Goal: Task Accomplishment & Management: Manage account settings

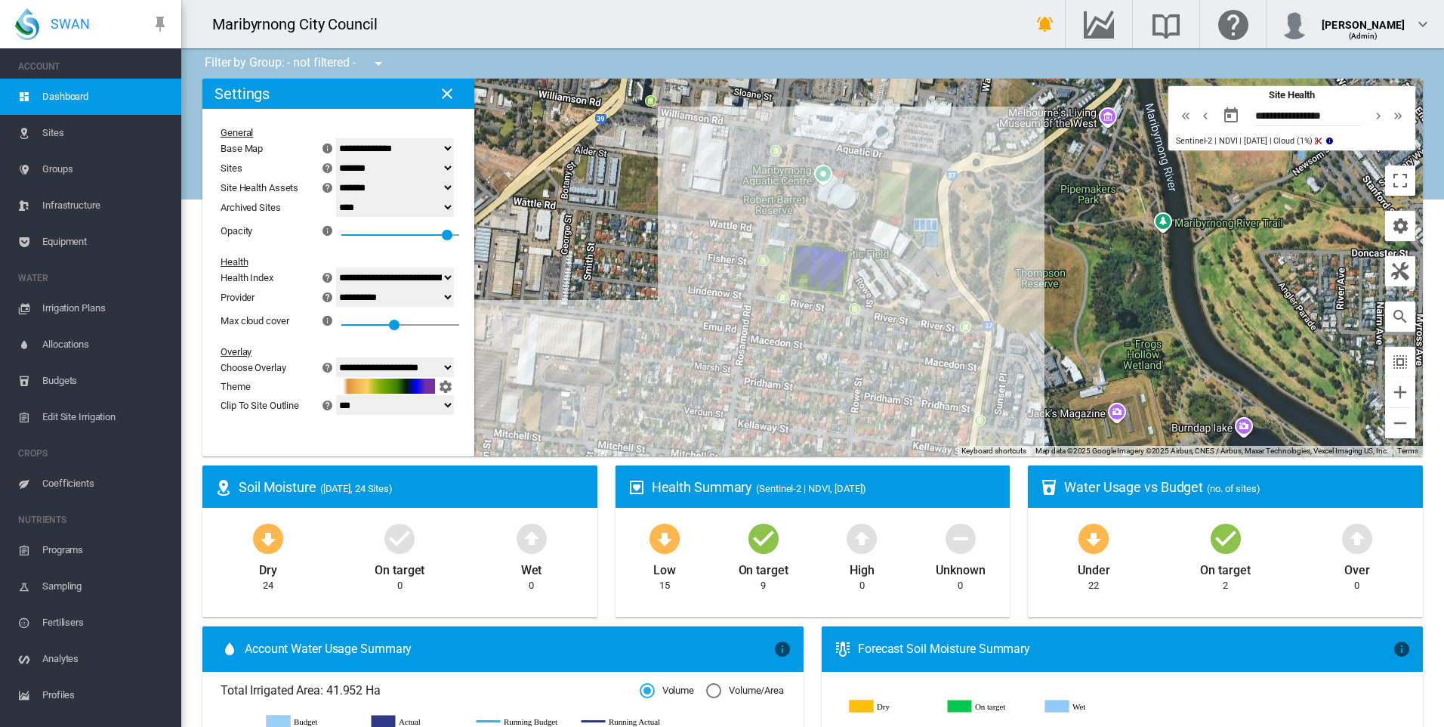
select select "********"
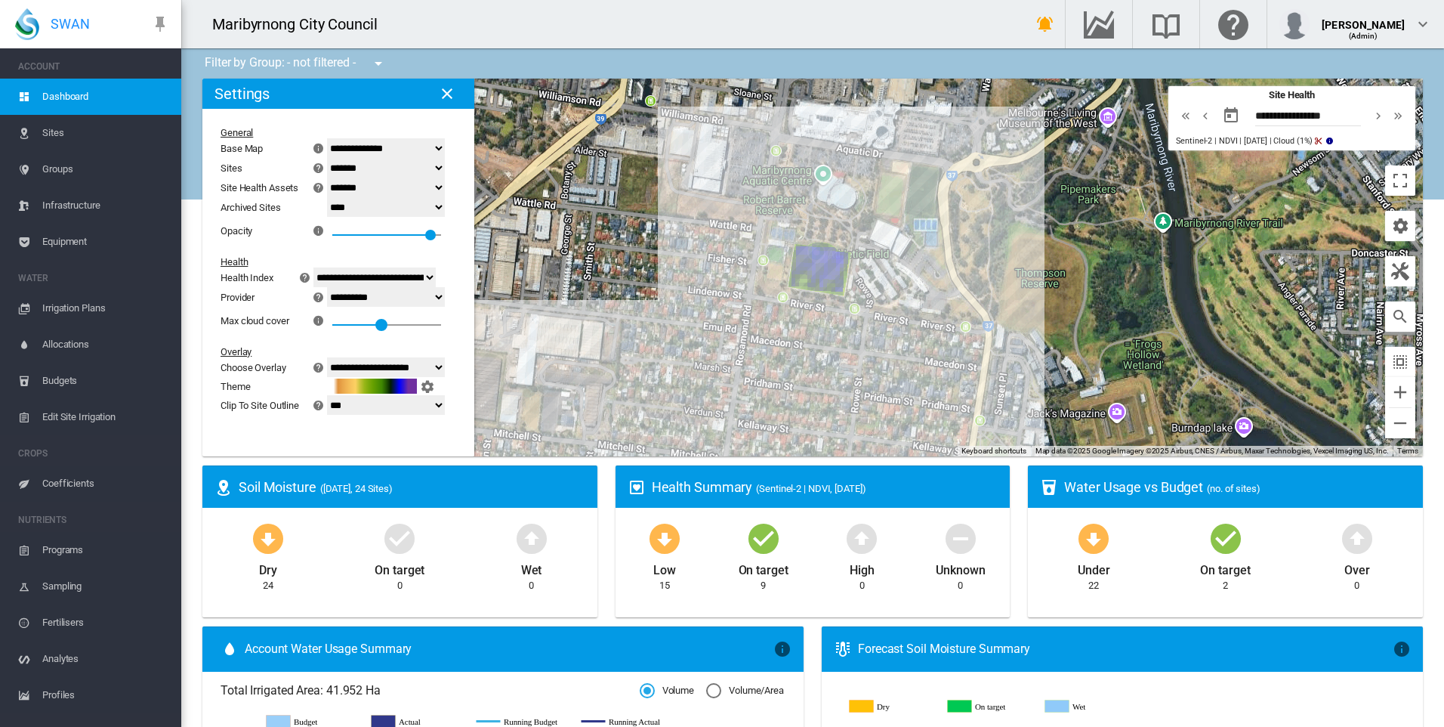
click at [387, 326] on div at bounding box center [381, 325] width 12 height 12
drag, startPoint x: 394, startPoint y: 323, endPoint x: 332, endPoint y: 327, distance: 62.8
click at [332, 327] on div "Max cloud cover × Use Maximum cloud cover to control which index values you wil…" at bounding box center [330, 320] width 218 height 27
click at [383, 328] on div "0" at bounding box center [386, 320] width 109 height 27
click at [389, 330] on div at bounding box center [381, 324] width 15 height 15
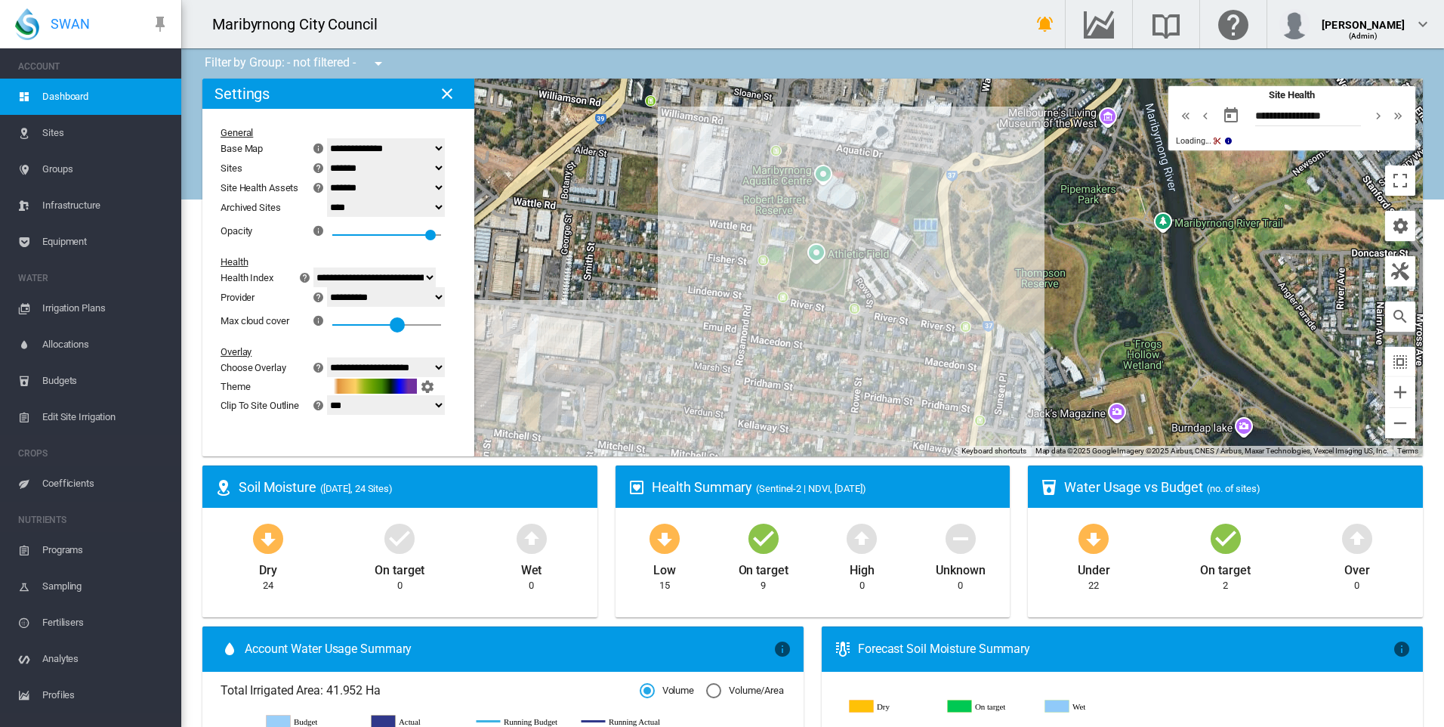
drag, startPoint x: 394, startPoint y: 329, endPoint x: 439, endPoint y: 328, distance: 44.6
click at [405, 328] on div at bounding box center [397, 324] width 15 height 15
drag, startPoint x: 446, startPoint y: 331, endPoint x: 468, endPoint y: 329, distance: 22.8
click at [456, 329] on md-content "**********" at bounding box center [329, 273] width 254 height 329
click at [443, 328] on div at bounding box center [435, 324] width 15 height 15
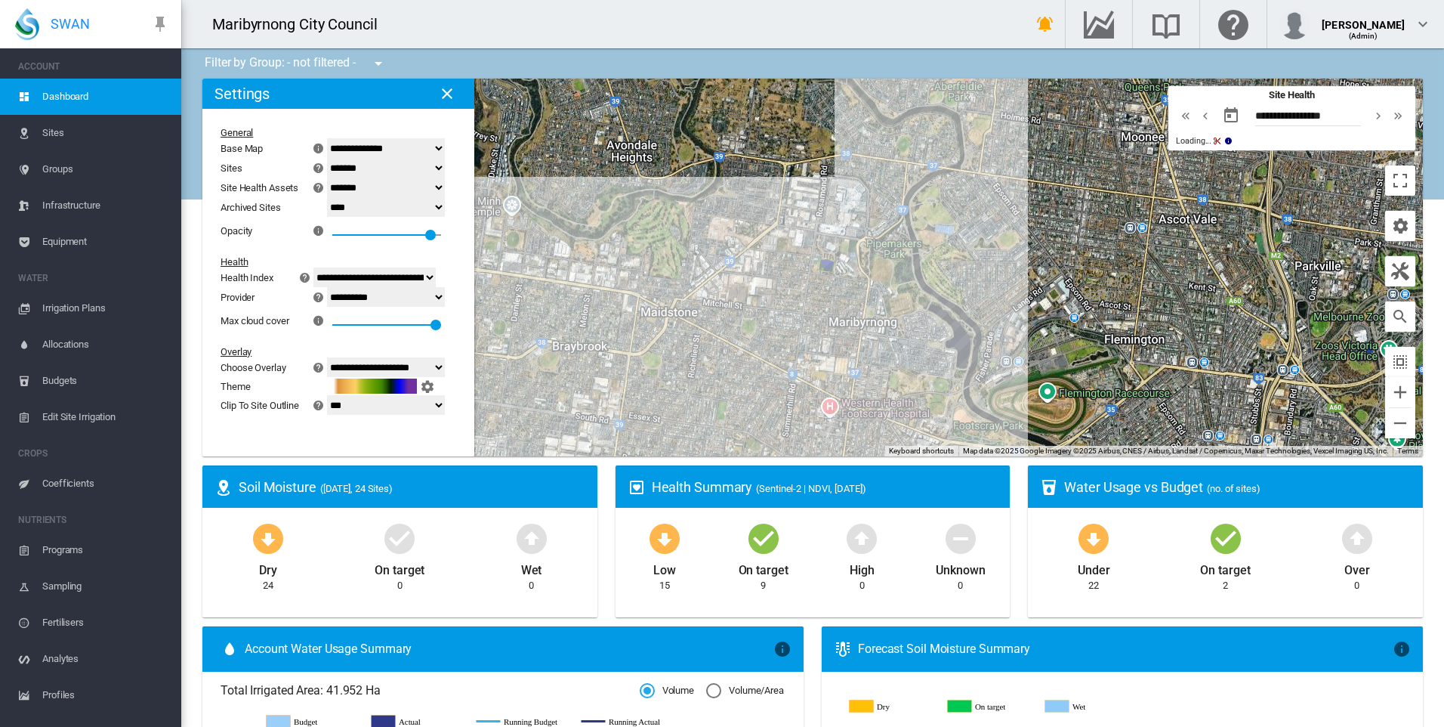
drag, startPoint x: 756, startPoint y: 304, endPoint x: 767, endPoint y: 237, distance: 67.3
click at [767, 237] on div at bounding box center [812, 268] width 1221 height 378
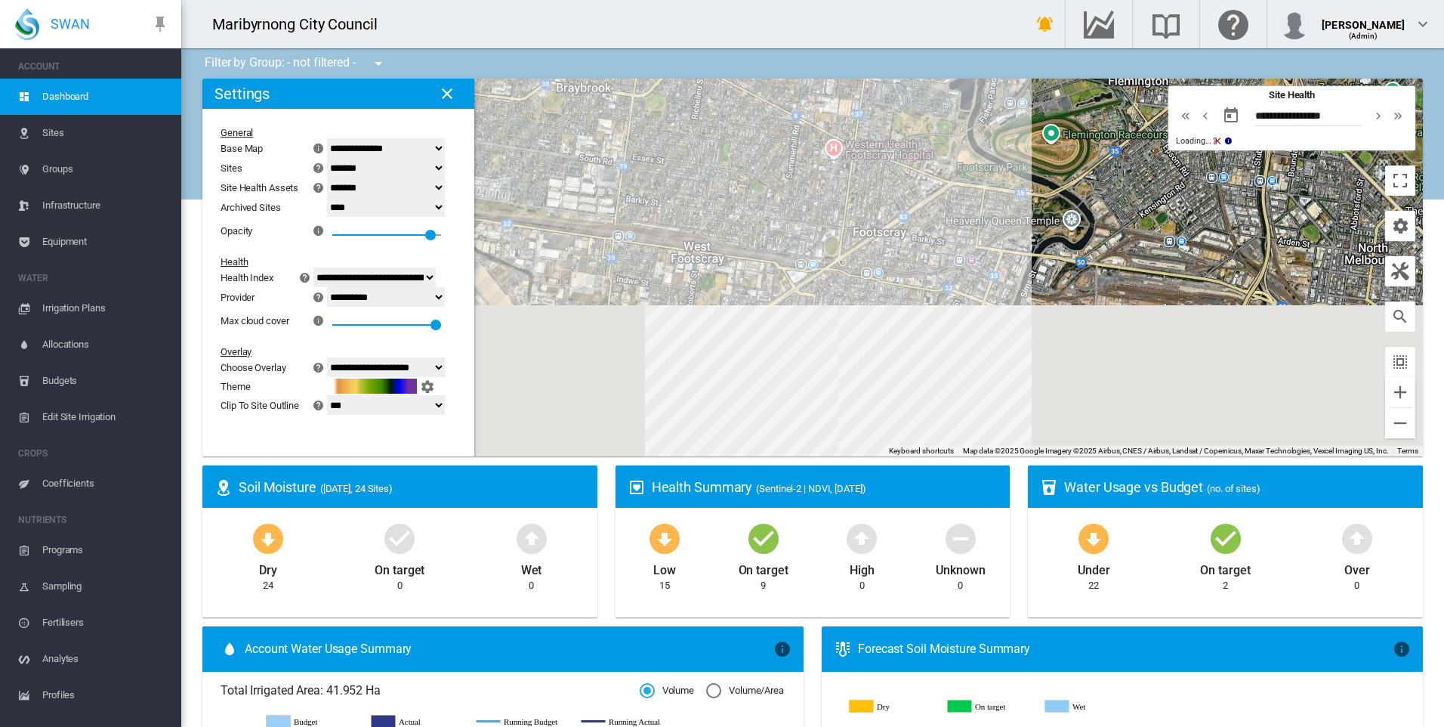
drag, startPoint x: 761, startPoint y: 369, endPoint x: 753, endPoint y: 195, distance: 173.9
click at [753, 195] on div at bounding box center [812, 268] width 1221 height 378
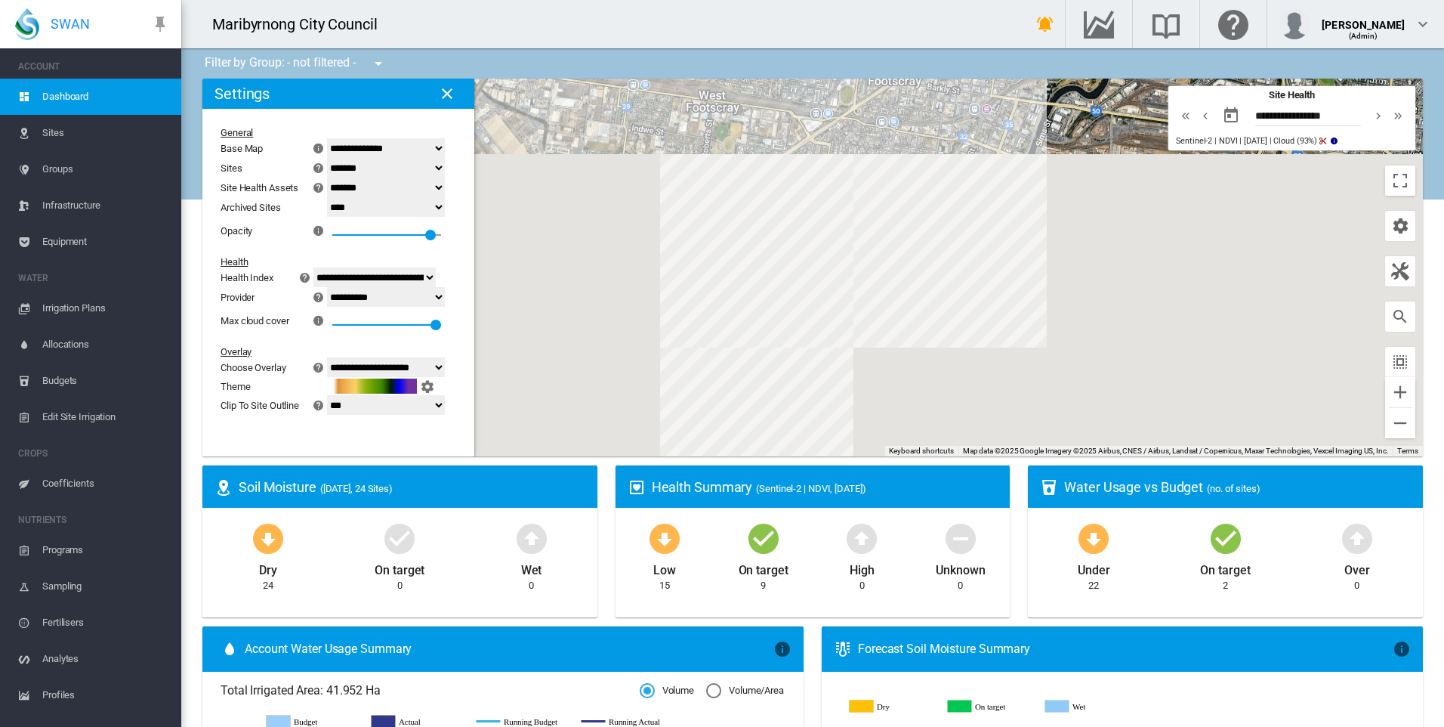
drag, startPoint x: 722, startPoint y: 327, endPoint x: 726, endPoint y: 193, distance: 134.5
click at [726, 193] on div at bounding box center [812, 268] width 1221 height 378
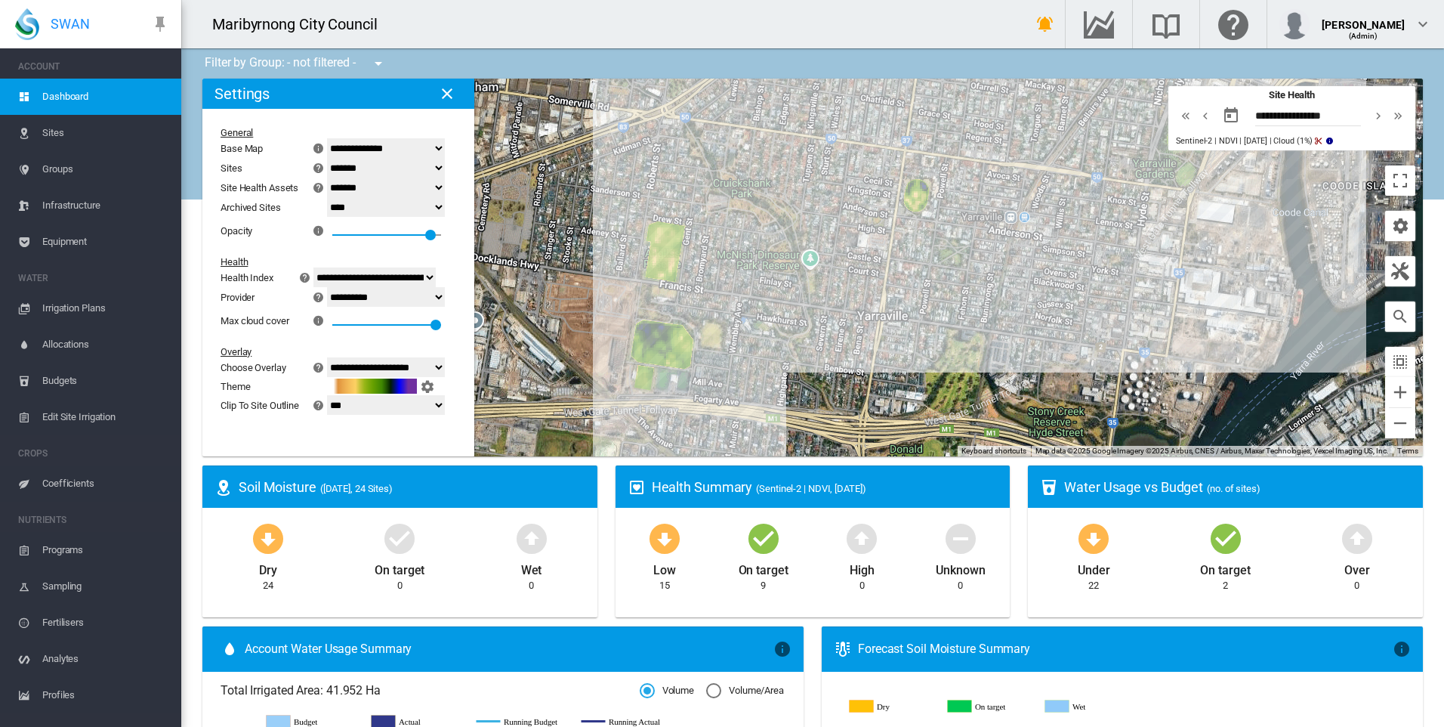
click at [68, 308] on span "Irrigation Plans" at bounding box center [105, 308] width 127 height 36
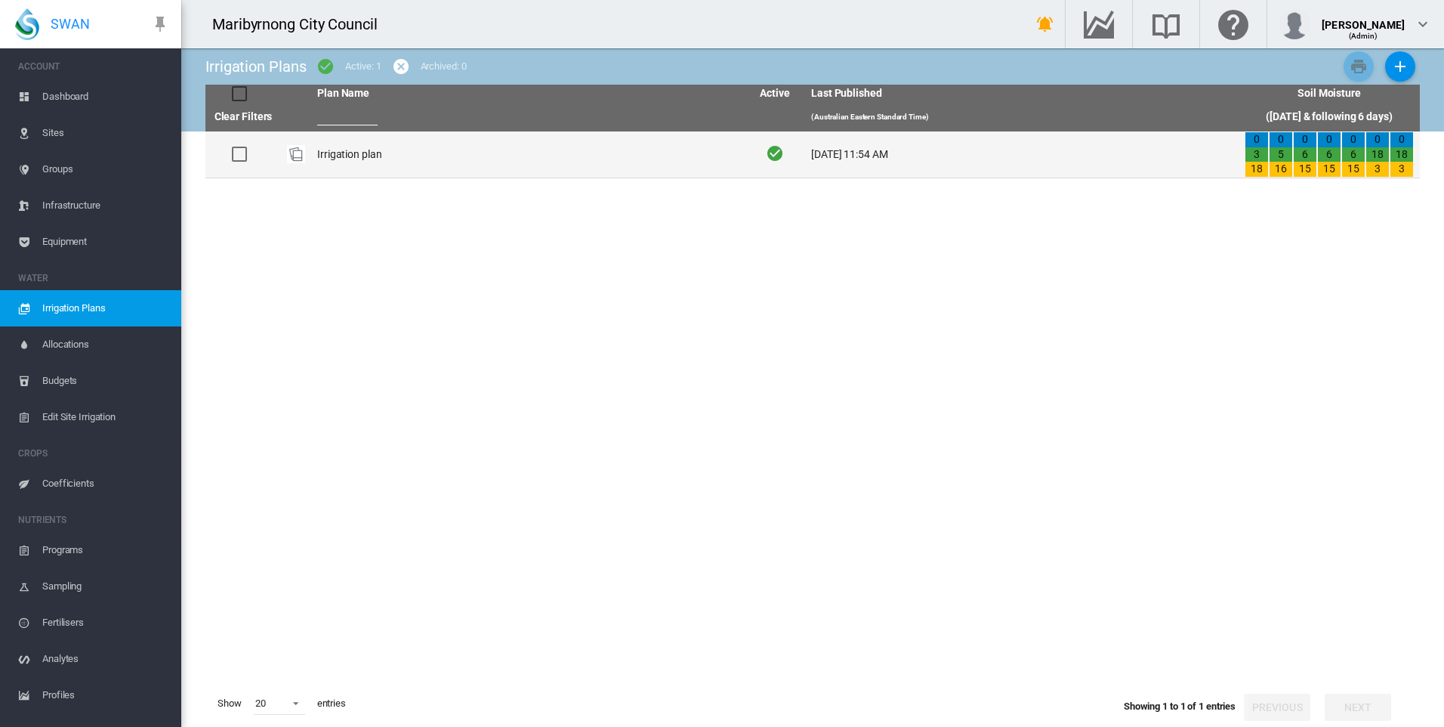
click at [365, 148] on td "Irrigation plan" at bounding box center [528, 154] width 434 height 46
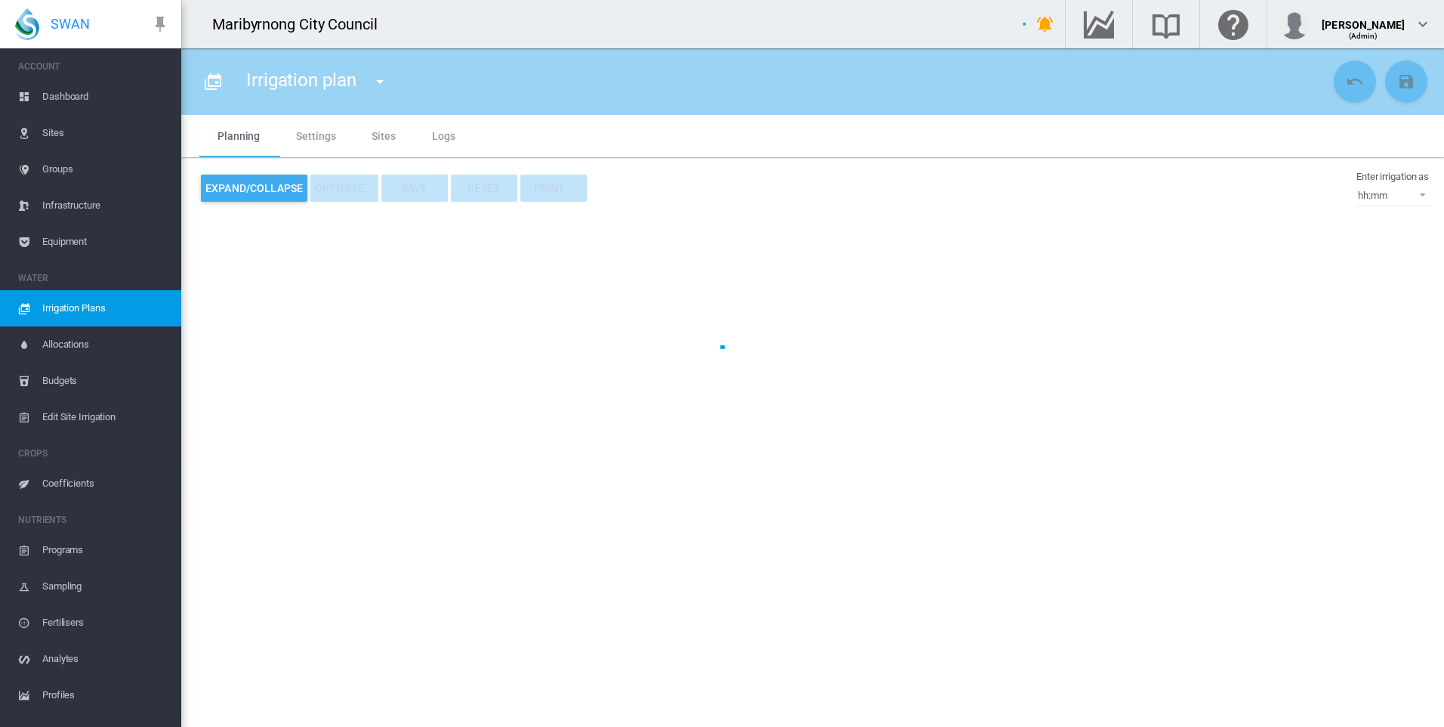
type input "**********"
type input "*"
type input "*********"
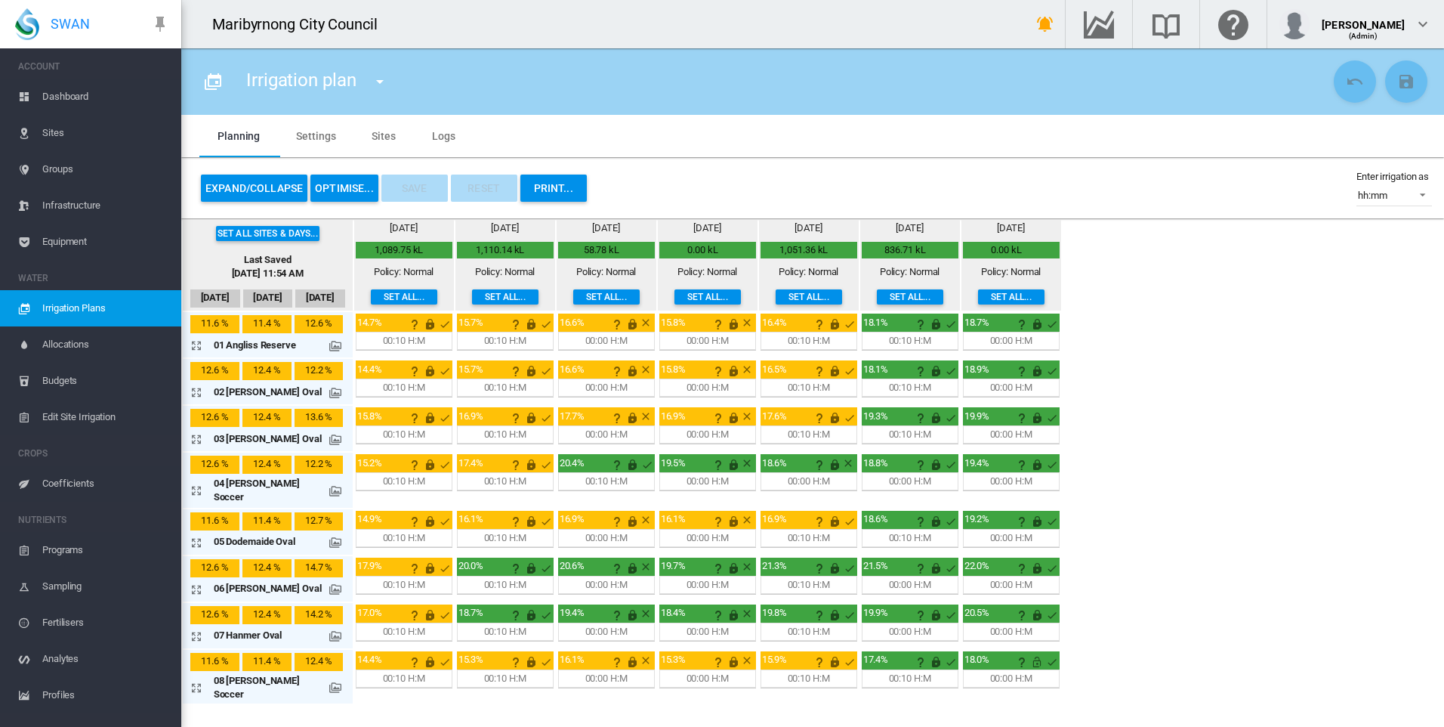
click at [66, 414] on span "Edit Site Irrigation" at bounding box center [105, 417] width 127 height 36
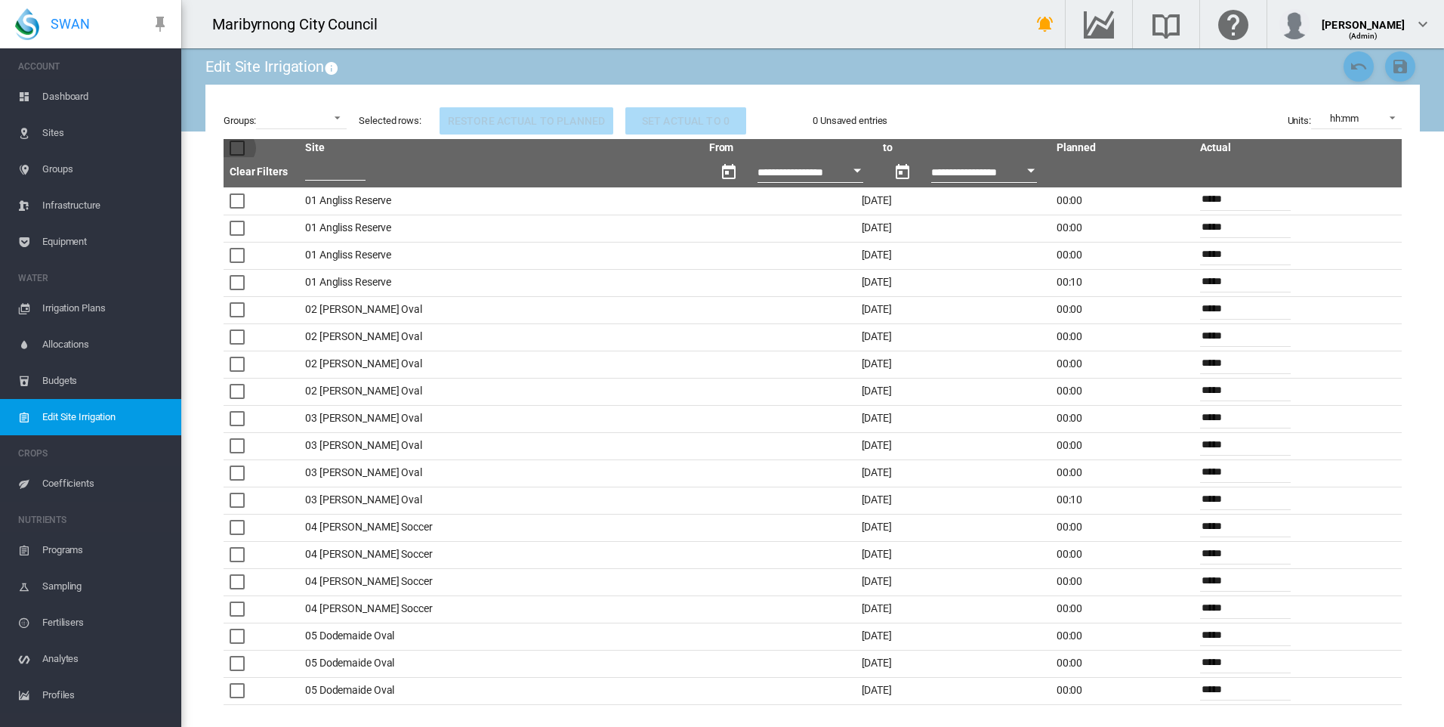
click at [241, 151] on div at bounding box center [237, 147] width 15 height 15
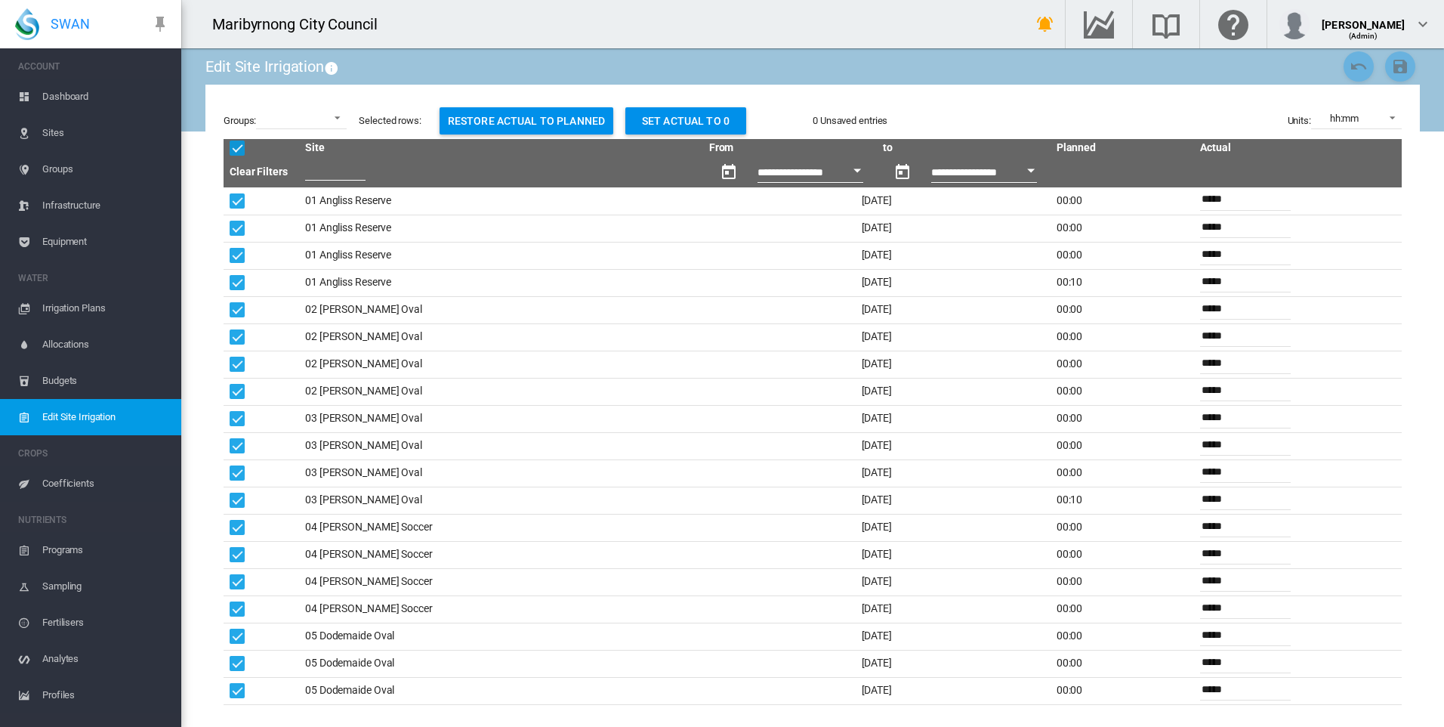
click at [844, 174] on button "Open calendar" at bounding box center [857, 170] width 27 height 27
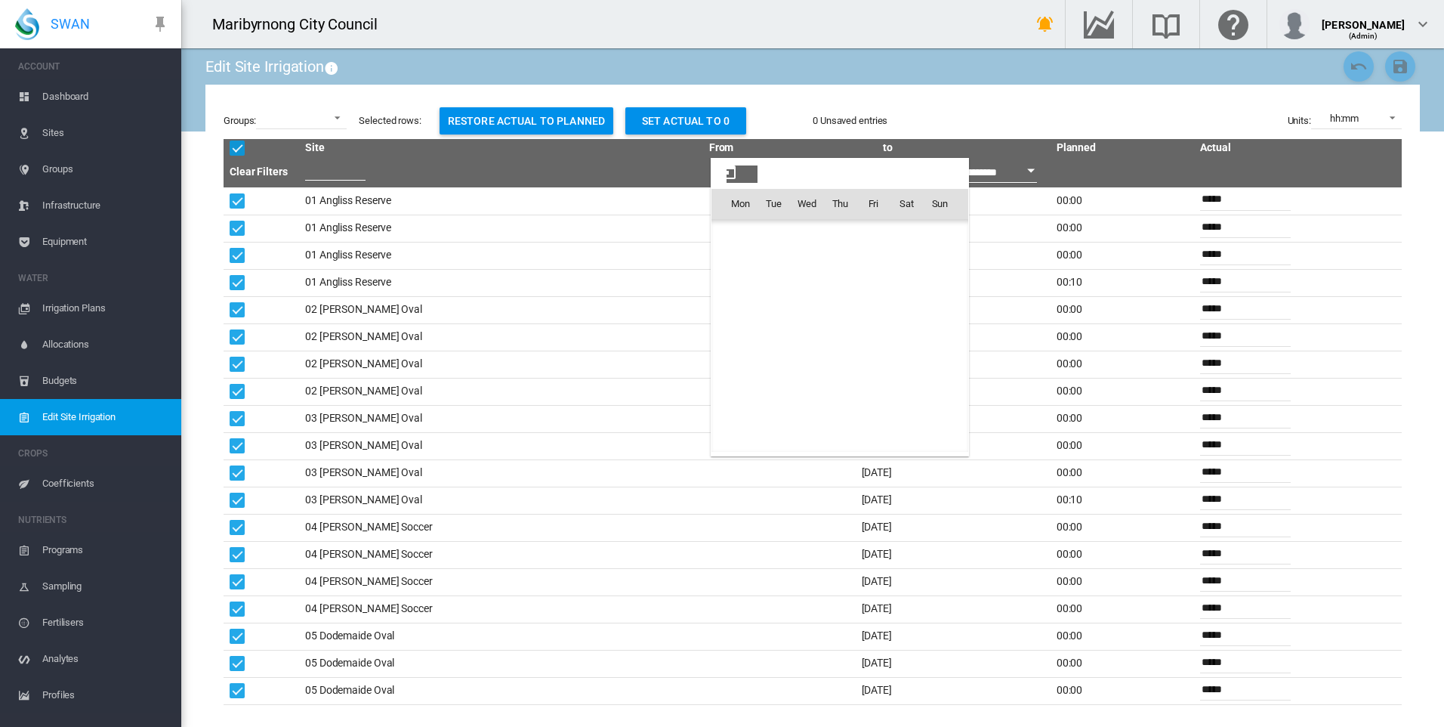
scroll to position [37629, 0]
click at [767, 370] on span "23" at bounding box center [773, 369] width 30 height 30
type input "**********"
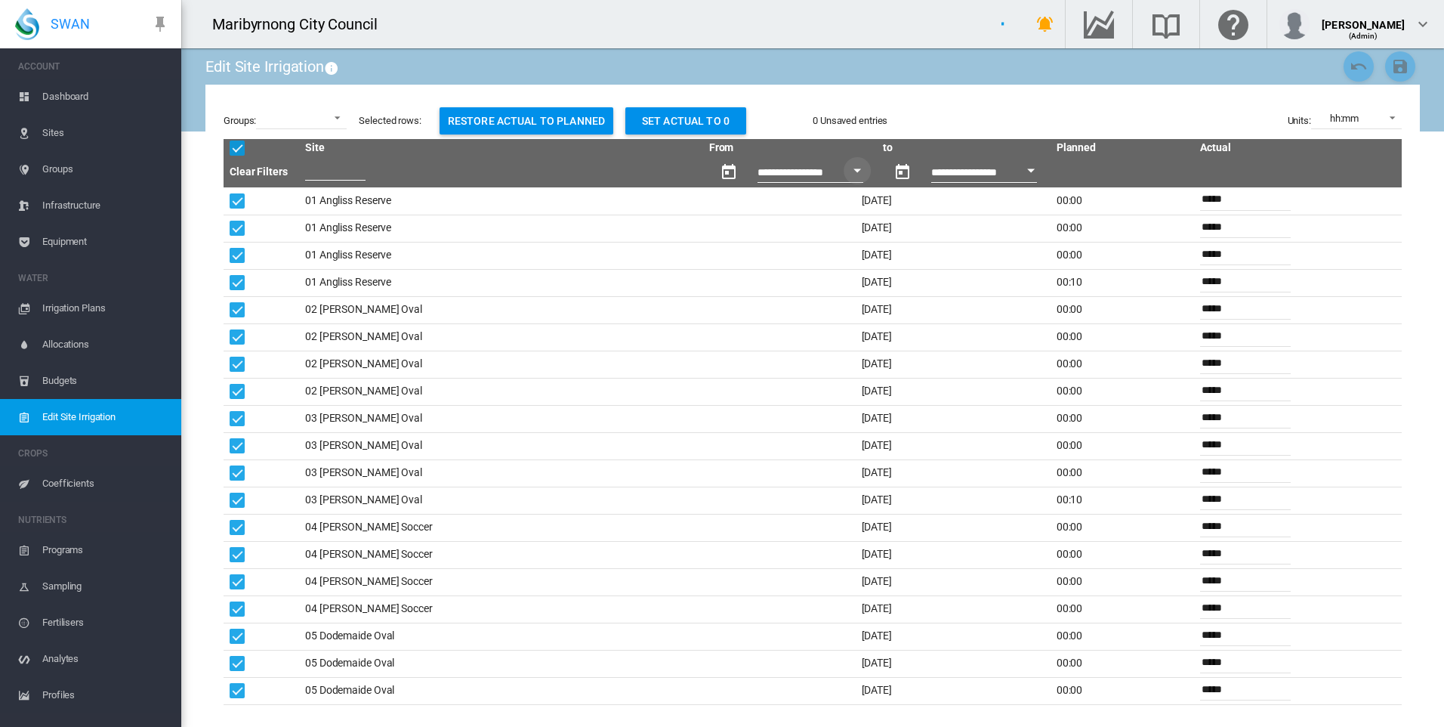
type input "*****"
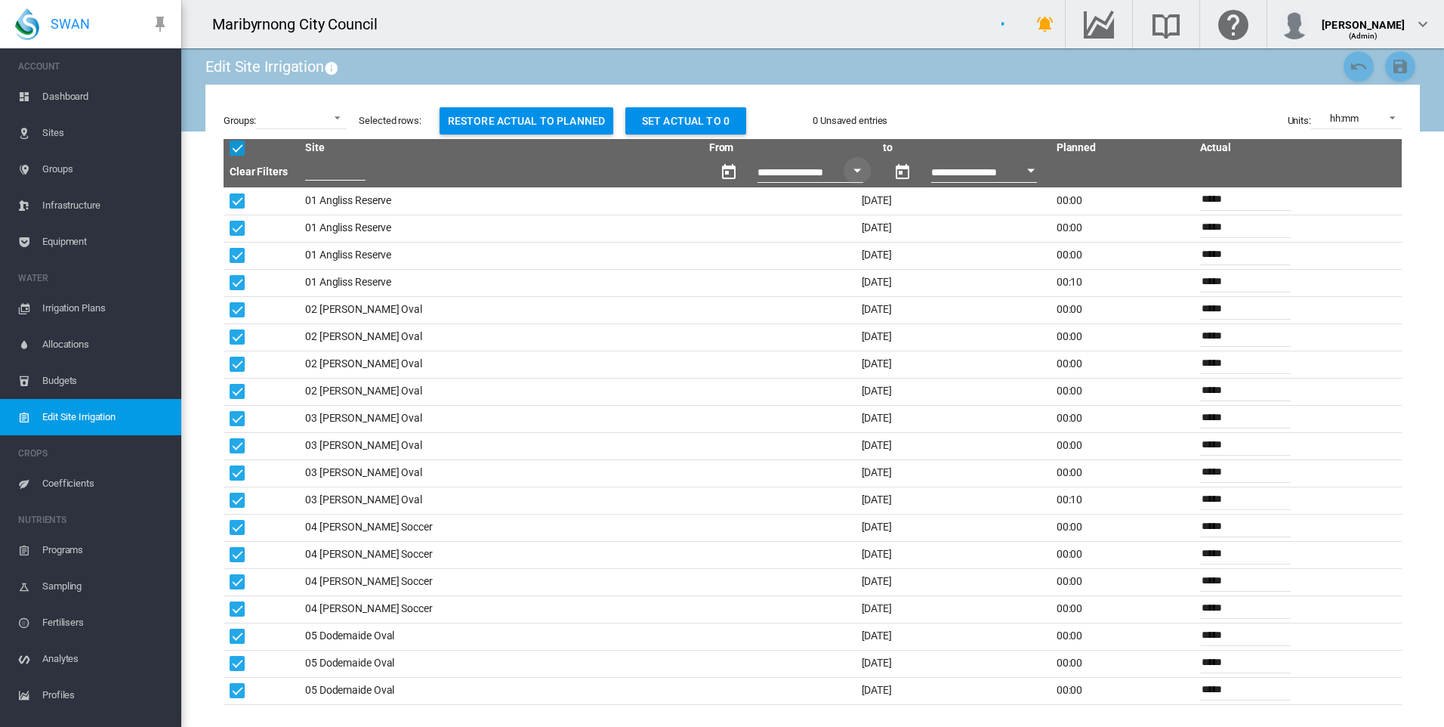
type input "*****"
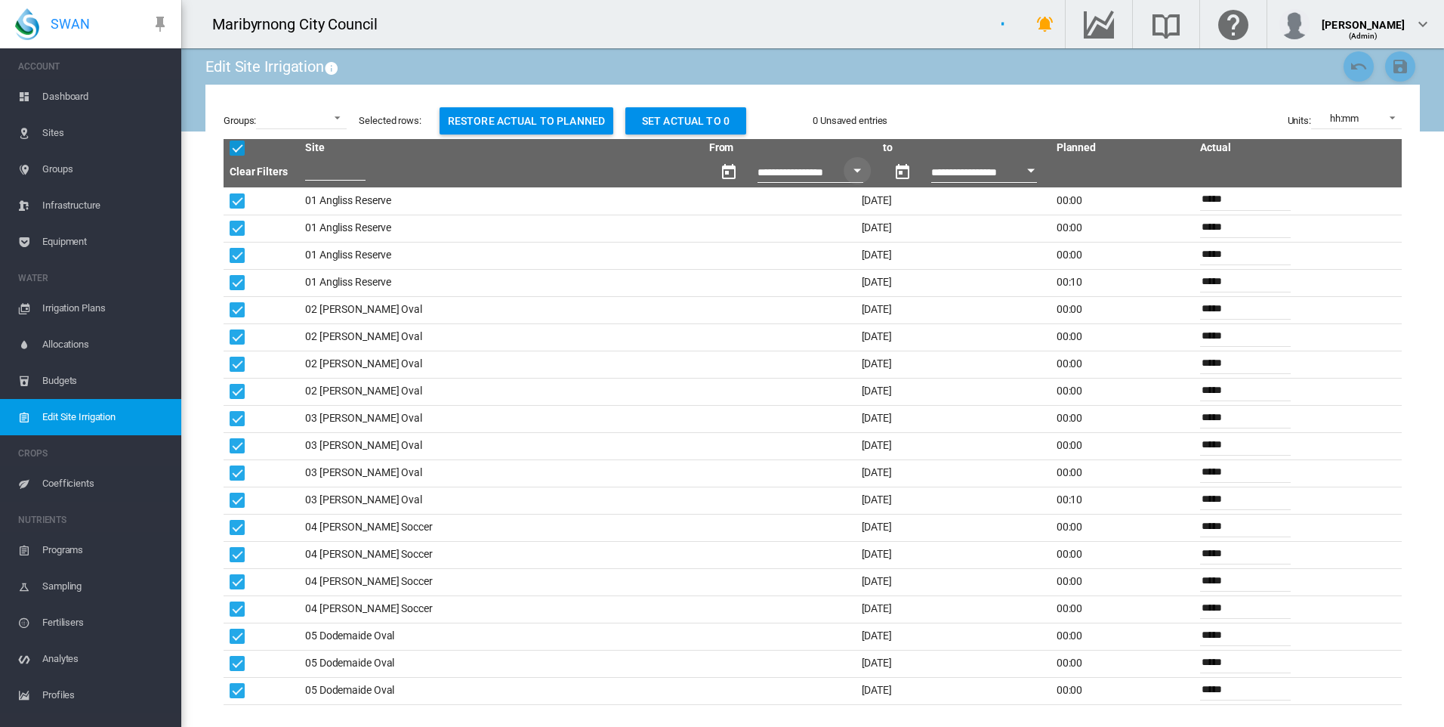
type input "*****"
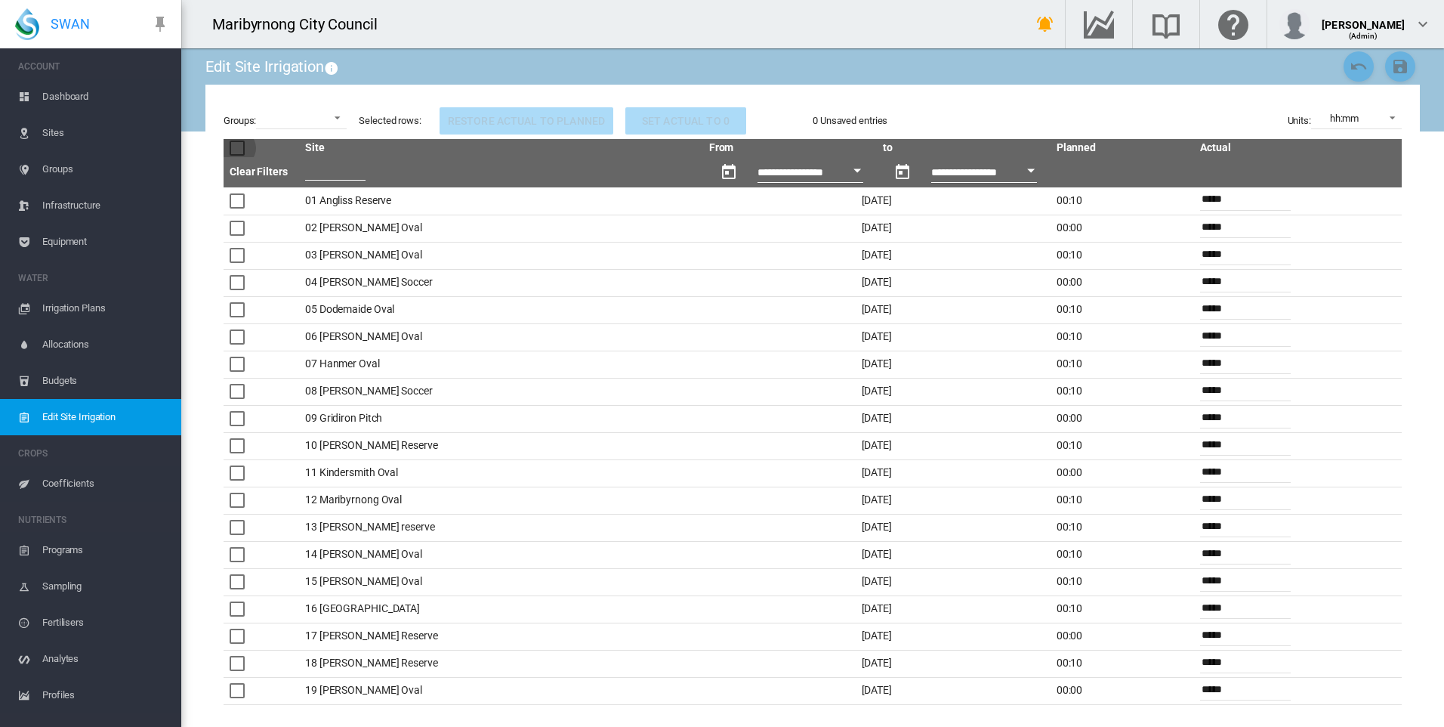
click at [238, 153] on div at bounding box center [237, 147] width 15 height 15
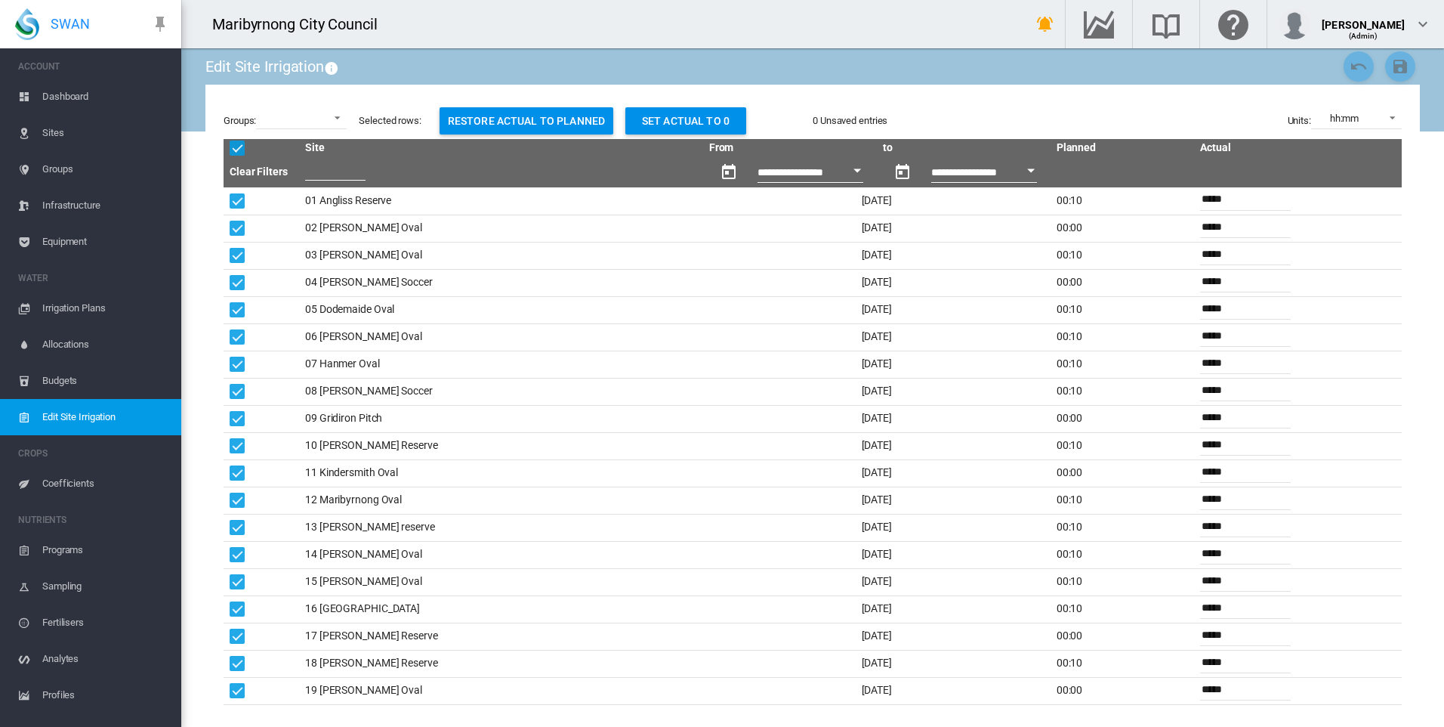
click at [829, 120] on div "0 Unsaved entries" at bounding box center [850, 121] width 75 height 14
click at [268, 199] on div at bounding box center [261, 200] width 63 height 15
click at [233, 153] on div at bounding box center [237, 147] width 15 height 15
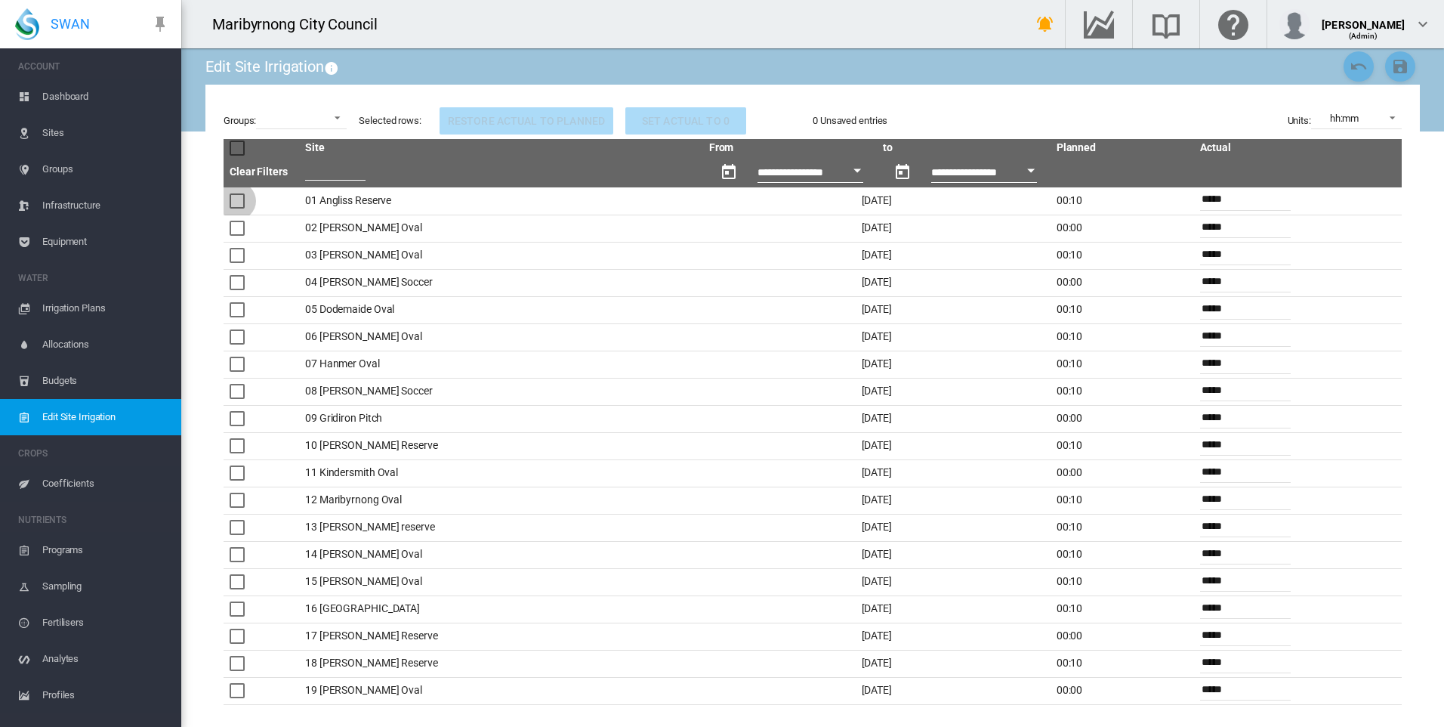
click at [236, 201] on div at bounding box center [237, 200] width 15 height 15
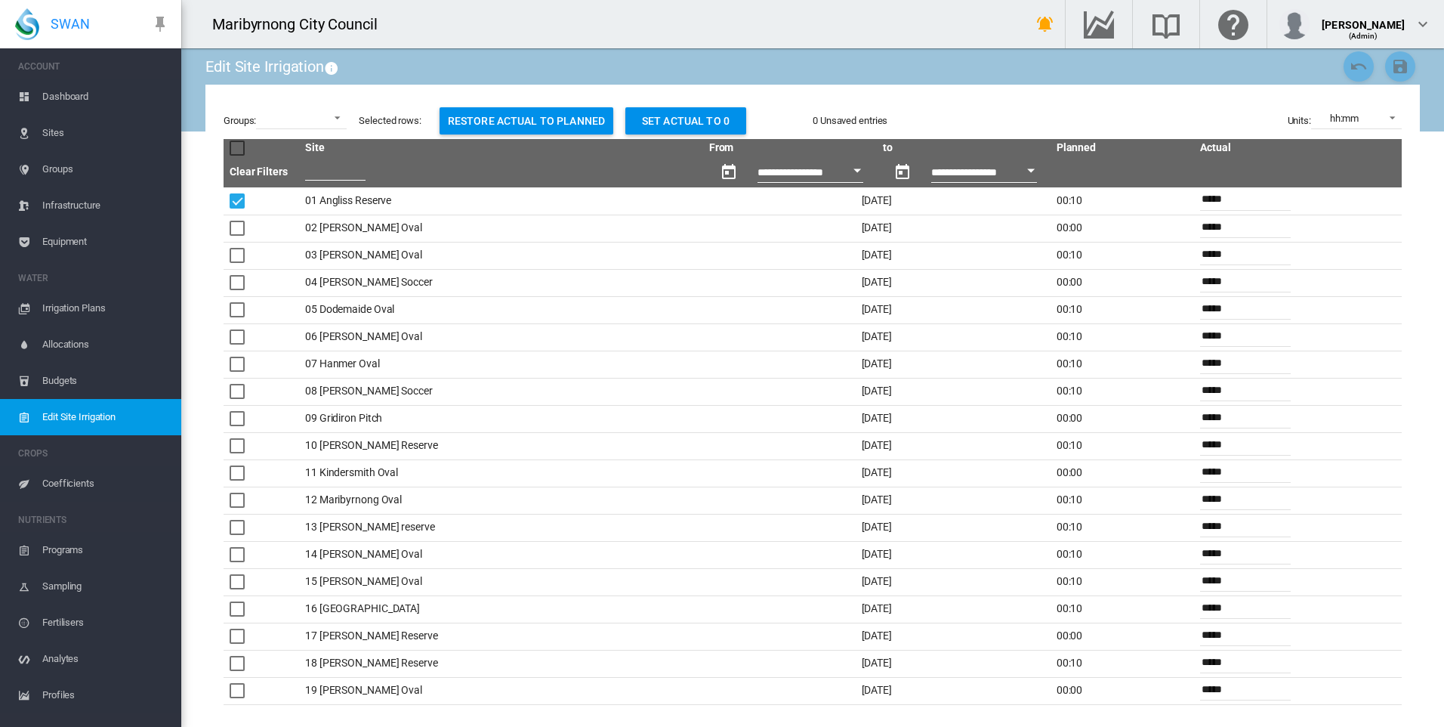
click at [592, 122] on button "Restore actual to planned" at bounding box center [527, 120] width 174 height 27
click at [1230, 196] on input "*****" at bounding box center [1245, 199] width 91 height 23
type input "*****"
click at [1319, 260] on td at bounding box center [1337, 255] width 60 height 27
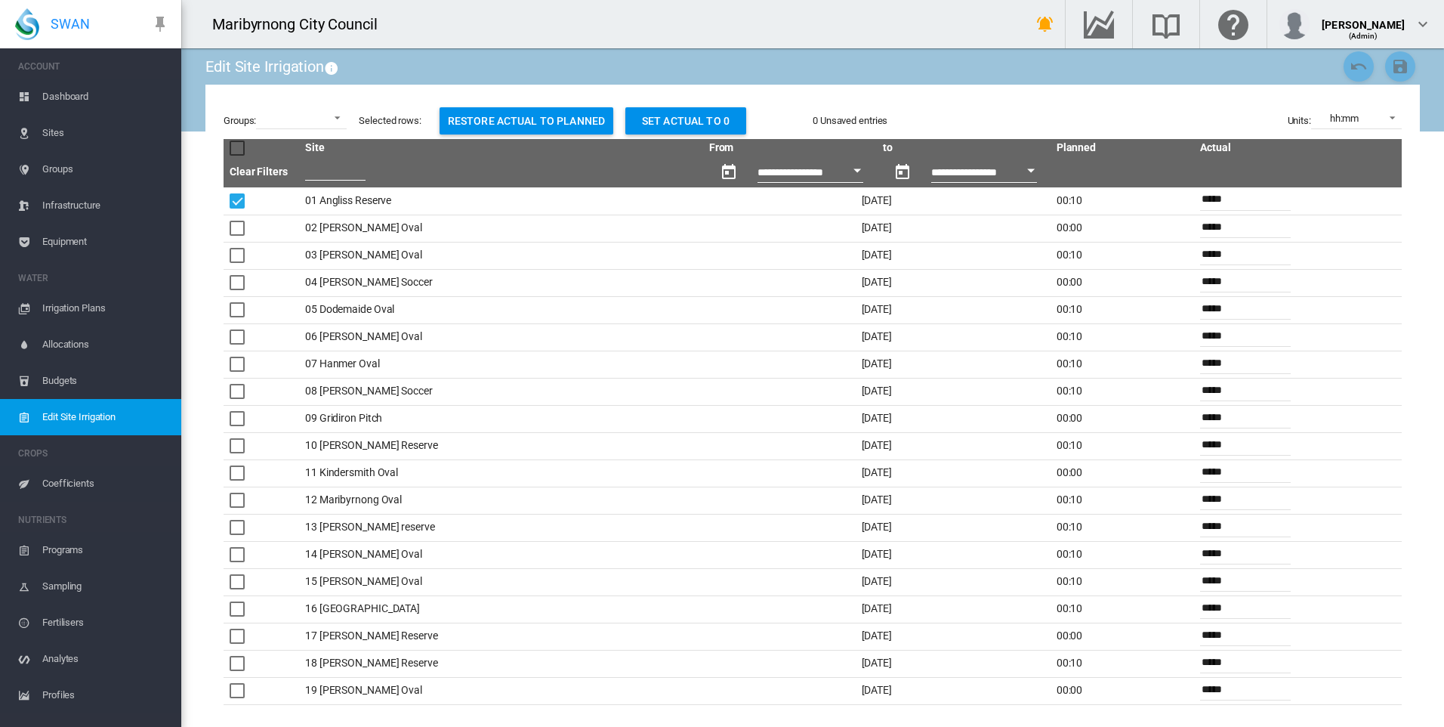
click at [1347, 360] on td at bounding box center [1337, 363] width 60 height 27
click at [542, 121] on button "Restore actual to planned" at bounding box center [527, 120] width 174 height 27
click at [73, 134] on span "Sites" at bounding box center [105, 133] width 127 height 36
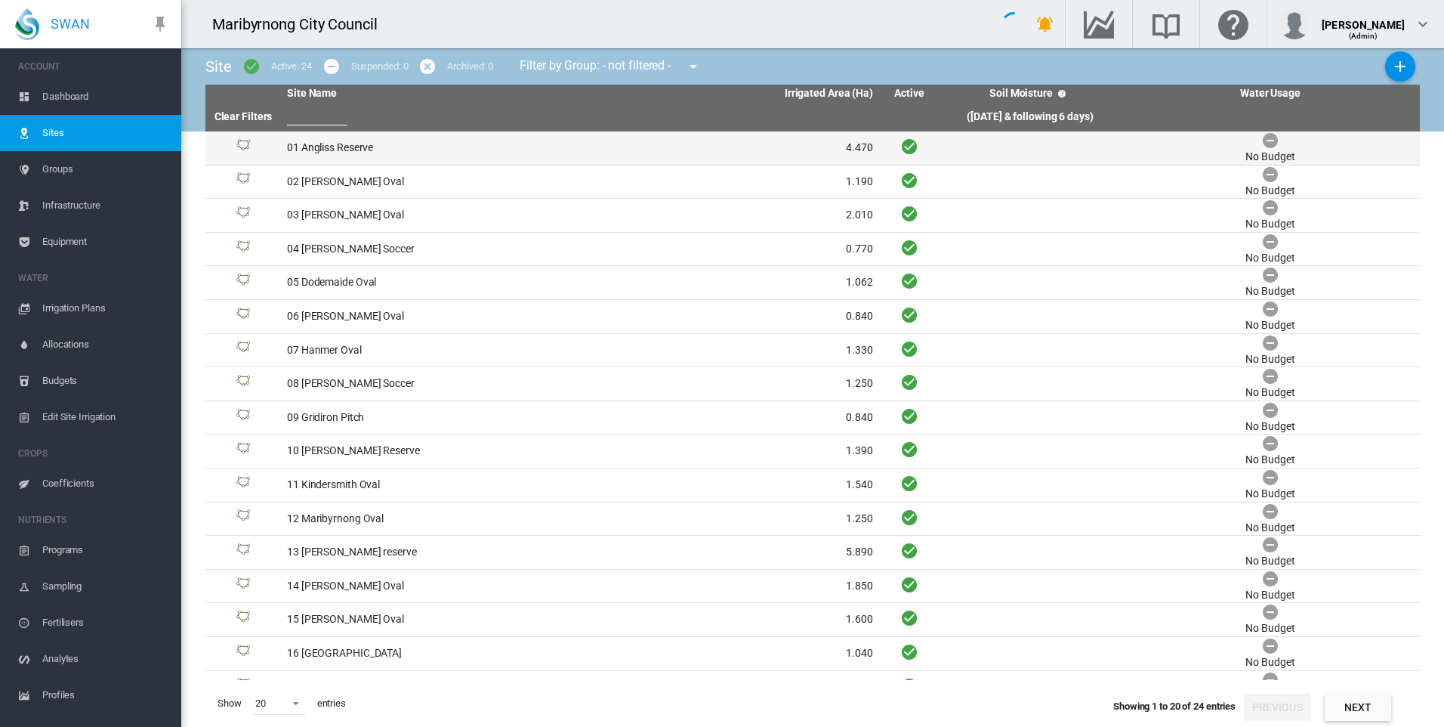
click at [354, 142] on td "01 Angliss Reserve" at bounding box center [430, 147] width 299 height 33
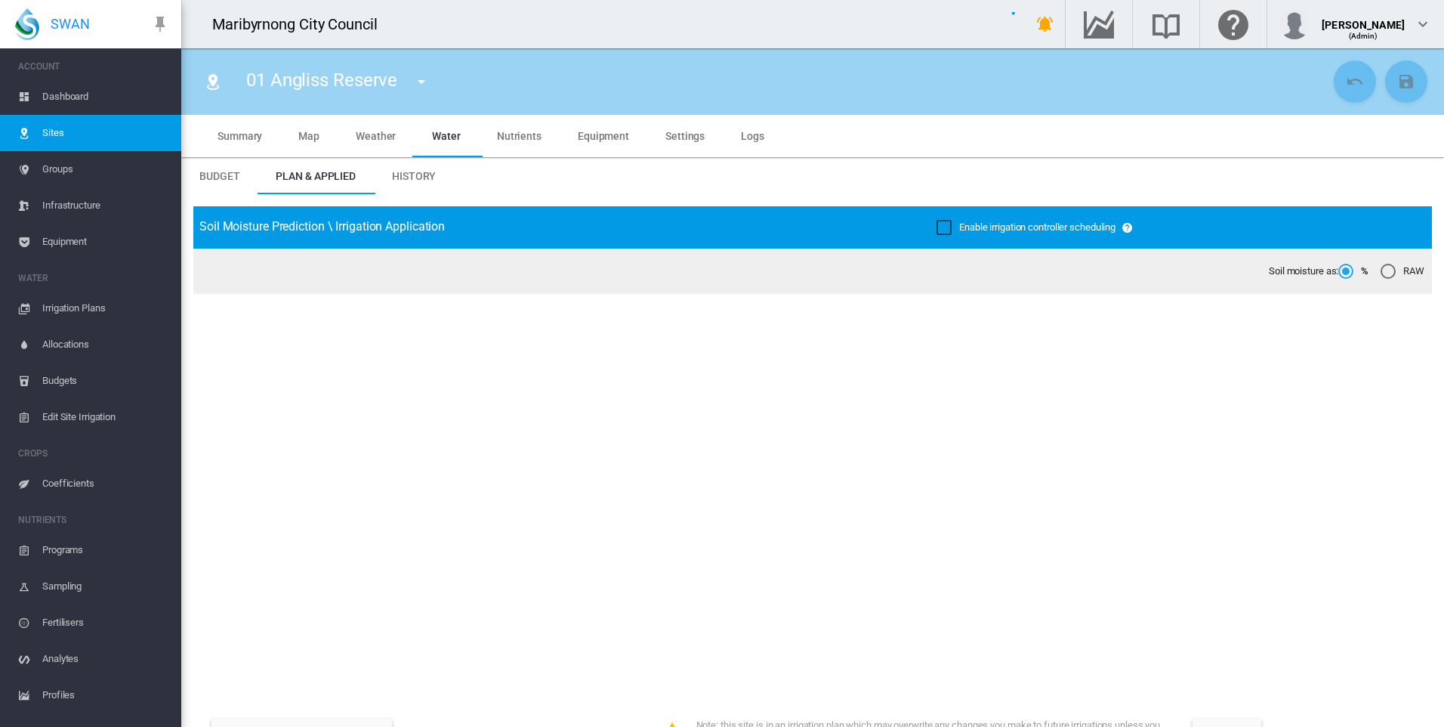
type input "**********"
type input "****"
type input "*********"
type input "**"
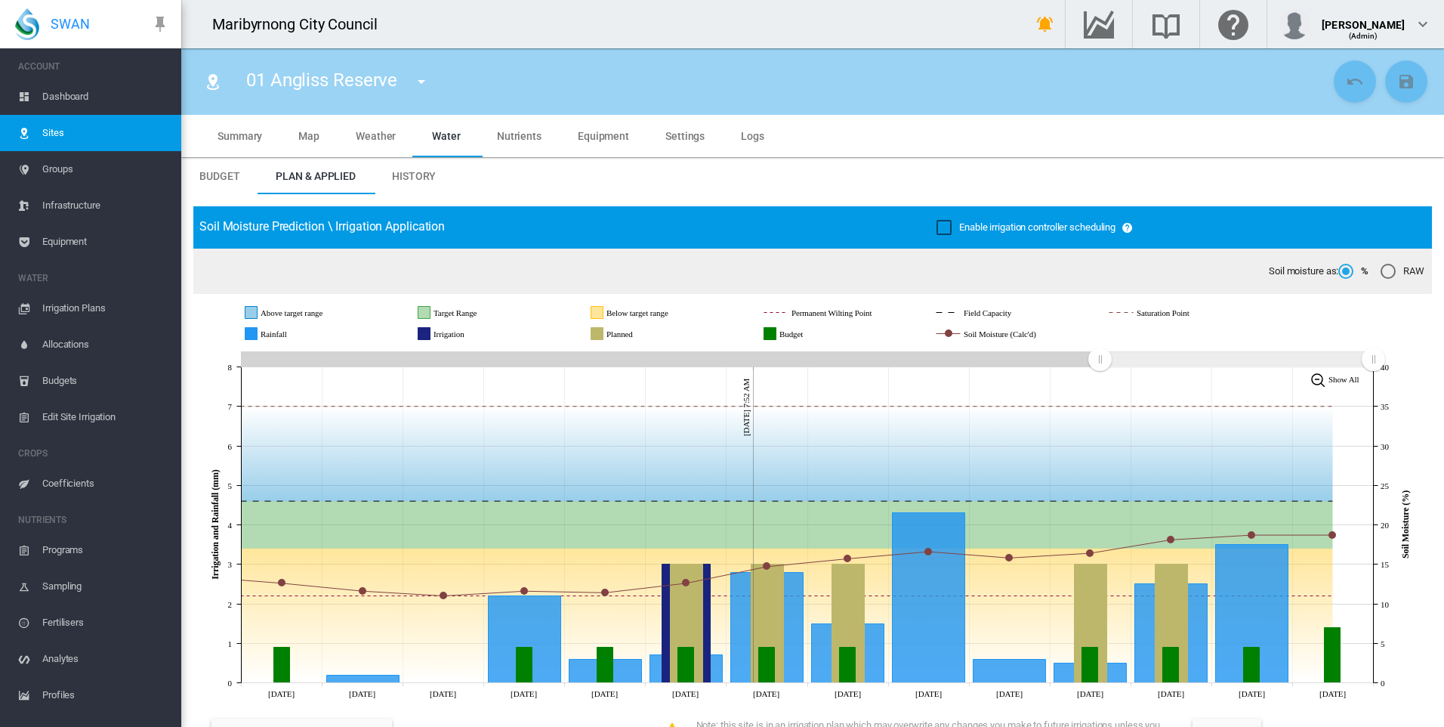
click at [85, 313] on span "Irrigation Plans" at bounding box center [105, 308] width 127 height 36
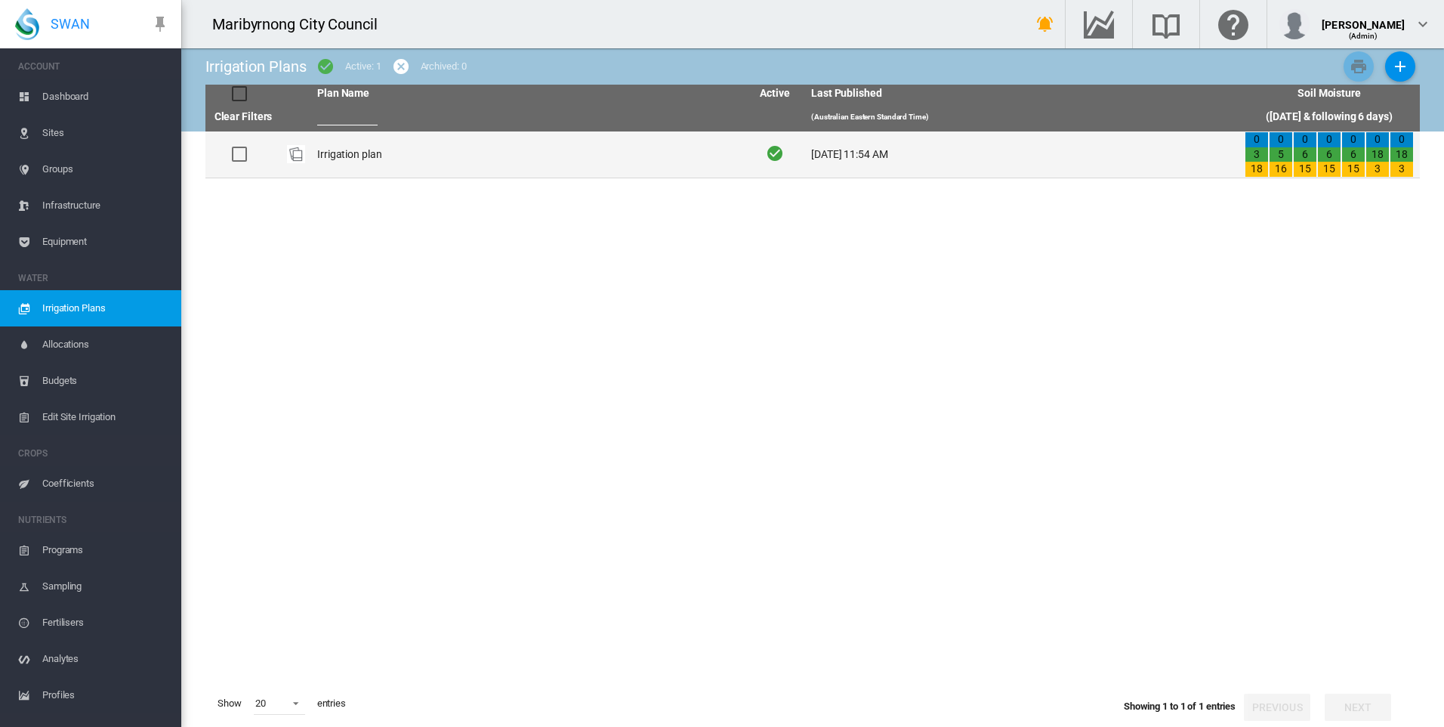
click at [324, 156] on td "Irrigation plan" at bounding box center [528, 154] width 434 height 46
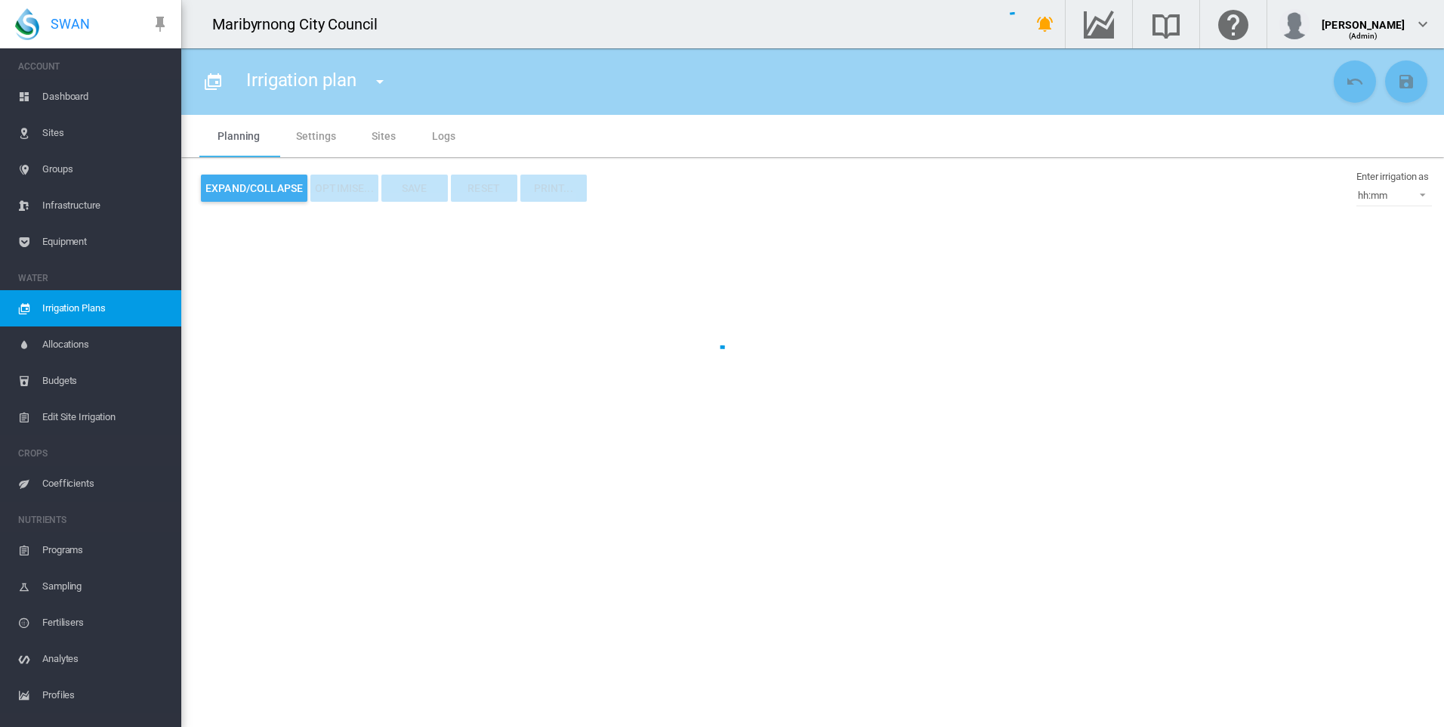
type input "**********"
type input "*"
type input "*********"
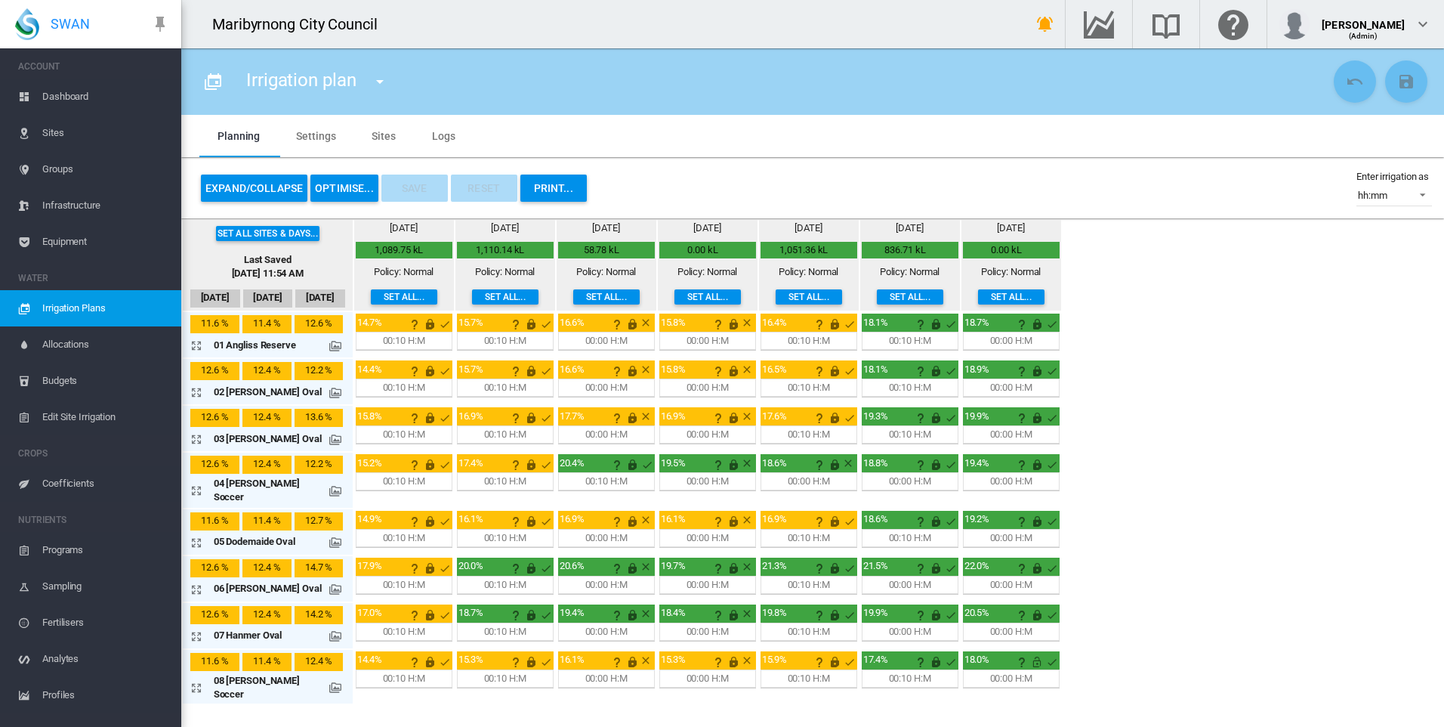
click at [102, 93] on span "Dashboard" at bounding box center [105, 97] width 127 height 36
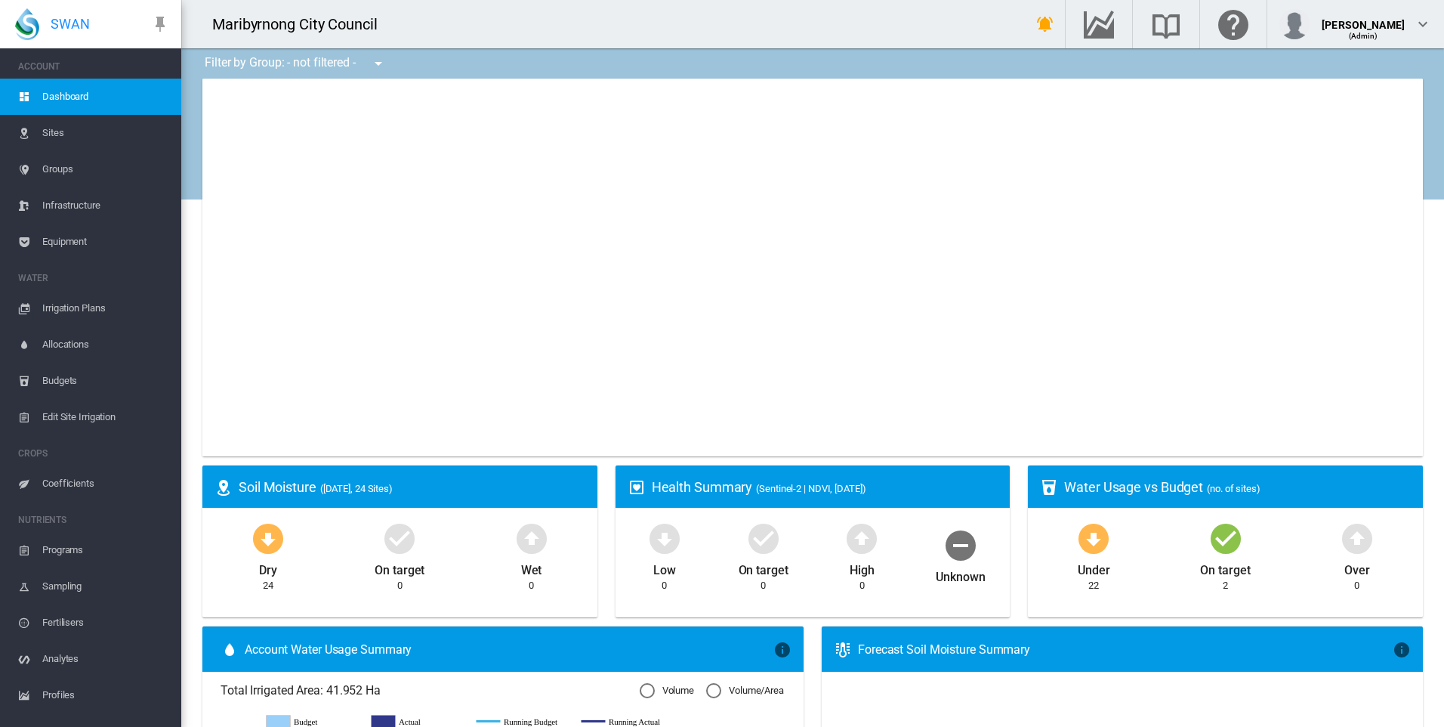
type input "**********"
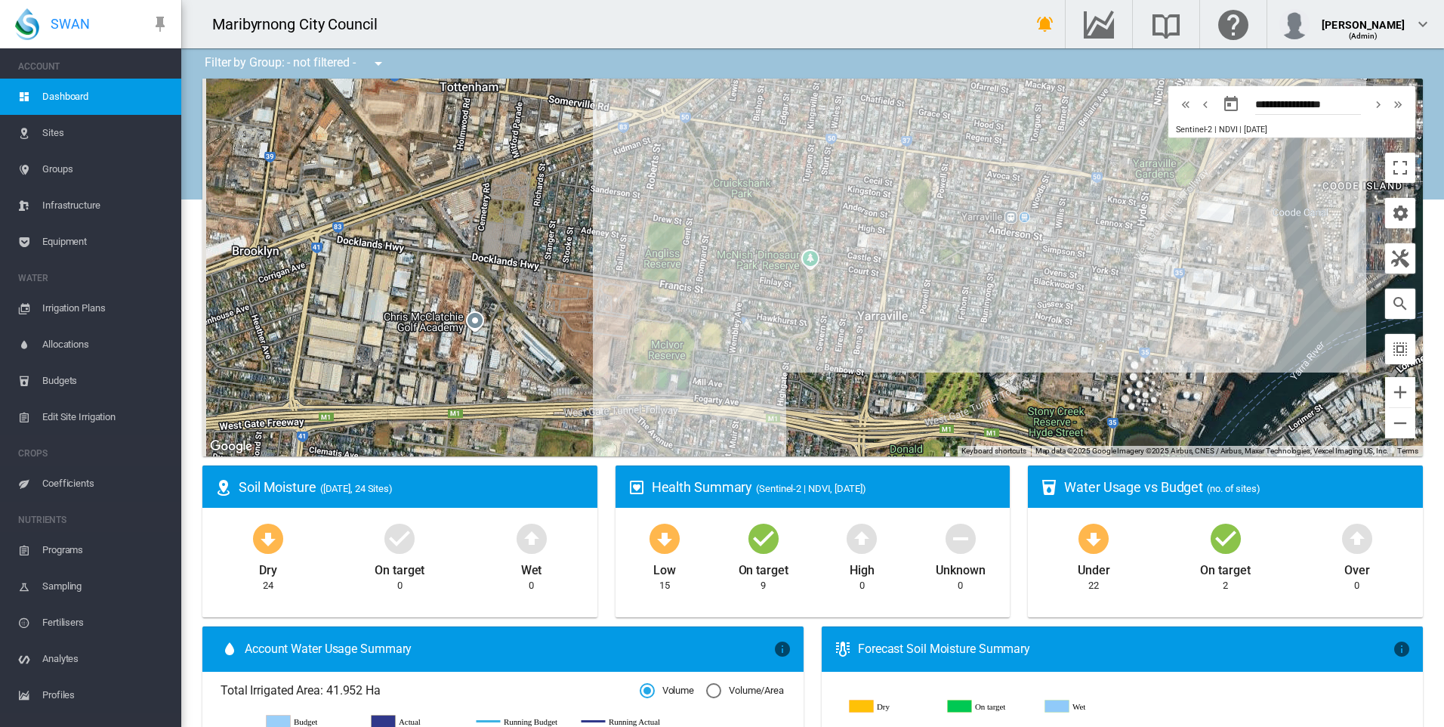
click at [845, 39] on div "Maribyrnong City Council" at bounding box center [591, 24] width 820 height 48
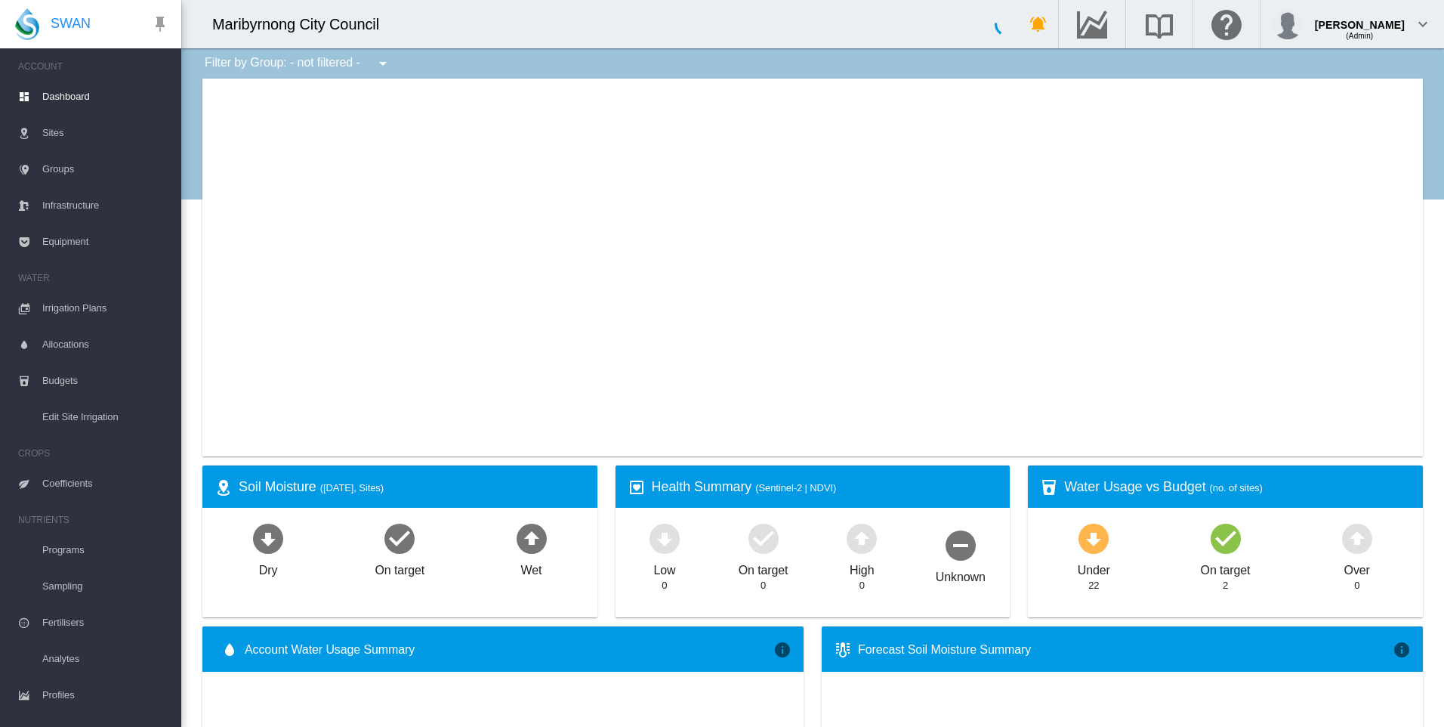
type input "**********"
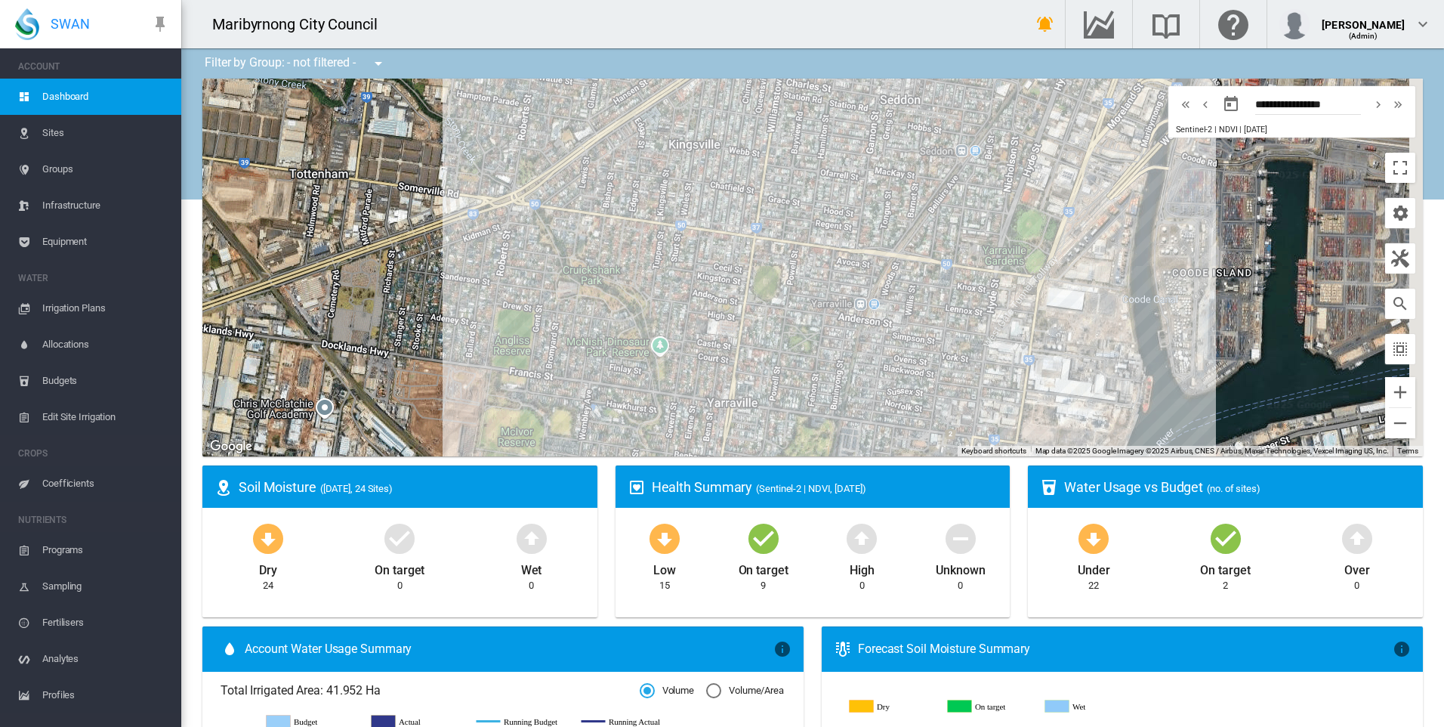
drag, startPoint x: 1232, startPoint y: 305, endPoint x: 936, endPoint y: 409, distance: 313.6
click at [959, 424] on div at bounding box center [812, 268] width 1221 height 378
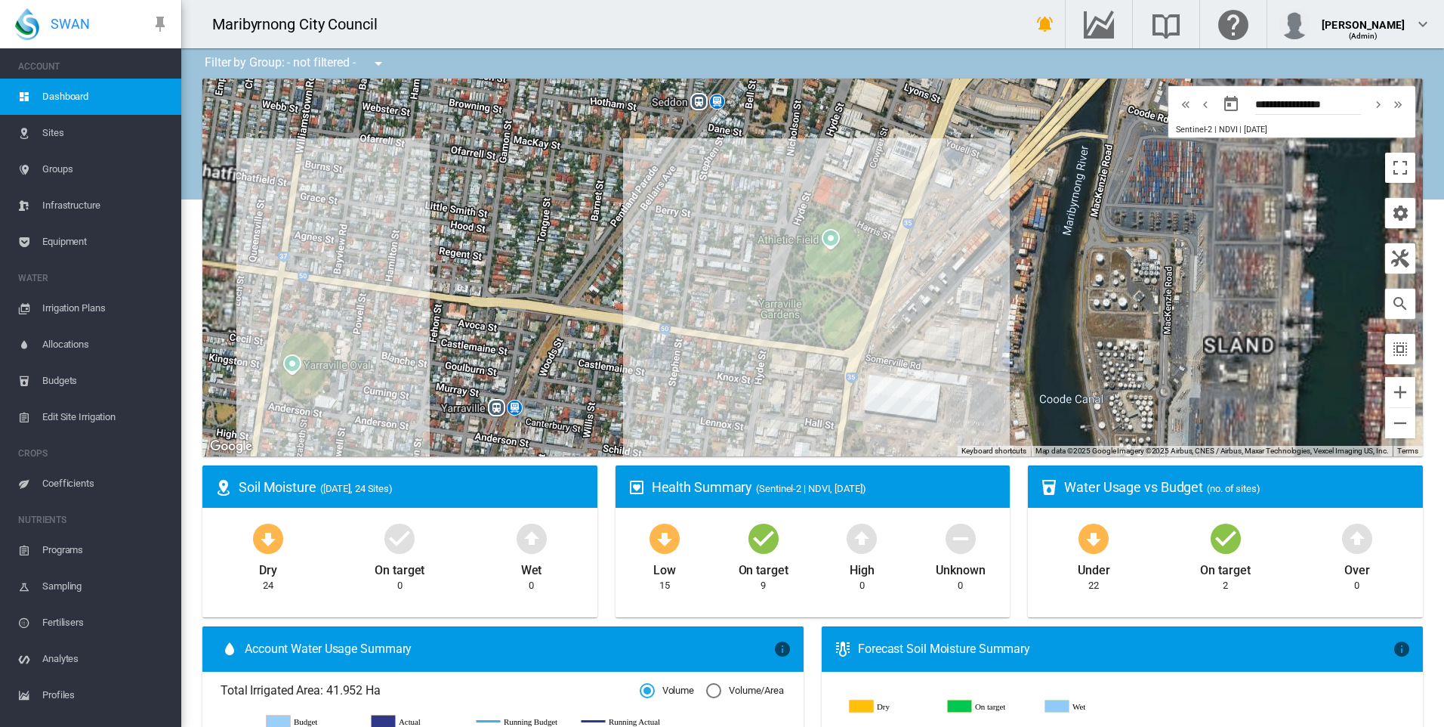
drag, startPoint x: 864, startPoint y: 319, endPoint x: 748, endPoint y: 356, distance: 121.3
click at [763, 385] on div at bounding box center [812, 268] width 1221 height 378
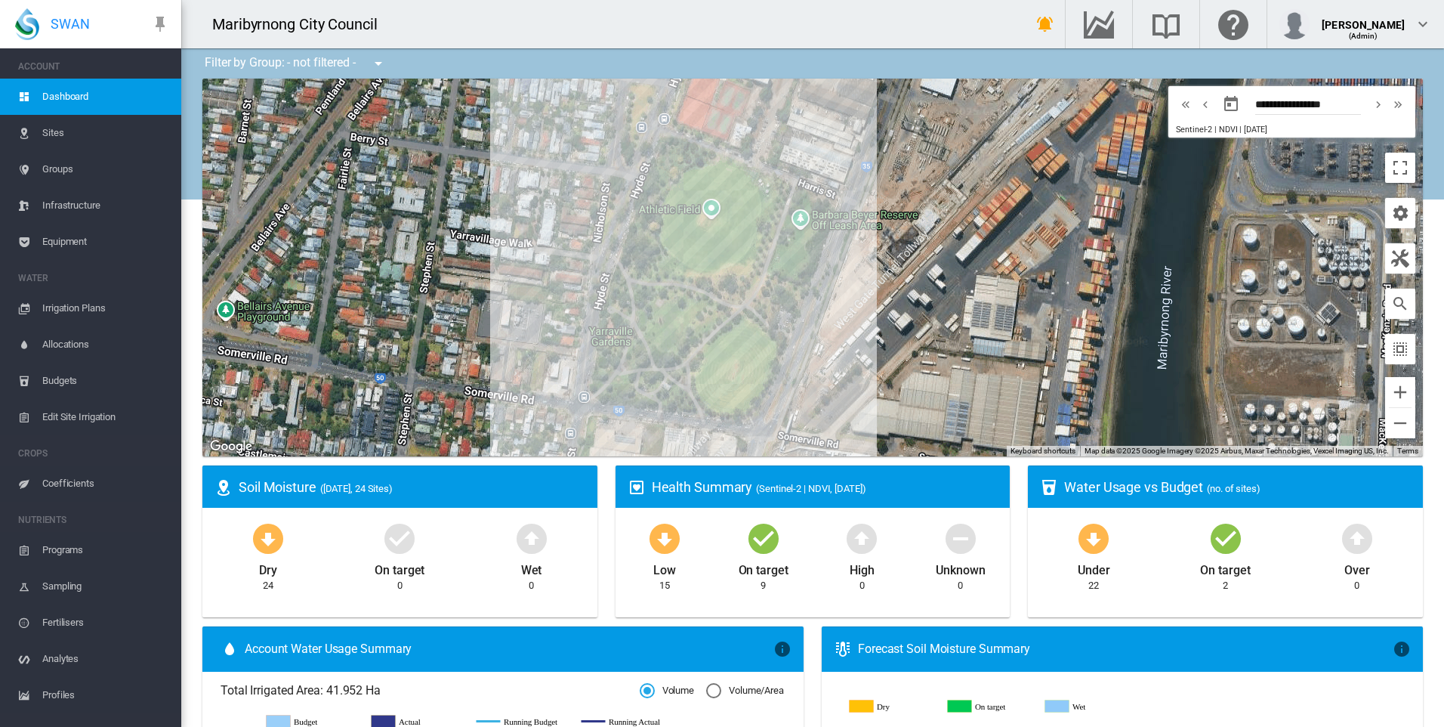
drag, startPoint x: 788, startPoint y: 335, endPoint x: 838, endPoint y: 314, distance: 54.1
click at [838, 314] on div at bounding box center [812, 268] width 1221 height 378
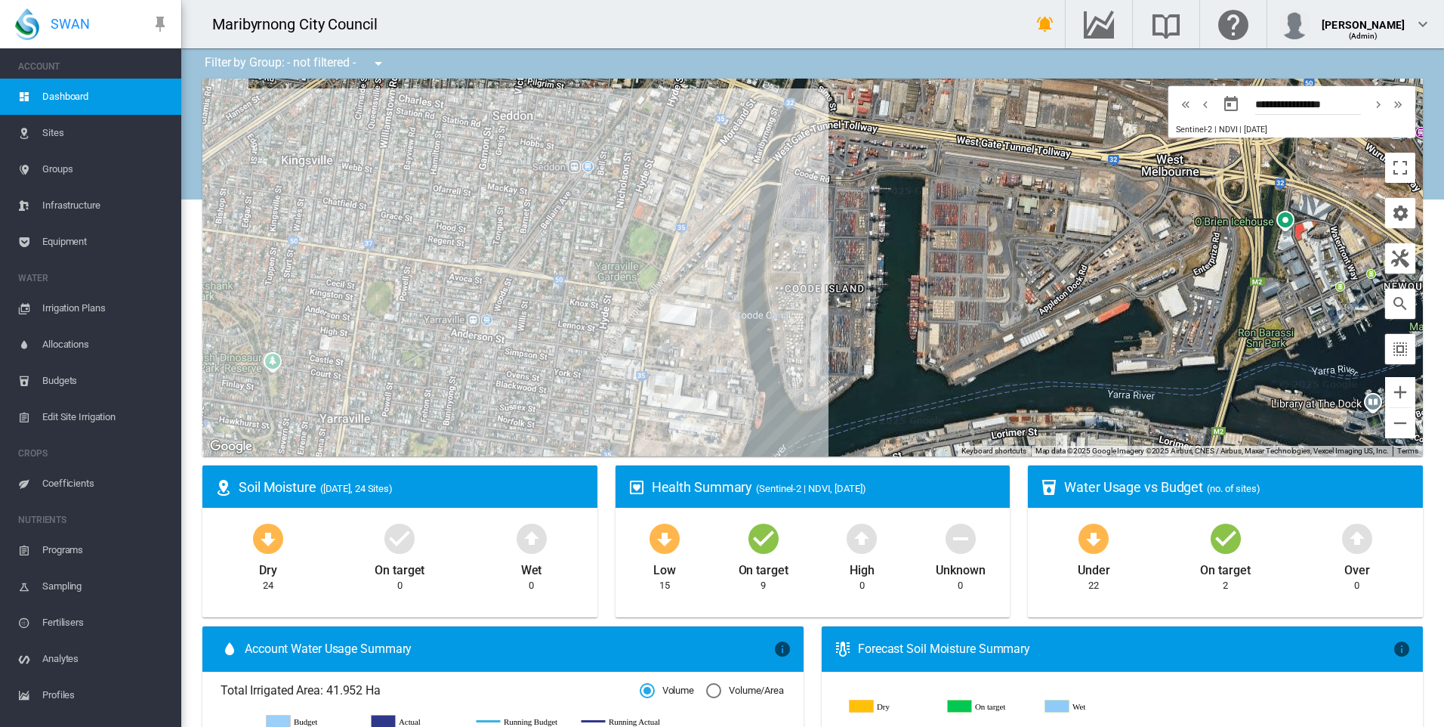
drag, startPoint x: 457, startPoint y: 237, endPoint x: 650, endPoint y: 241, distance: 193.4
click at [650, 241] on div at bounding box center [812, 268] width 1221 height 378
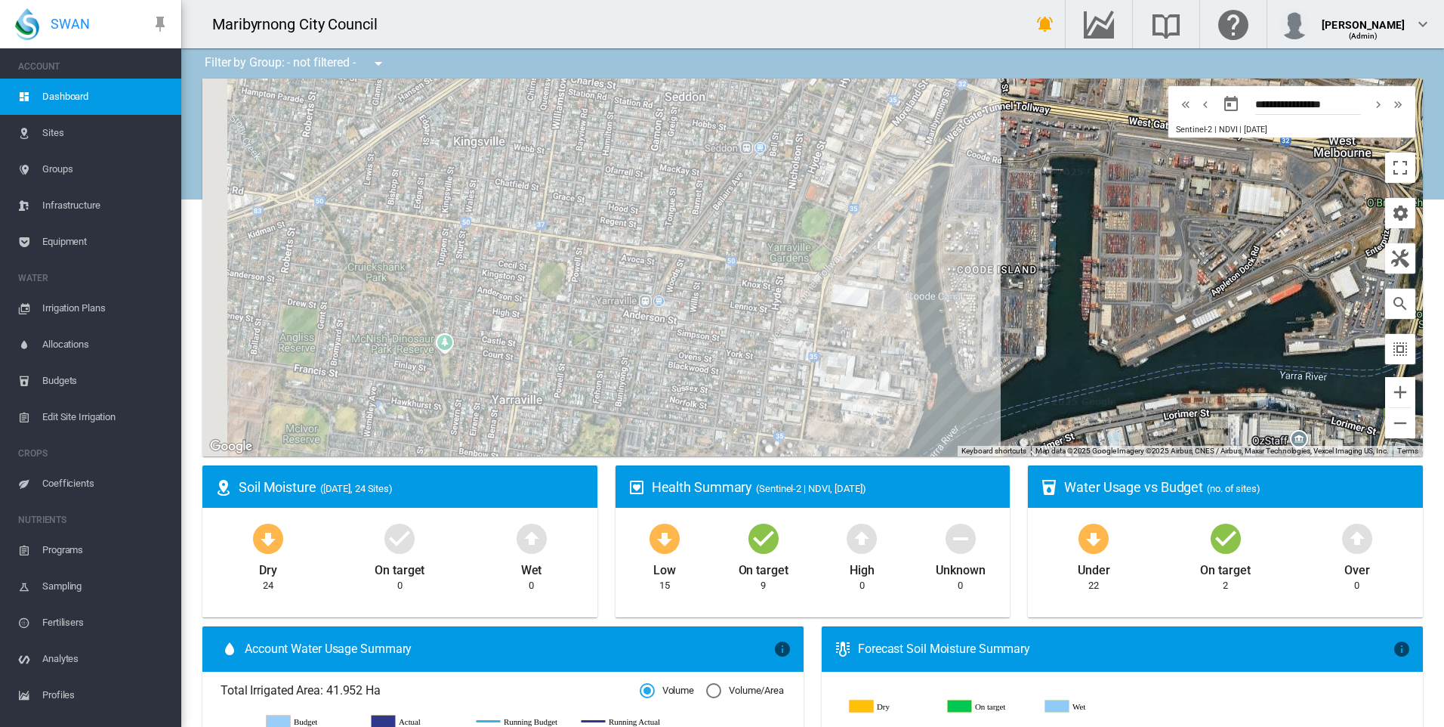
drag, startPoint x: 465, startPoint y: 234, endPoint x: 541, endPoint y: 208, distance: 80.0
click at [541, 208] on div at bounding box center [812, 268] width 1221 height 378
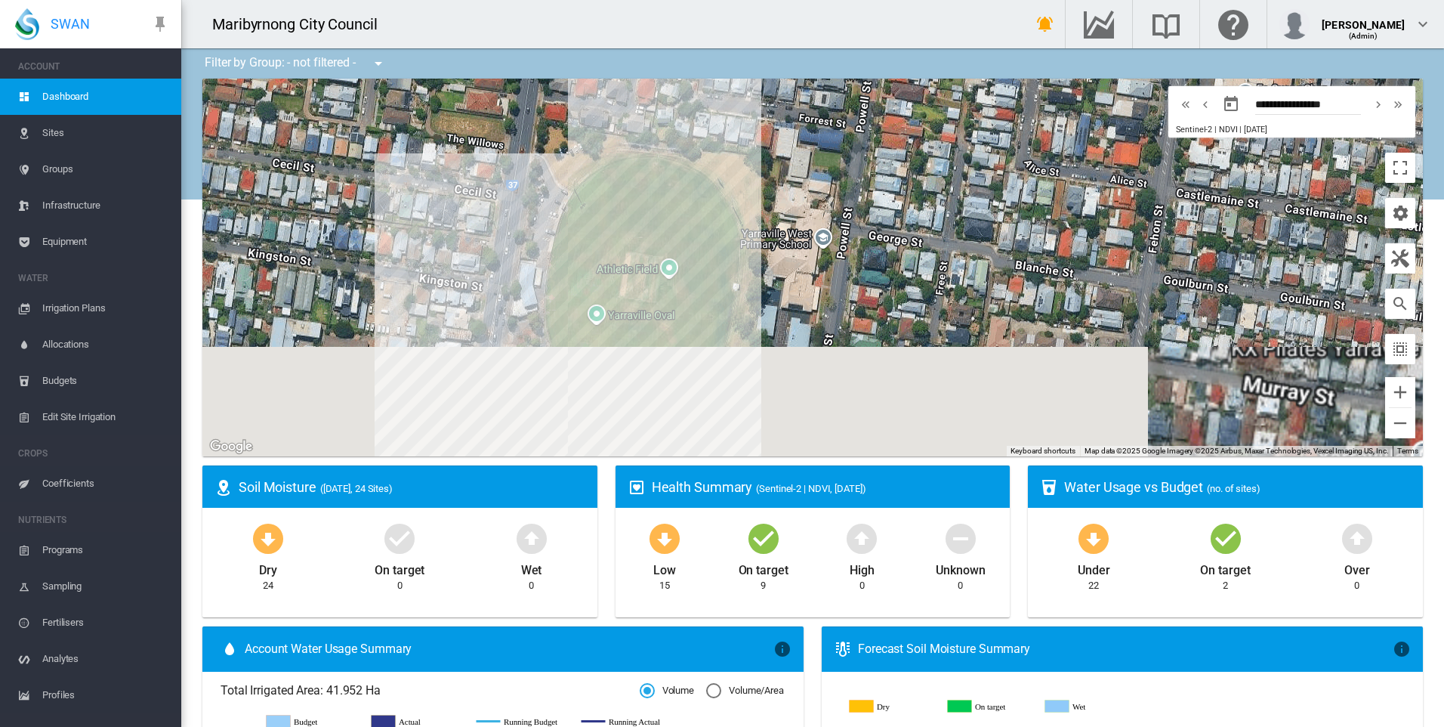
drag, startPoint x: 732, startPoint y: 275, endPoint x: 733, endPoint y: 159, distance: 115.6
click at [733, 159] on div at bounding box center [812, 268] width 1221 height 378
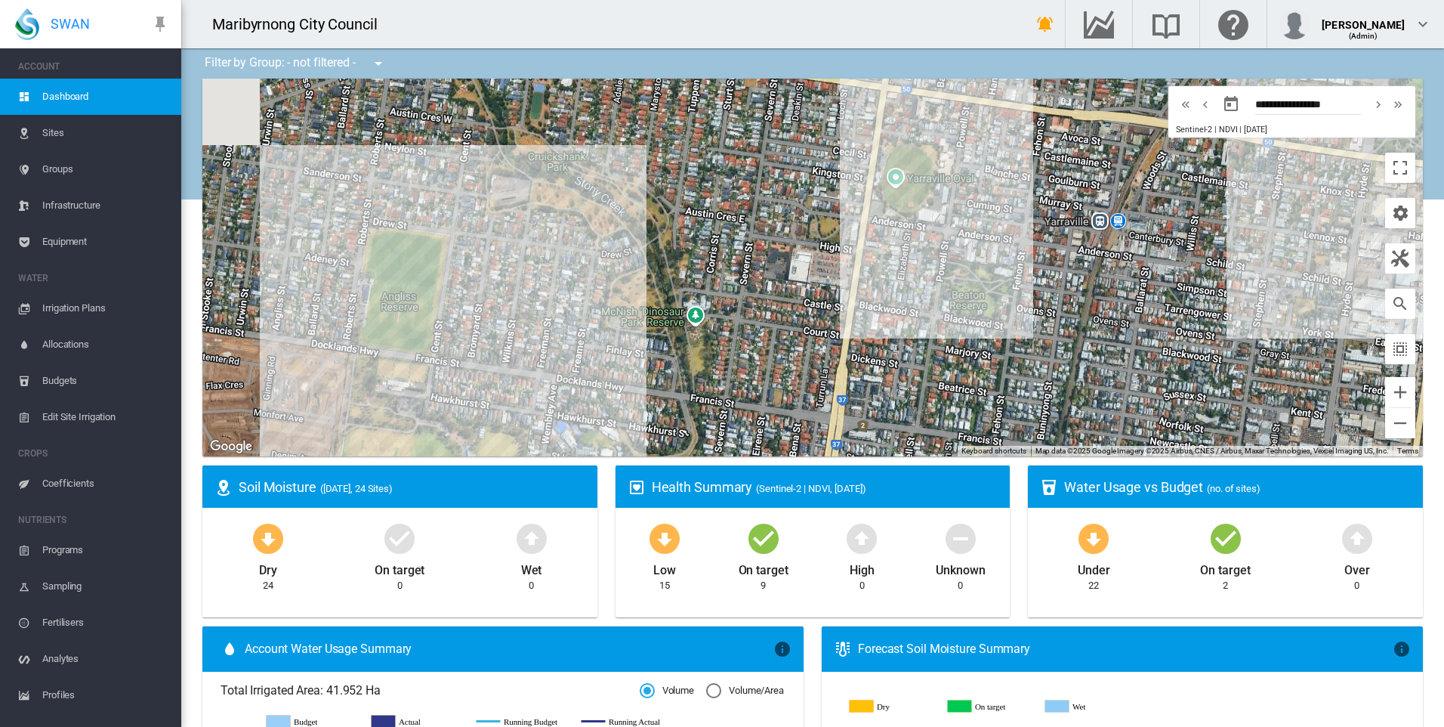
drag, startPoint x: 353, startPoint y: 229, endPoint x: 556, endPoint y: 208, distance: 203.5
click at [556, 208] on div at bounding box center [812, 268] width 1221 height 378
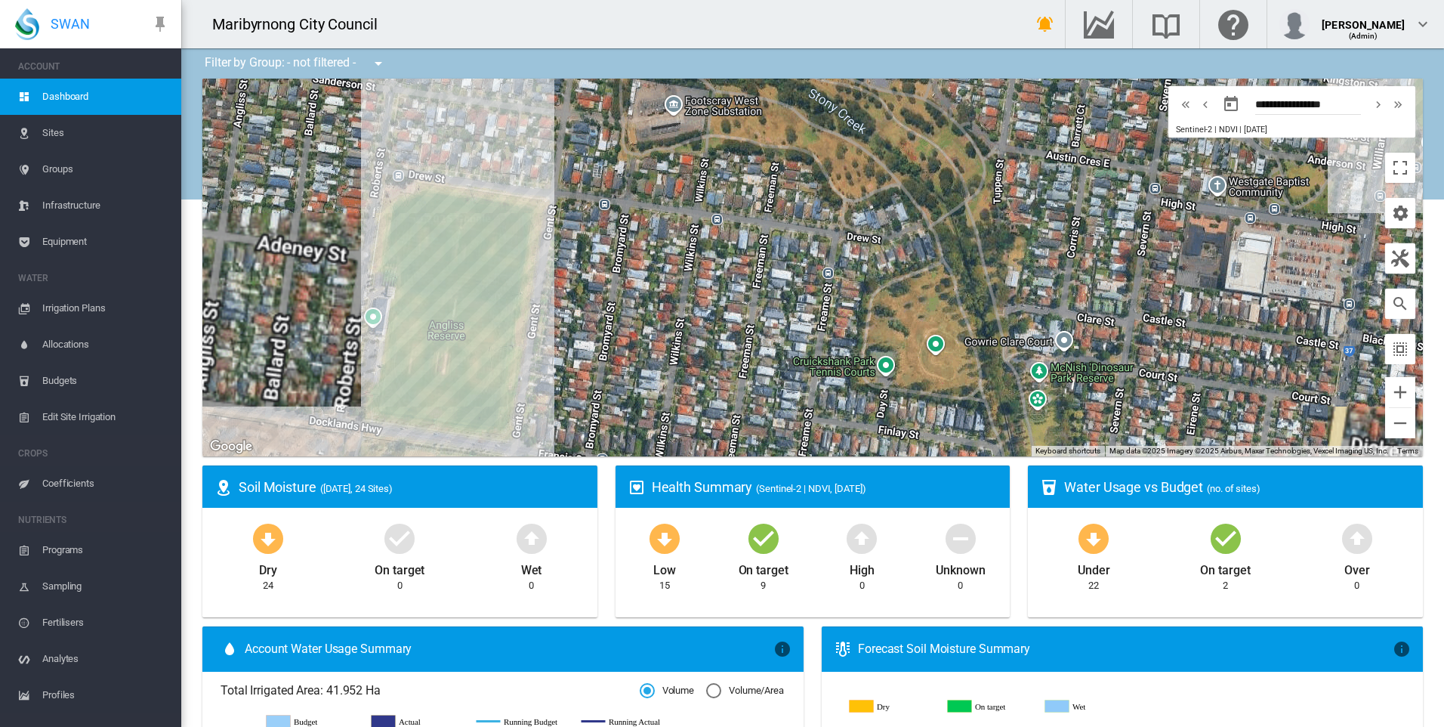
drag, startPoint x: 543, startPoint y: 177, endPoint x: 630, endPoint y: 163, distance: 87.9
click at [630, 163] on div at bounding box center [812, 268] width 1221 height 378
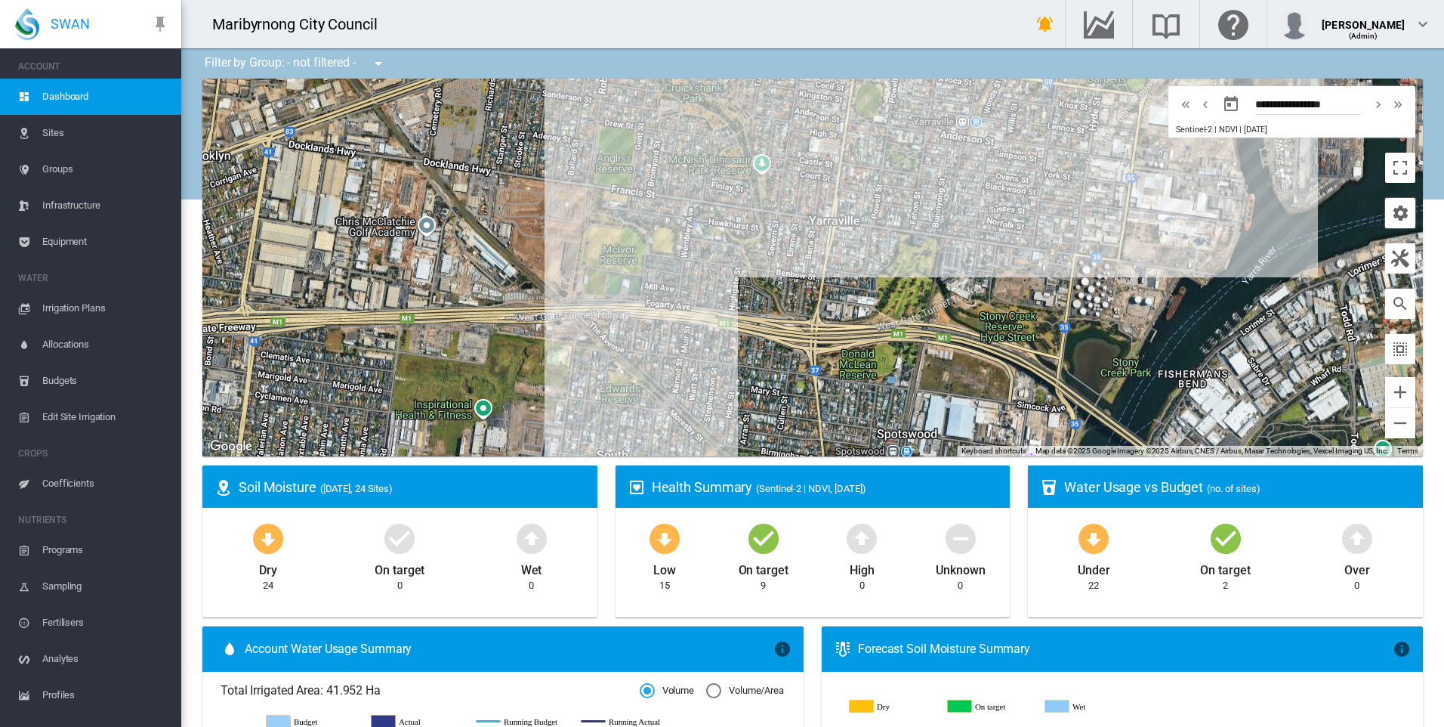
drag, startPoint x: 644, startPoint y: 333, endPoint x: 662, endPoint y: 169, distance: 165.0
click at [662, 169] on div at bounding box center [812, 268] width 1221 height 378
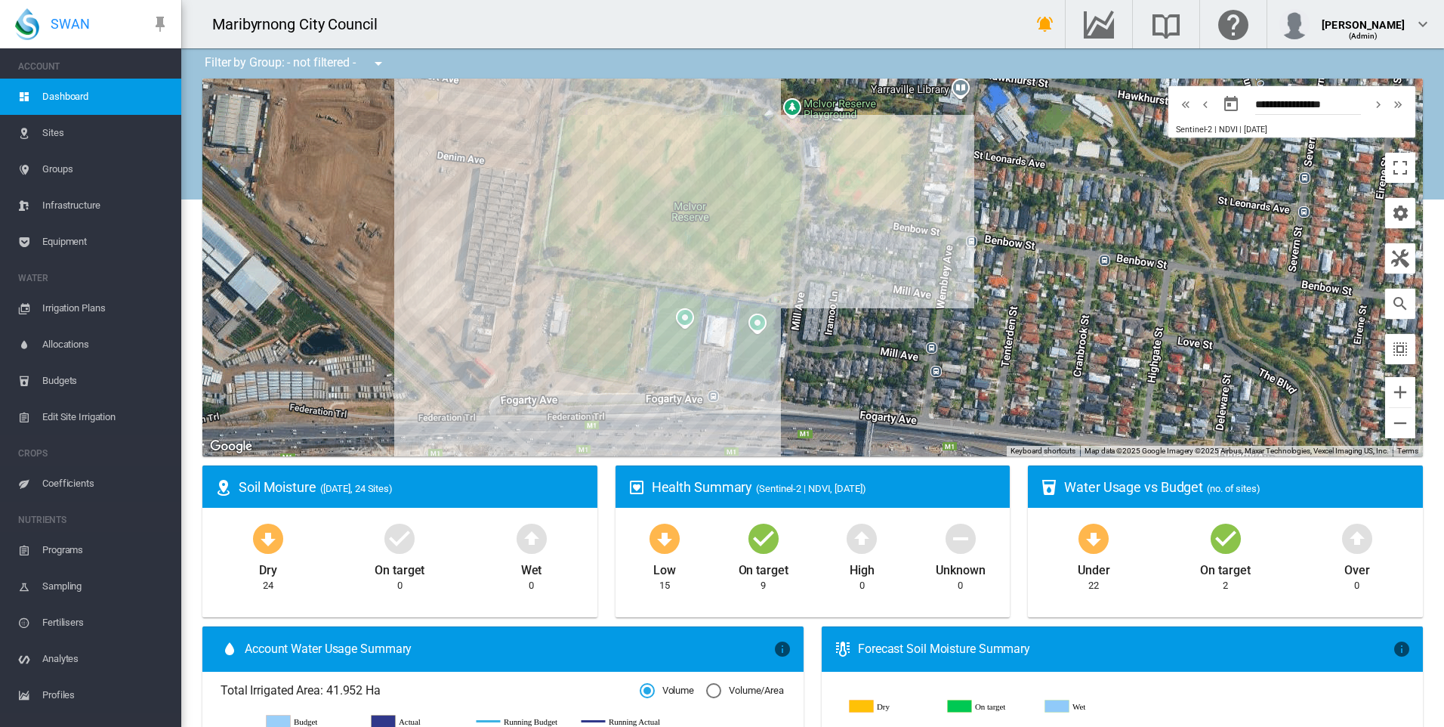
drag, startPoint x: 817, startPoint y: 212, endPoint x: 808, endPoint y: 263, distance: 51.4
click at [808, 265] on div at bounding box center [812, 268] width 1221 height 378
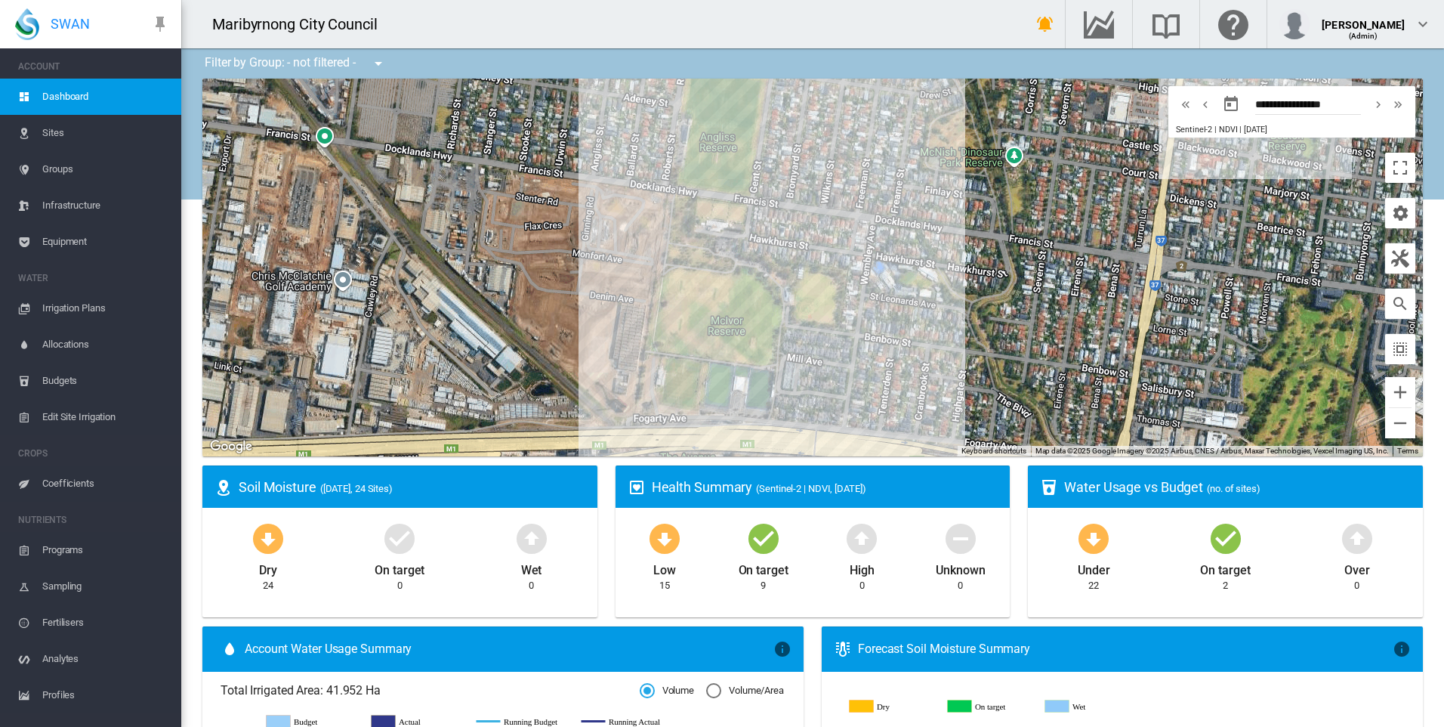
drag, startPoint x: 856, startPoint y: 205, endPoint x: 824, endPoint y: 317, distance: 116.2
click at [824, 317] on div at bounding box center [812, 268] width 1221 height 378
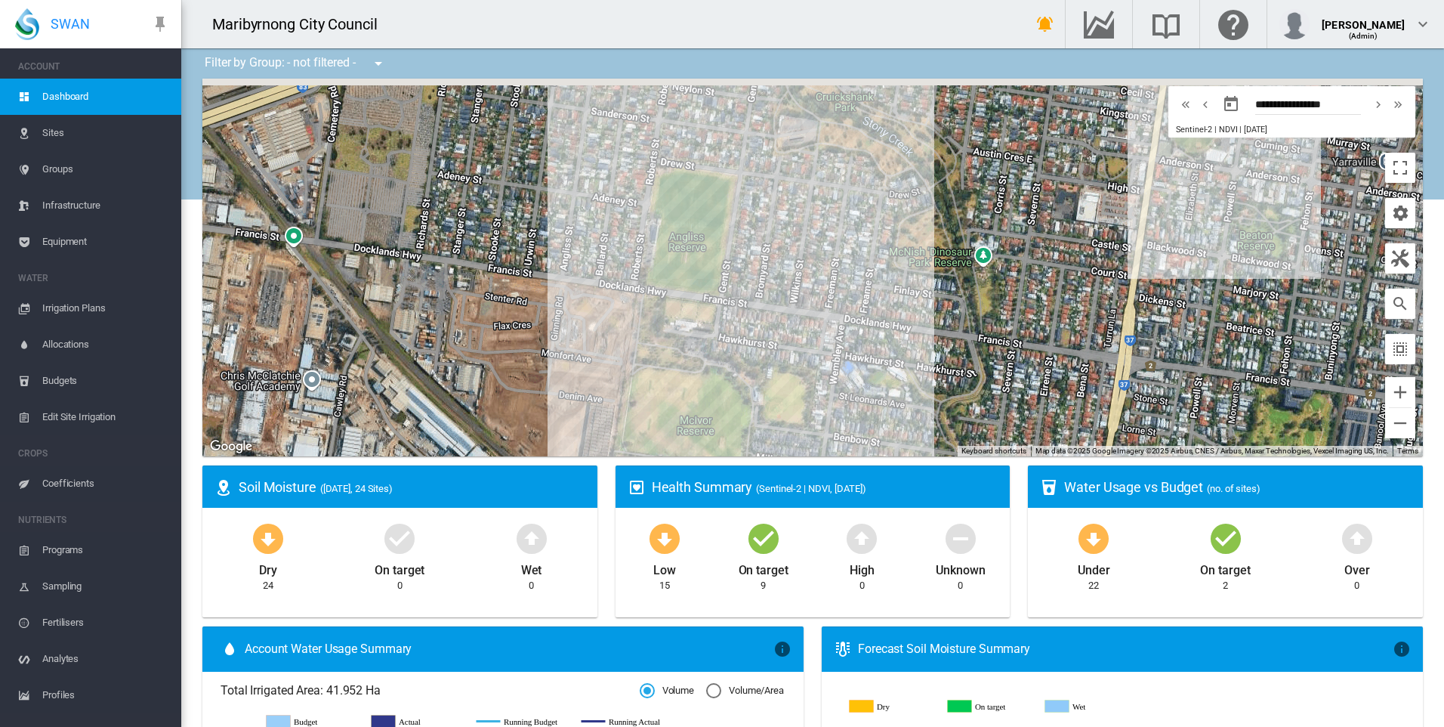
drag, startPoint x: 794, startPoint y: 188, endPoint x: 764, endPoint y: 275, distance: 92.0
click at [765, 275] on div at bounding box center [812, 268] width 1221 height 378
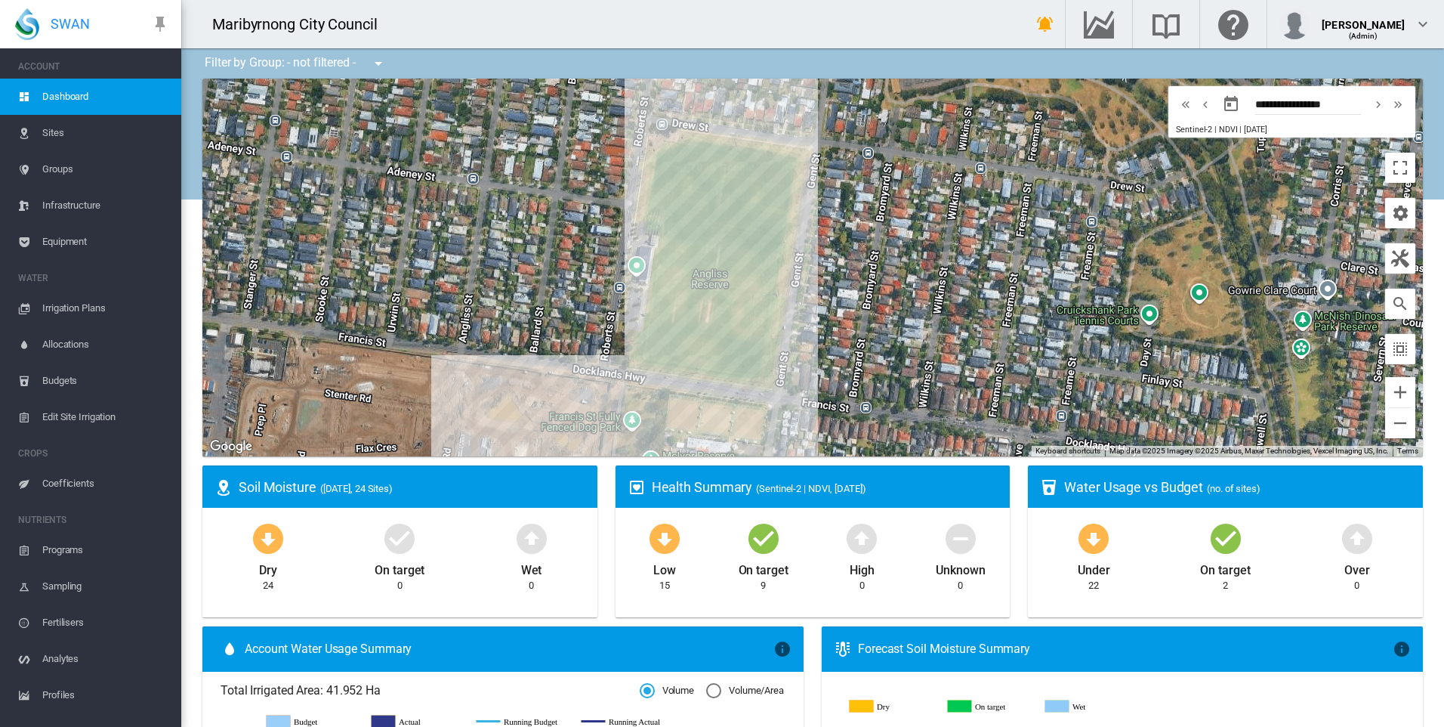
drag, startPoint x: 818, startPoint y: 292, endPoint x: 895, endPoint y: 303, distance: 77.9
click at [895, 303] on div at bounding box center [812, 268] width 1221 height 378
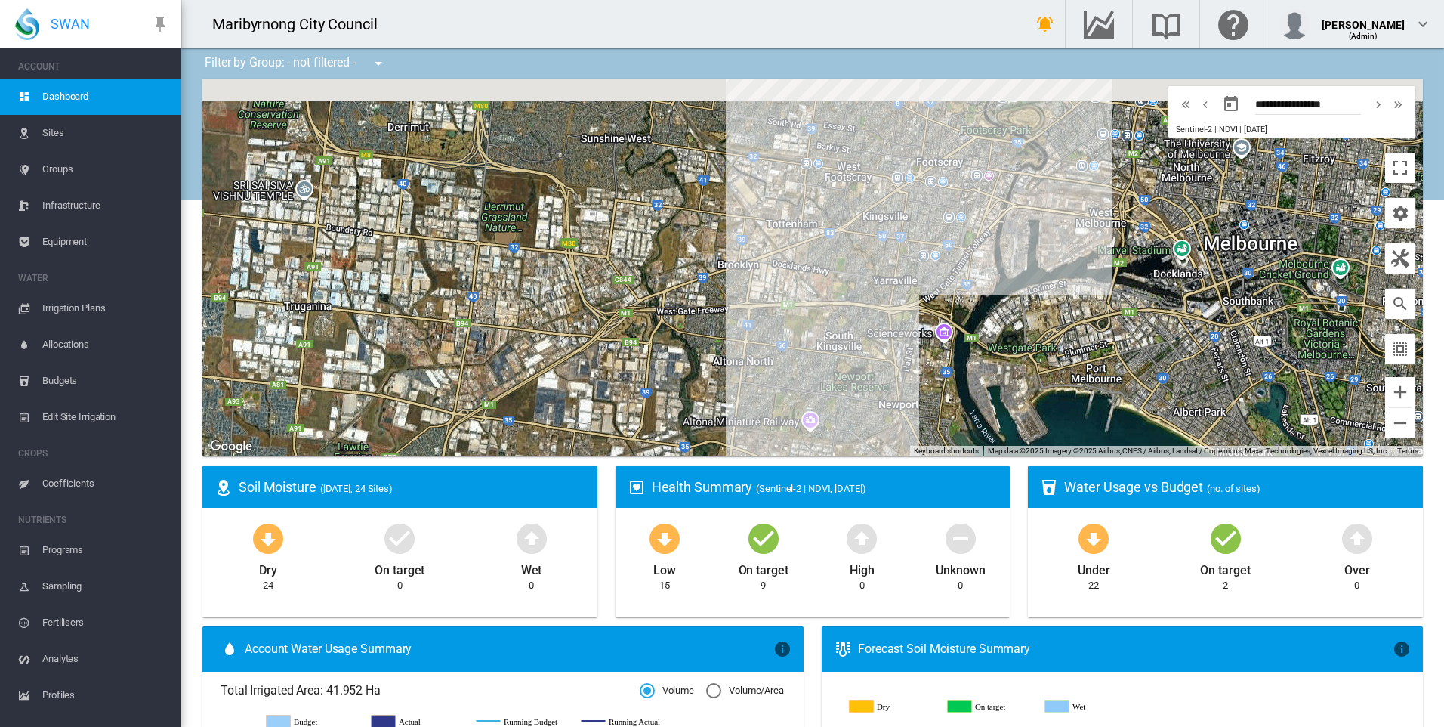
drag, startPoint x: 998, startPoint y: 237, endPoint x: 938, endPoint y: 310, distance: 94.4
click at [938, 310] on div at bounding box center [812, 268] width 1221 height 378
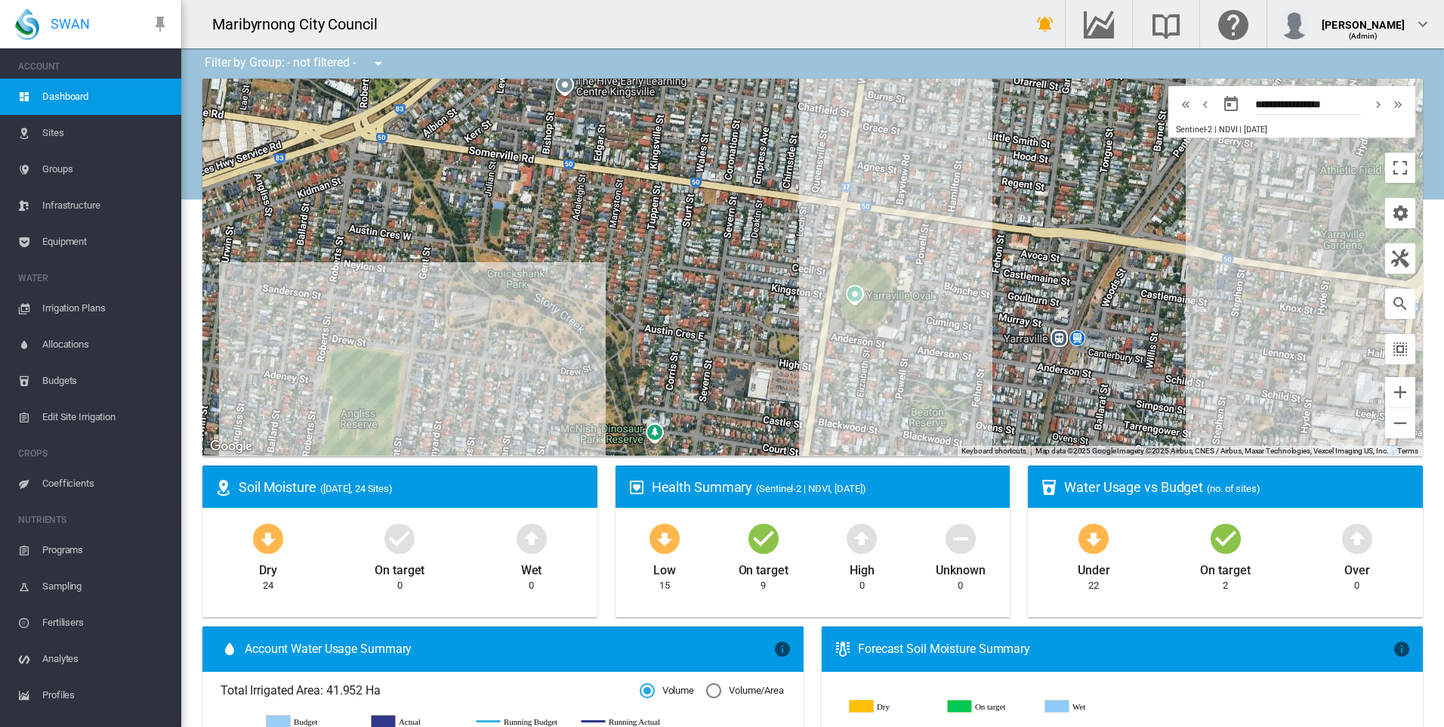
drag, startPoint x: 1020, startPoint y: 256, endPoint x: 878, endPoint y: 211, distance: 148.3
click at [992, 207] on div at bounding box center [812, 268] width 1221 height 378
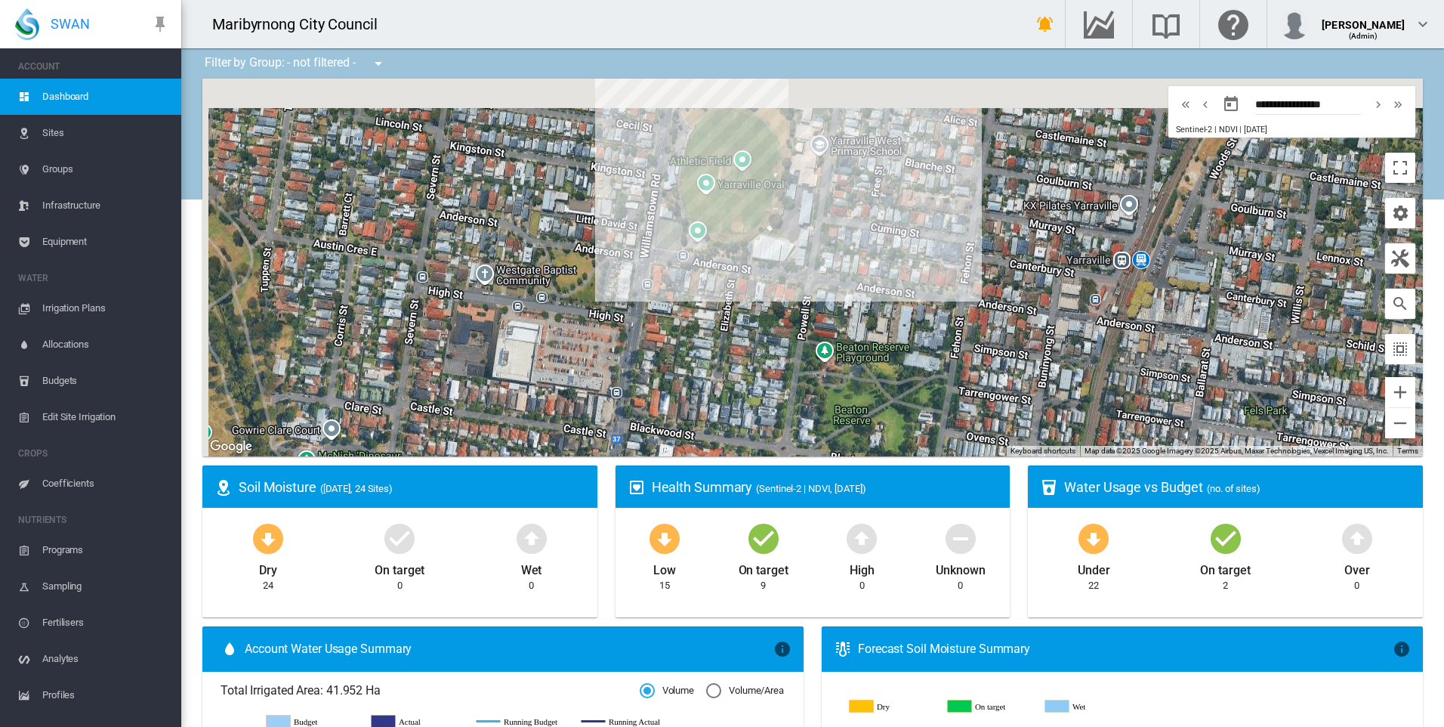
drag, startPoint x: 715, startPoint y: 181, endPoint x: 782, endPoint y: 355, distance: 186.0
click at [782, 355] on div at bounding box center [812, 268] width 1221 height 378
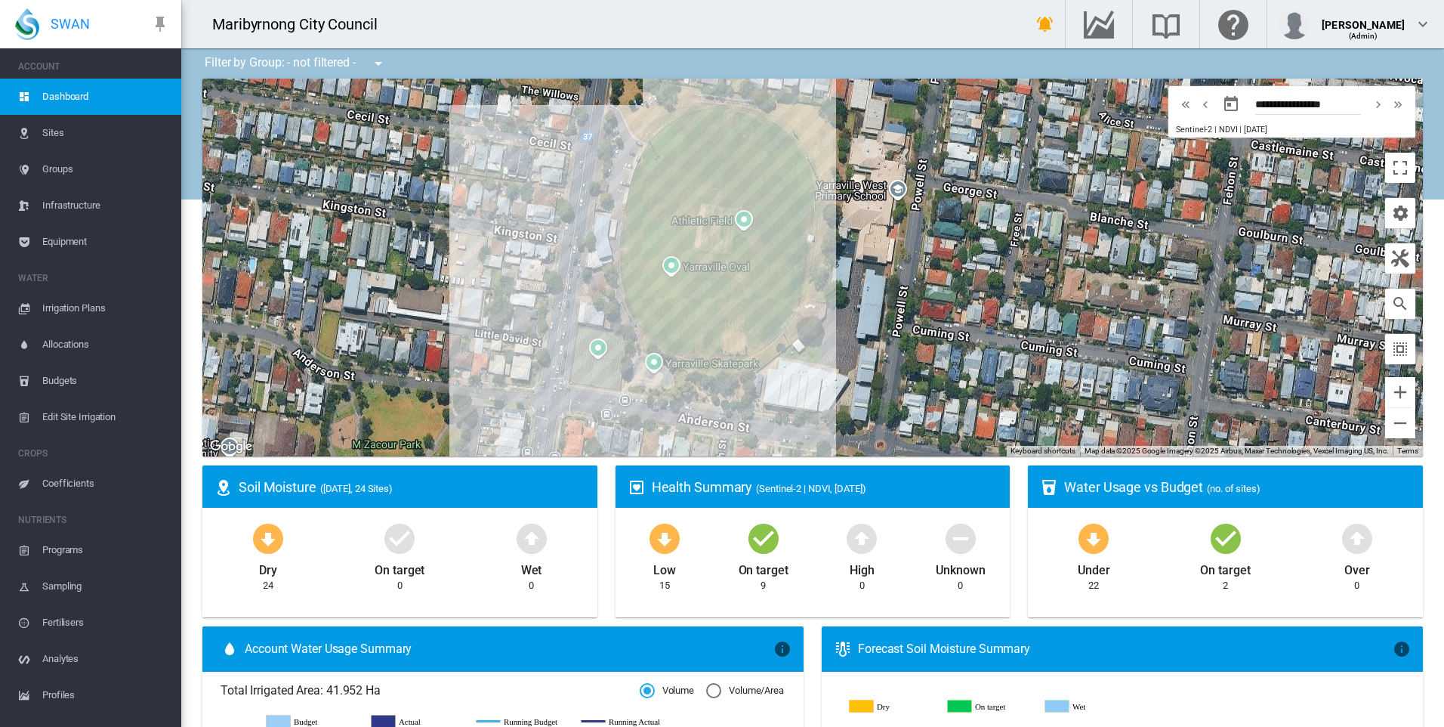
drag, startPoint x: 857, startPoint y: 276, endPoint x: 873, endPoint y: 281, distance: 16.5
click at [873, 281] on div at bounding box center [812, 268] width 1221 height 378
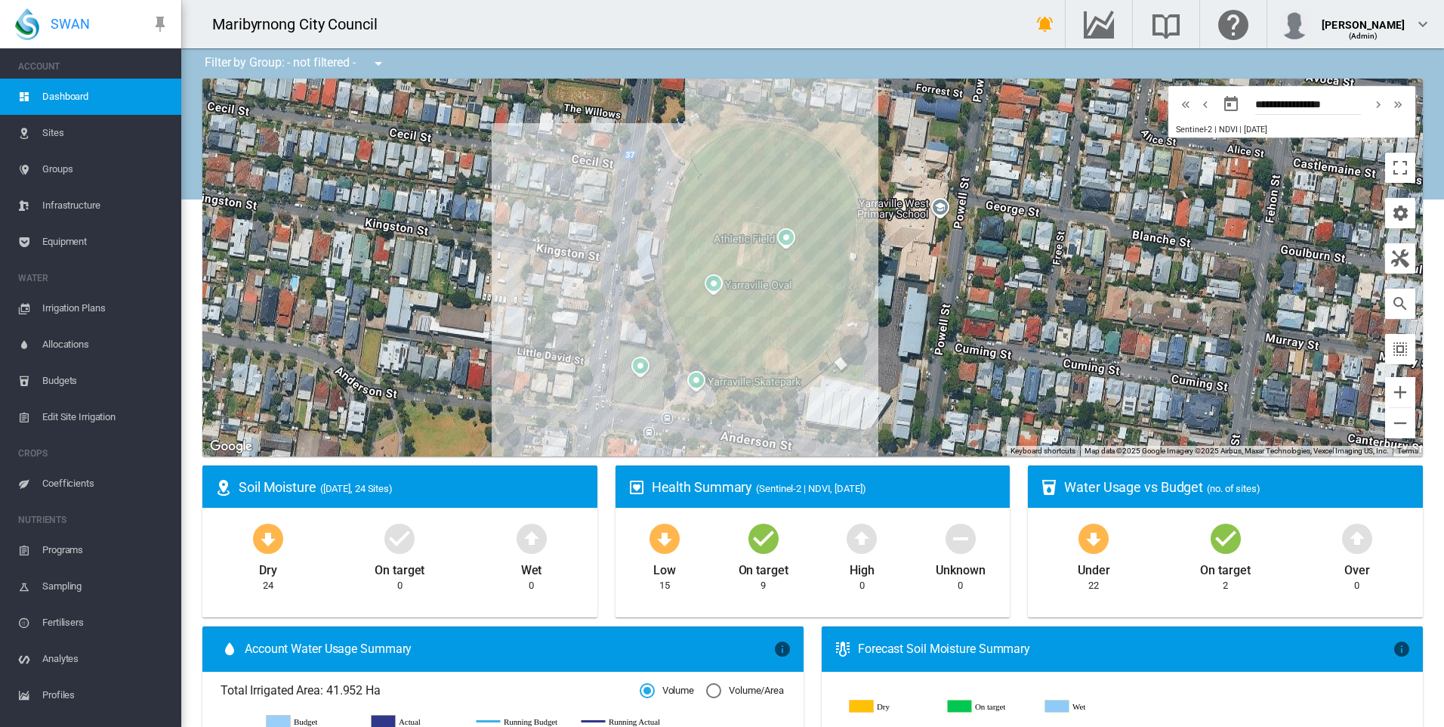
drag, startPoint x: 840, startPoint y: 247, endPoint x: 889, endPoint y: 273, distance: 55.4
click at [889, 273] on div at bounding box center [812, 268] width 1221 height 378
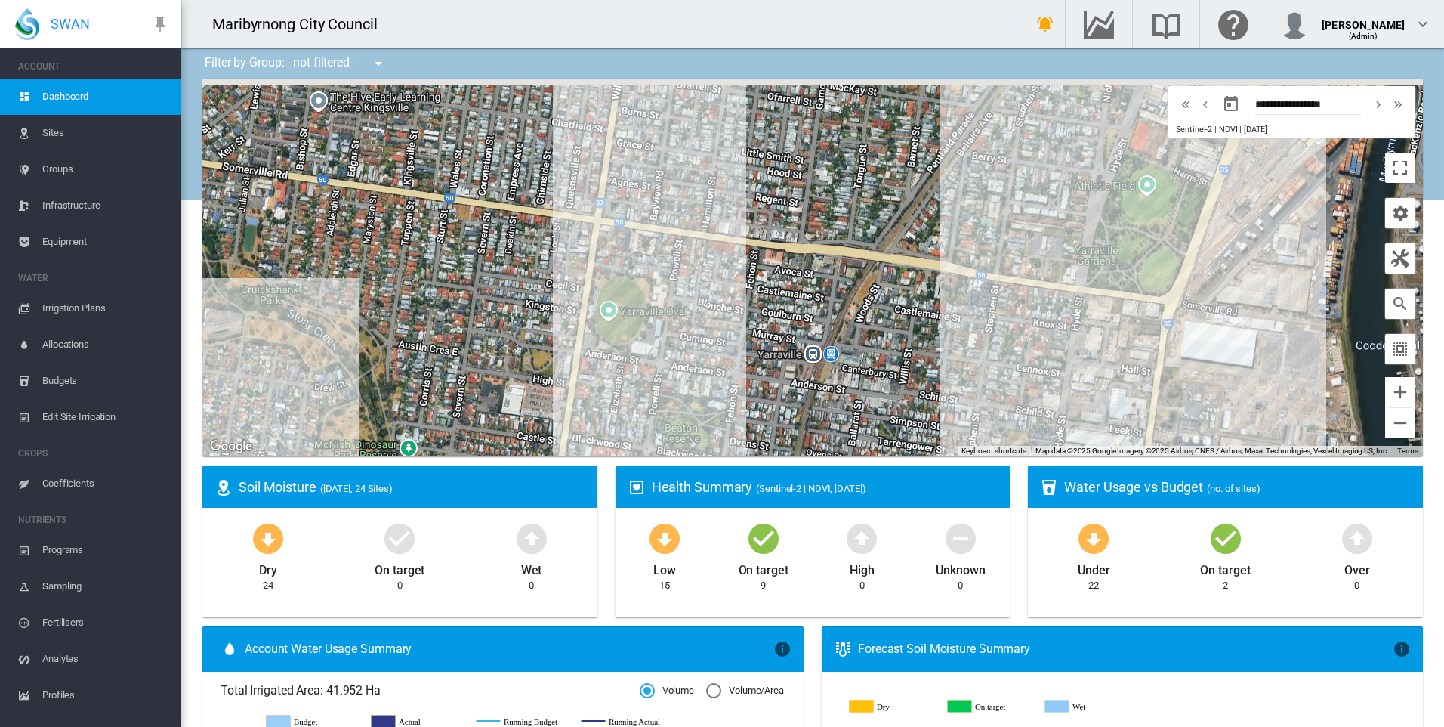
drag, startPoint x: 512, startPoint y: 154, endPoint x: 568, endPoint y: 310, distance: 166.0
click at [568, 310] on div at bounding box center [812, 268] width 1221 height 378
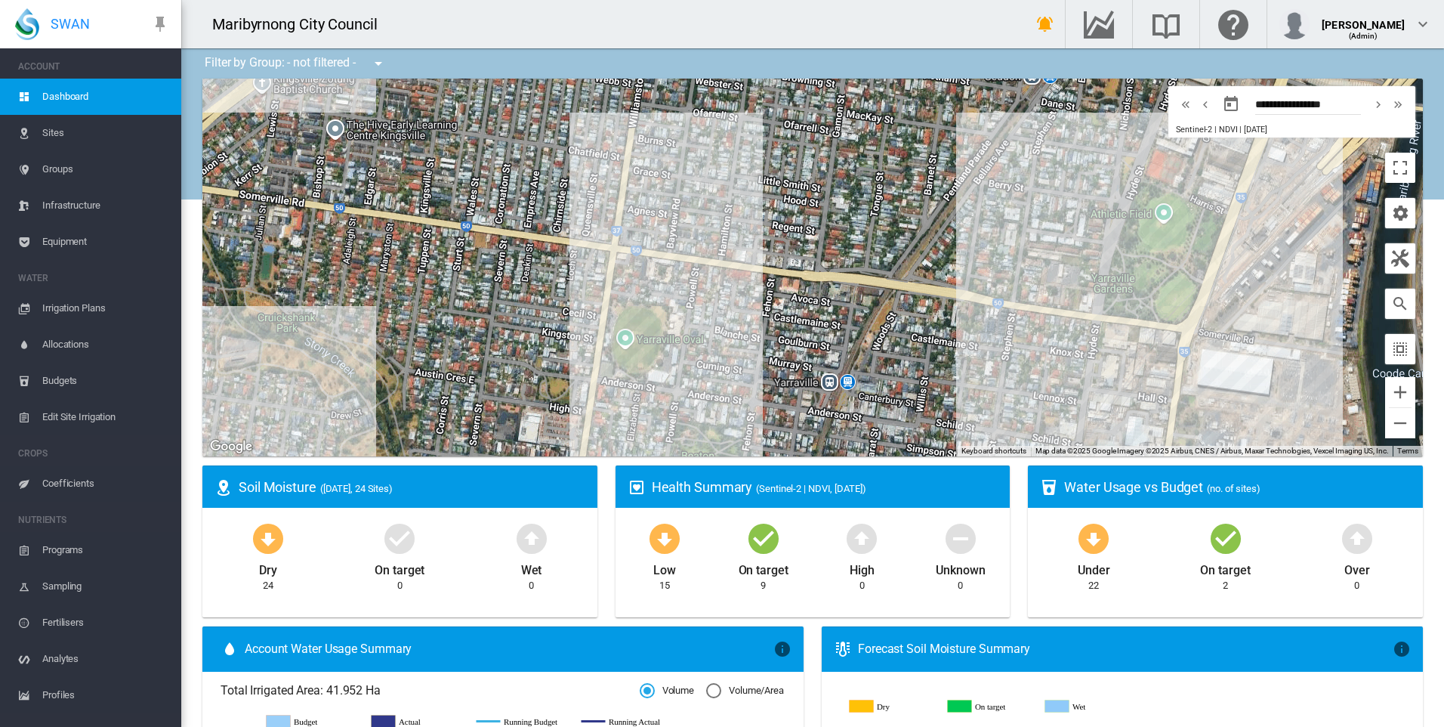
drag, startPoint x: 526, startPoint y: 169, endPoint x: 550, endPoint y: 337, distance: 169.3
click at [550, 337] on div at bounding box center [812, 268] width 1221 height 378
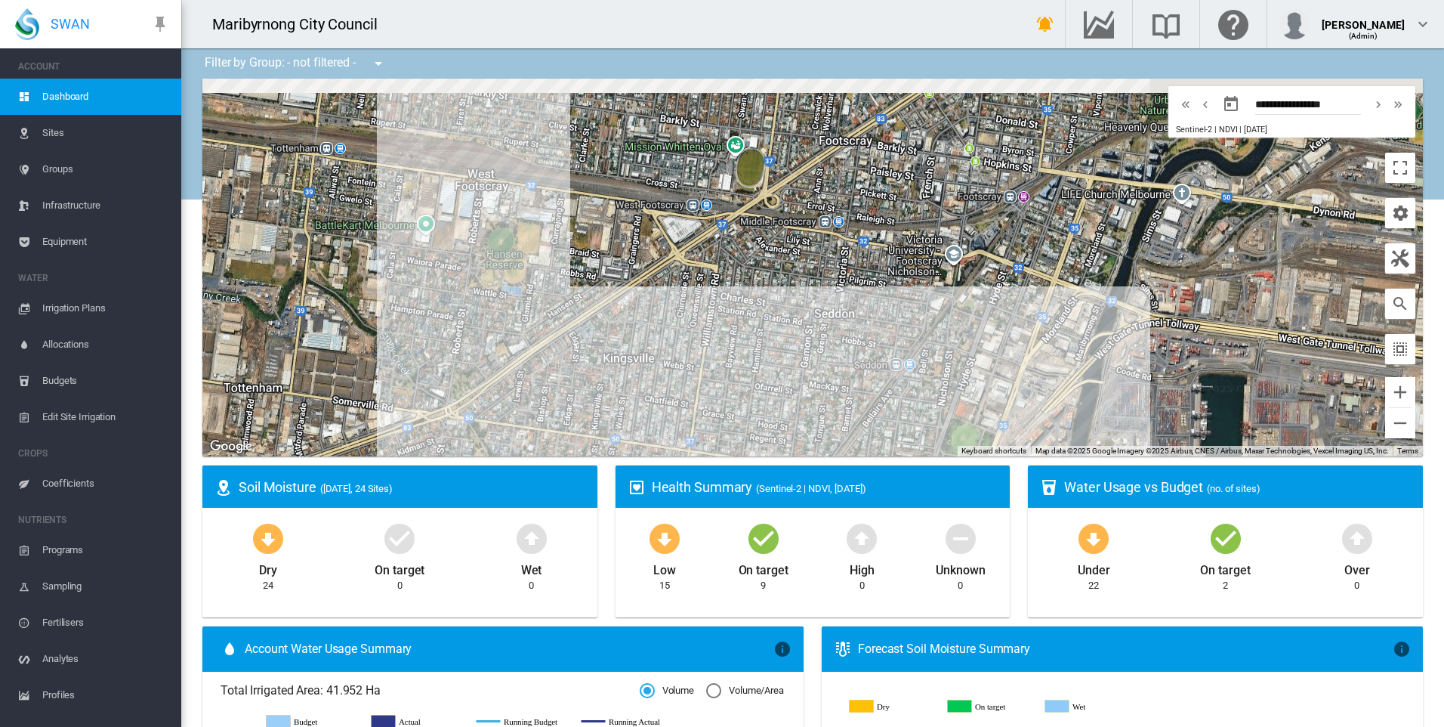
drag, startPoint x: 475, startPoint y: 243, endPoint x: 600, endPoint y: 338, distance: 157.0
click at [600, 338] on div at bounding box center [812, 268] width 1221 height 378
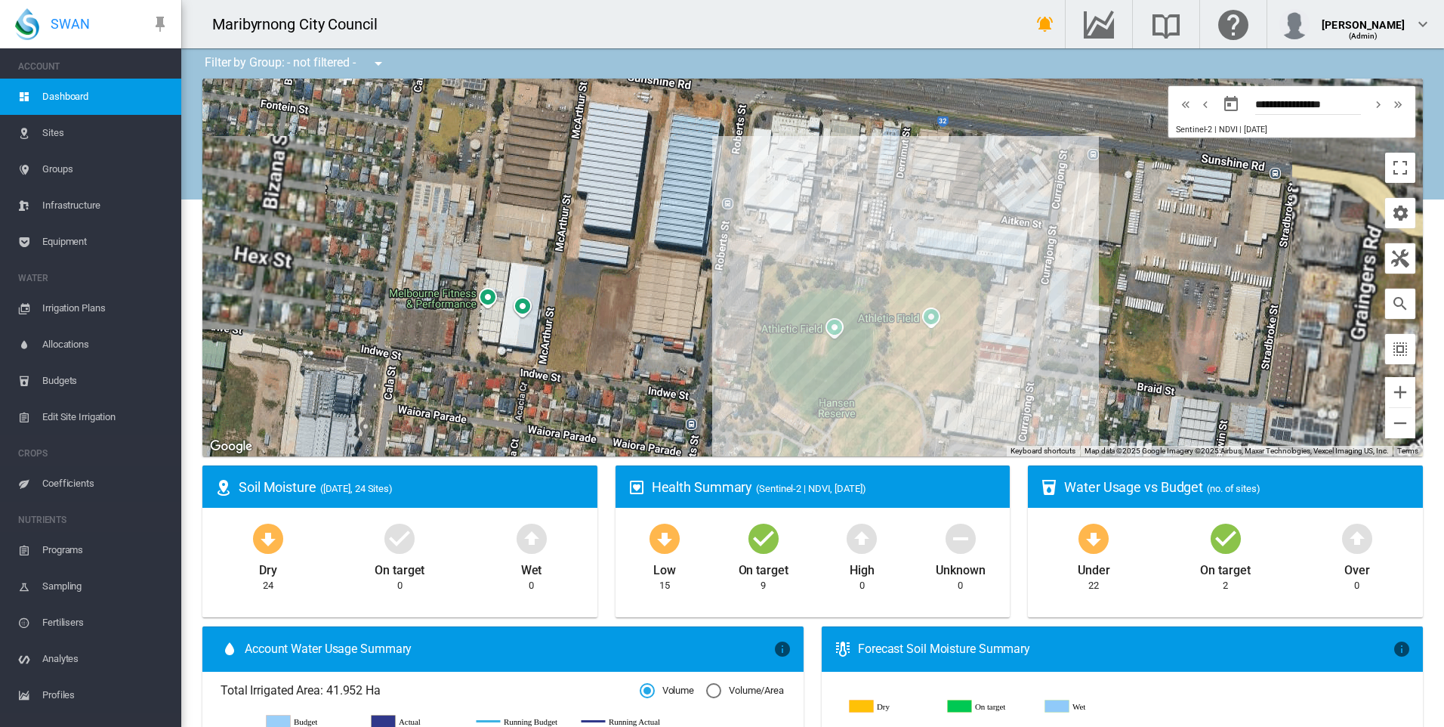
drag, startPoint x: 631, startPoint y: 289, endPoint x: 452, endPoint y: 141, distance: 232.9
click at [452, 141] on div at bounding box center [812, 268] width 1221 height 378
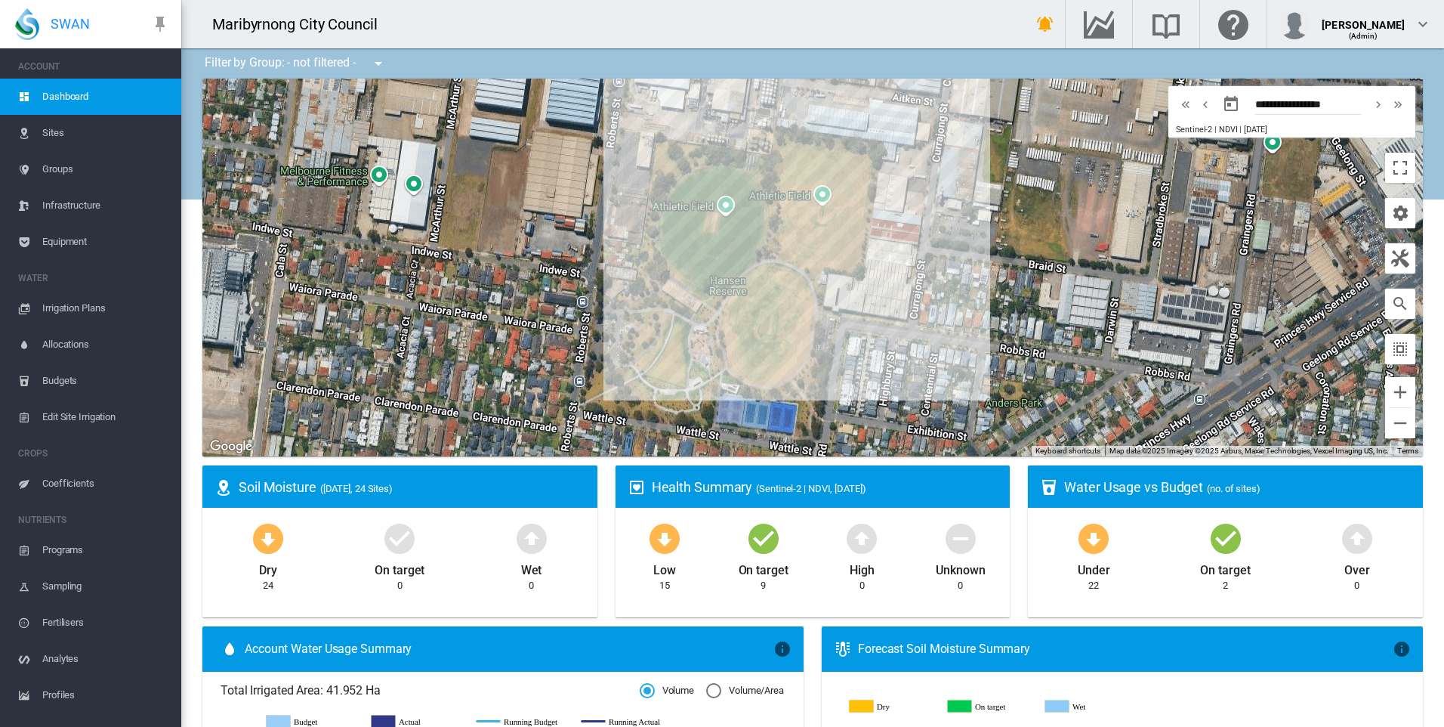
drag, startPoint x: 818, startPoint y: 337, endPoint x: 863, endPoint y: 299, distance: 59.0
click at [863, 299] on div at bounding box center [812, 268] width 1221 height 378
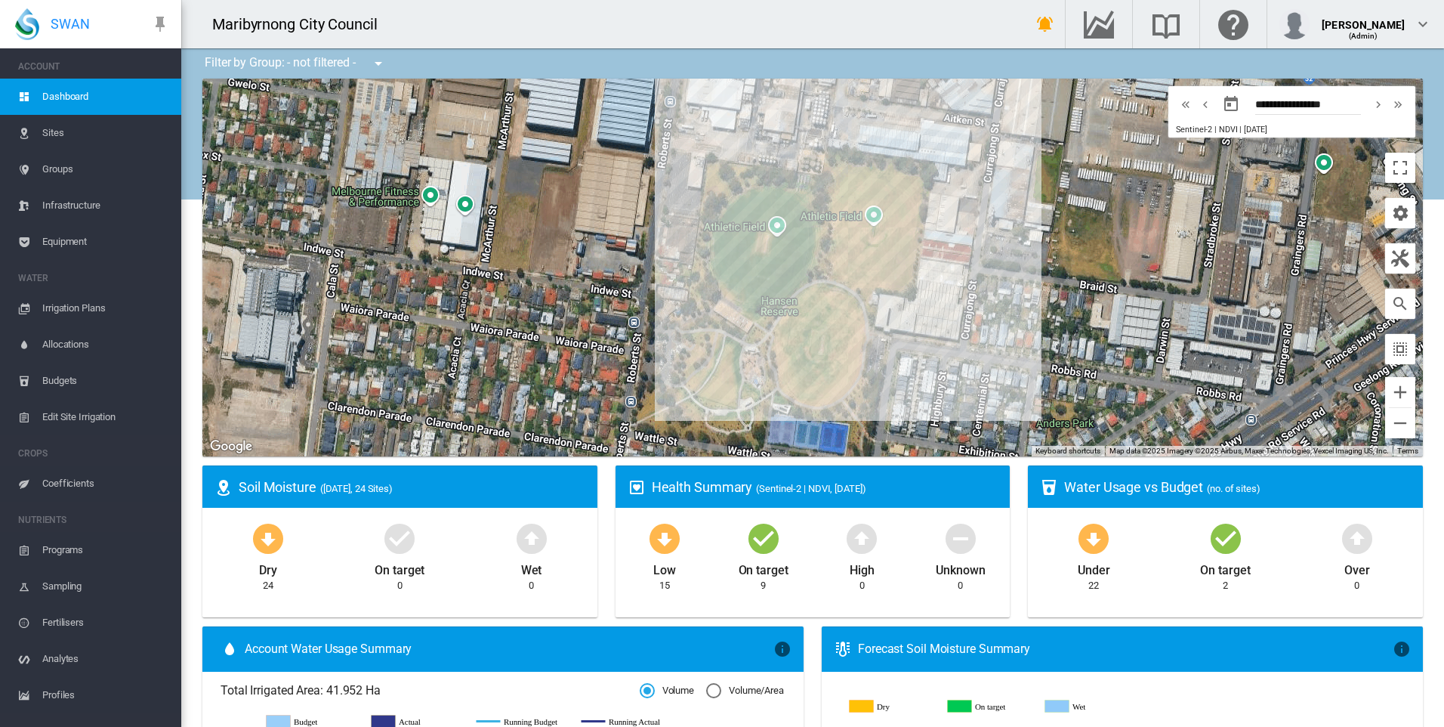
drag, startPoint x: 908, startPoint y: 266, endPoint x: 903, endPoint y: 313, distance: 47.0
click at [903, 313] on div at bounding box center [812, 268] width 1221 height 378
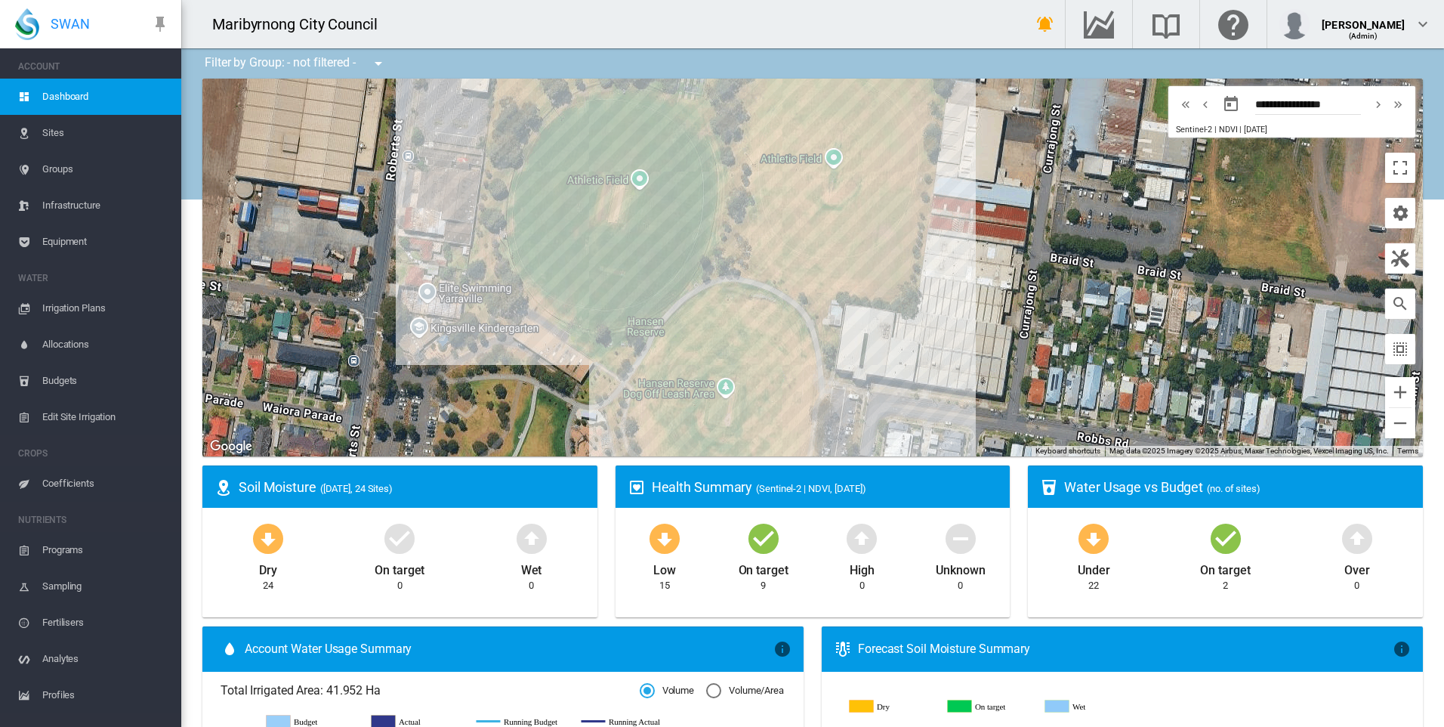
drag, startPoint x: 884, startPoint y: 304, endPoint x: 893, endPoint y: 335, distance: 32.8
click at [893, 335] on div at bounding box center [812, 268] width 1221 height 378
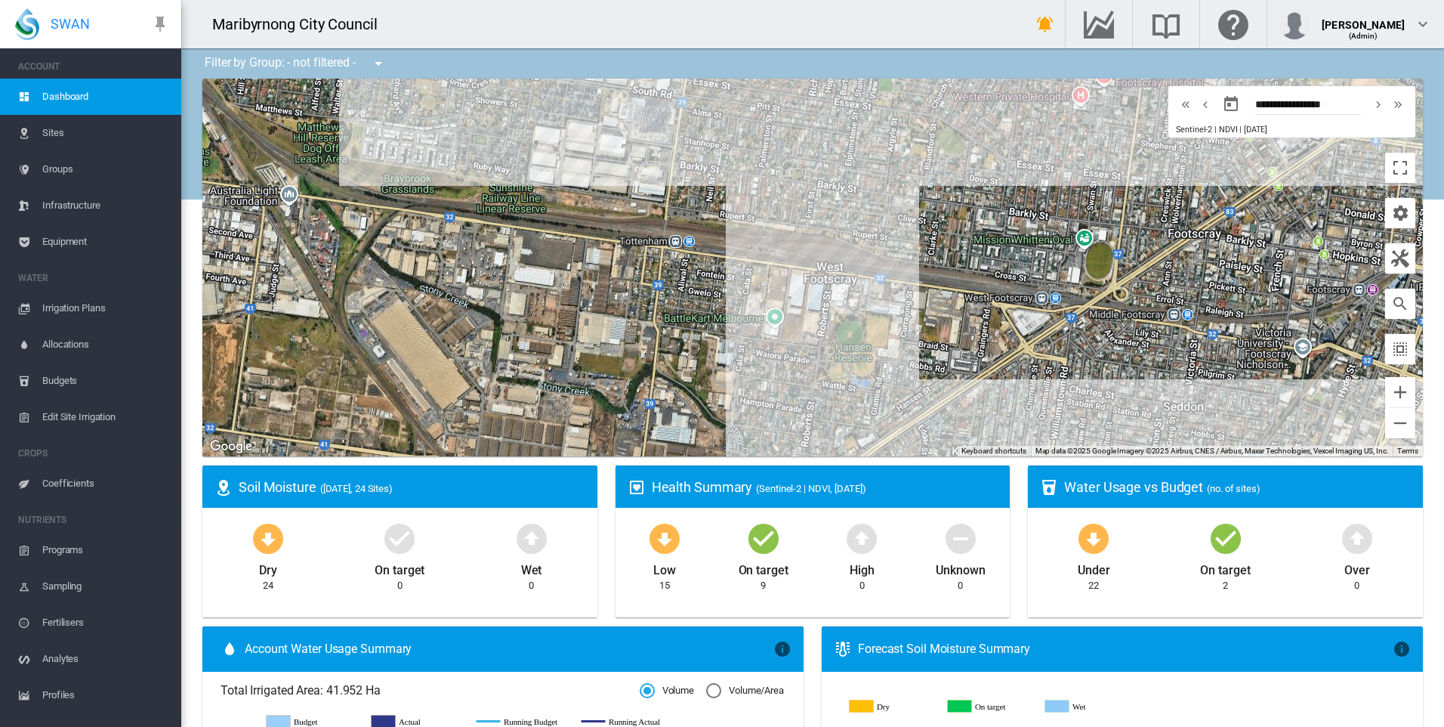
drag, startPoint x: 946, startPoint y: 261, endPoint x: 843, endPoint y: 380, distance: 157.4
click at [843, 380] on div at bounding box center [812, 268] width 1221 height 378
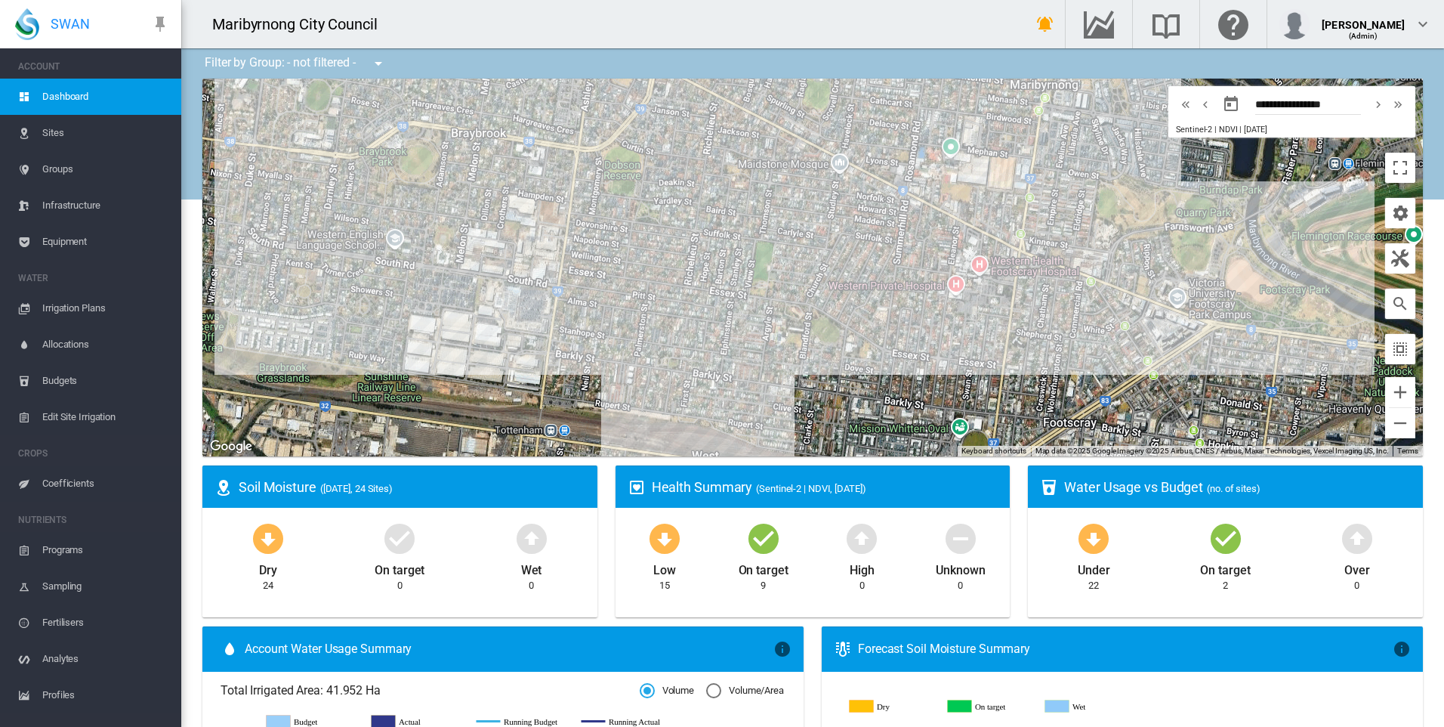
drag, startPoint x: 797, startPoint y: 385, endPoint x: 793, endPoint y: 443, distance: 58.3
click at [793, 443] on div at bounding box center [812, 268] width 1221 height 378
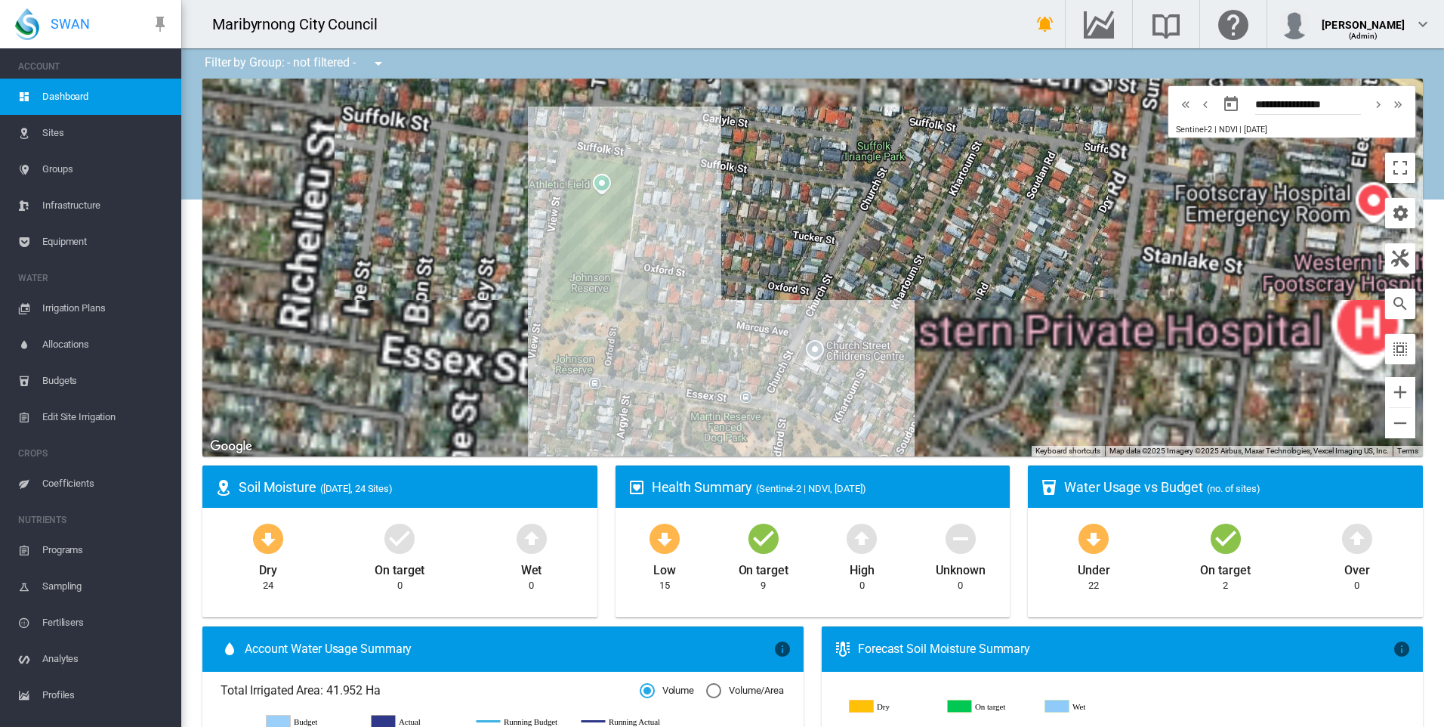
drag, startPoint x: 665, startPoint y: 347, endPoint x: 744, endPoint y: 416, distance: 104.9
click at [744, 416] on div at bounding box center [812, 268] width 1221 height 378
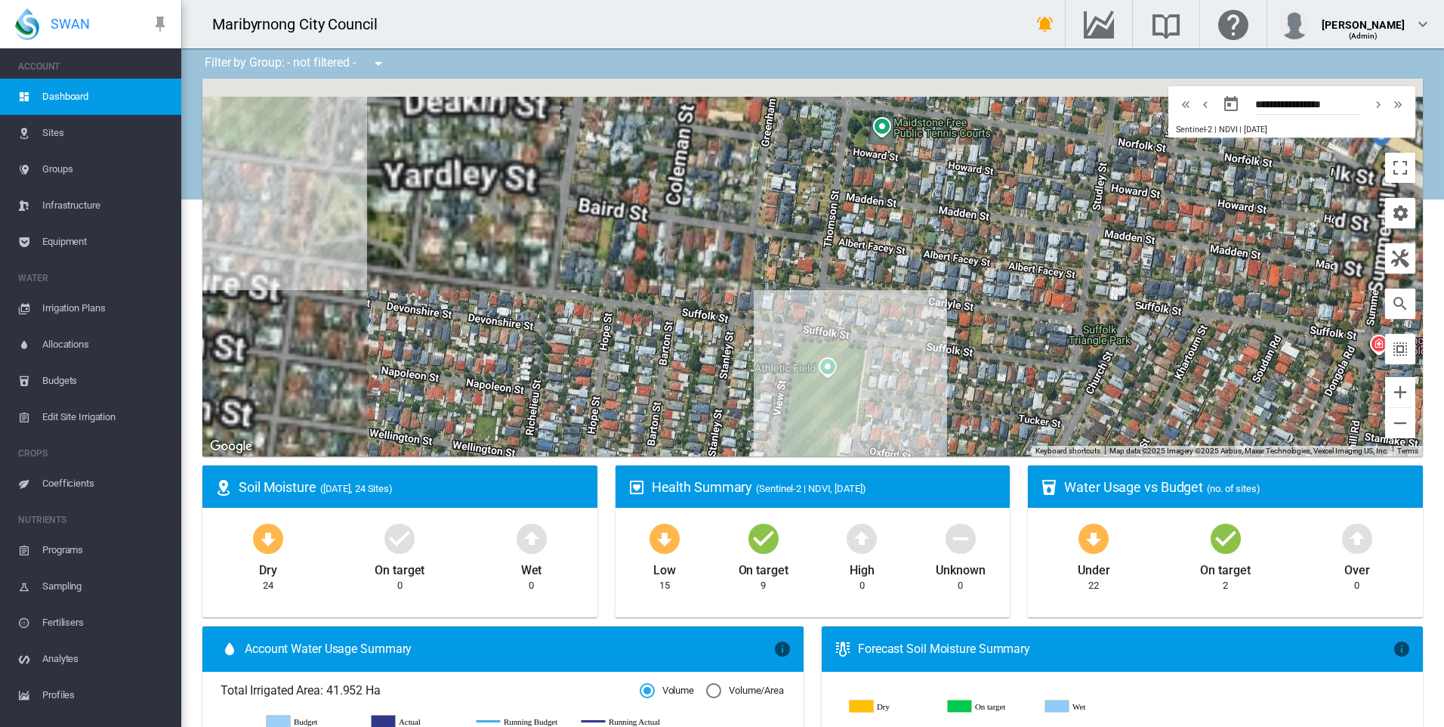
drag, startPoint x: 657, startPoint y: 348, endPoint x: 835, endPoint y: 434, distance: 197.6
click at [813, 423] on div at bounding box center [812, 268] width 1221 height 378
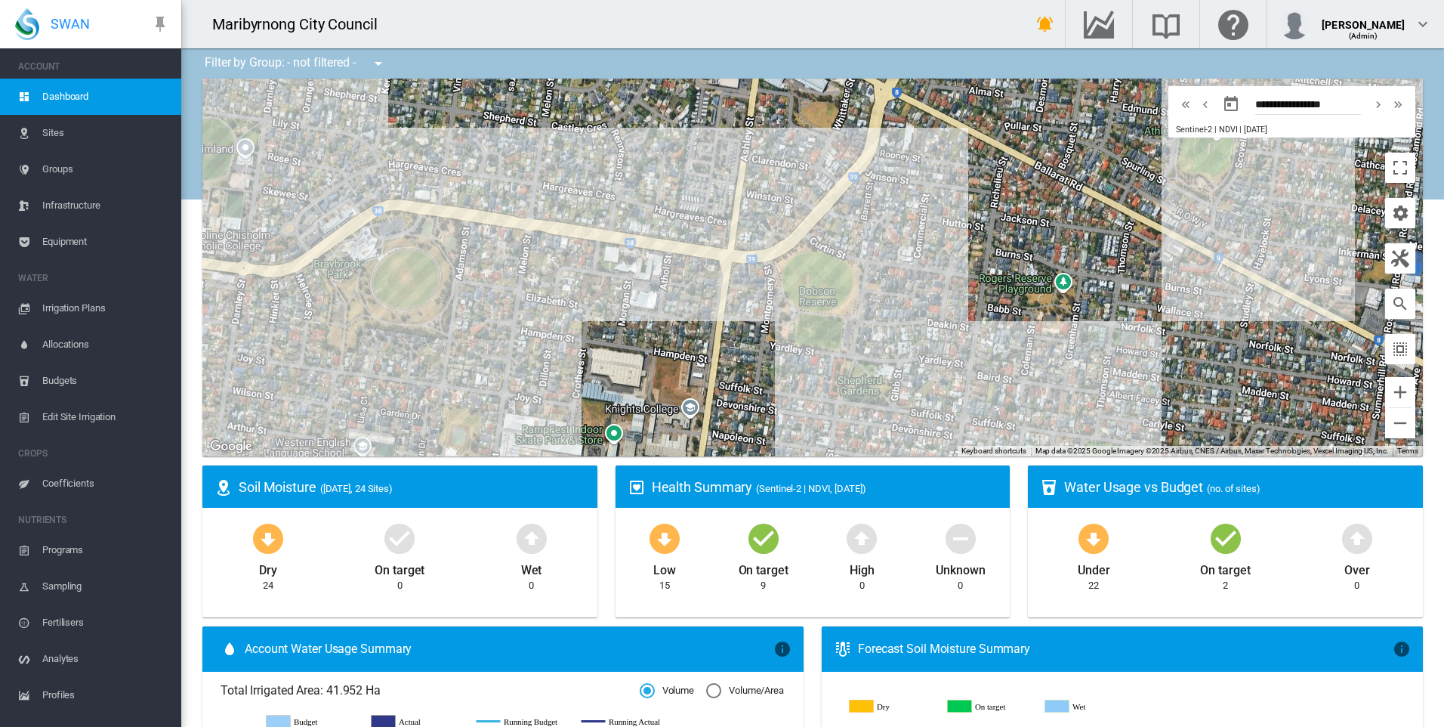
drag, startPoint x: 762, startPoint y: 385, endPoint x: 737, endPoint y: 318, distance: 71.7
click at [737, 318] on div at bounding box center [812, 268] width 1221 height 378
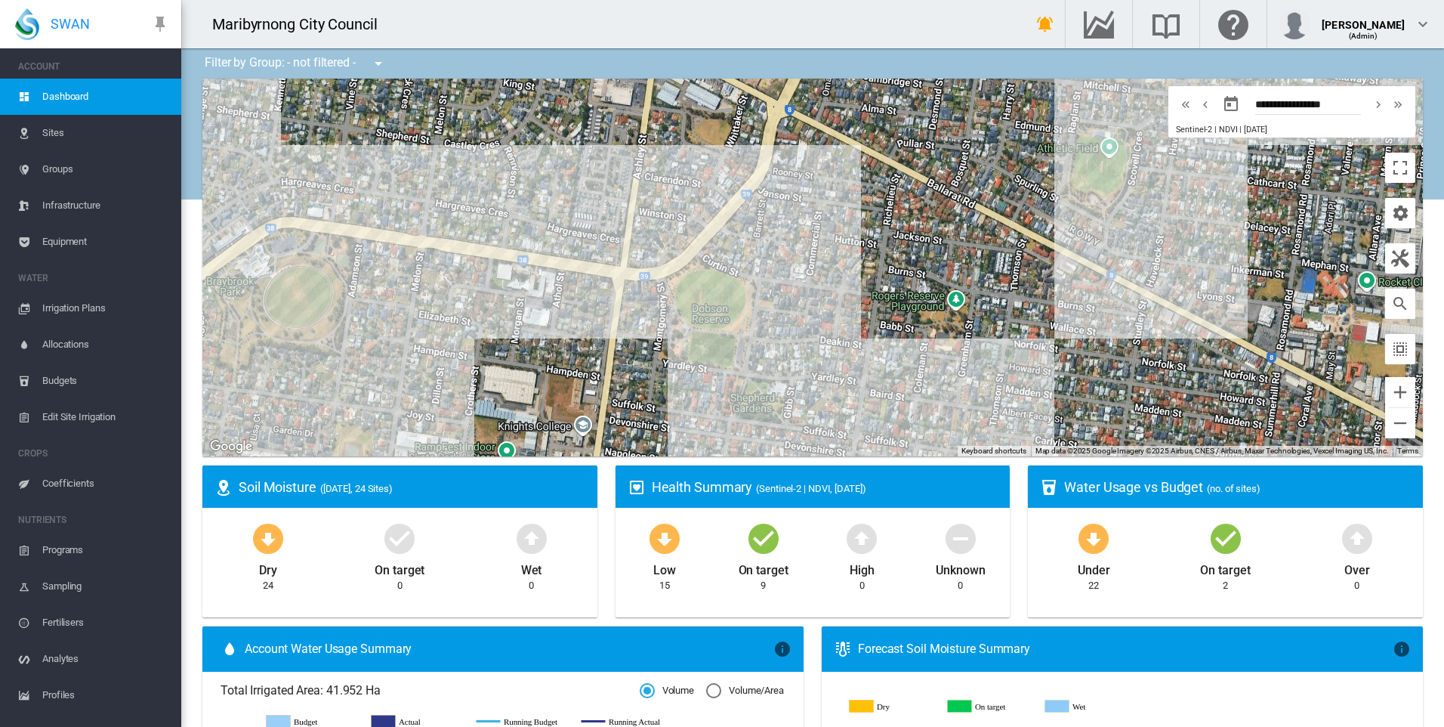
drag, startPoint x: 581, startPoint y: 270, endPoint x: 475, endPoint y: 311, distance: 113.3
click at [475, 311] on div at bounding box center [812, 268] width 1221 height 378
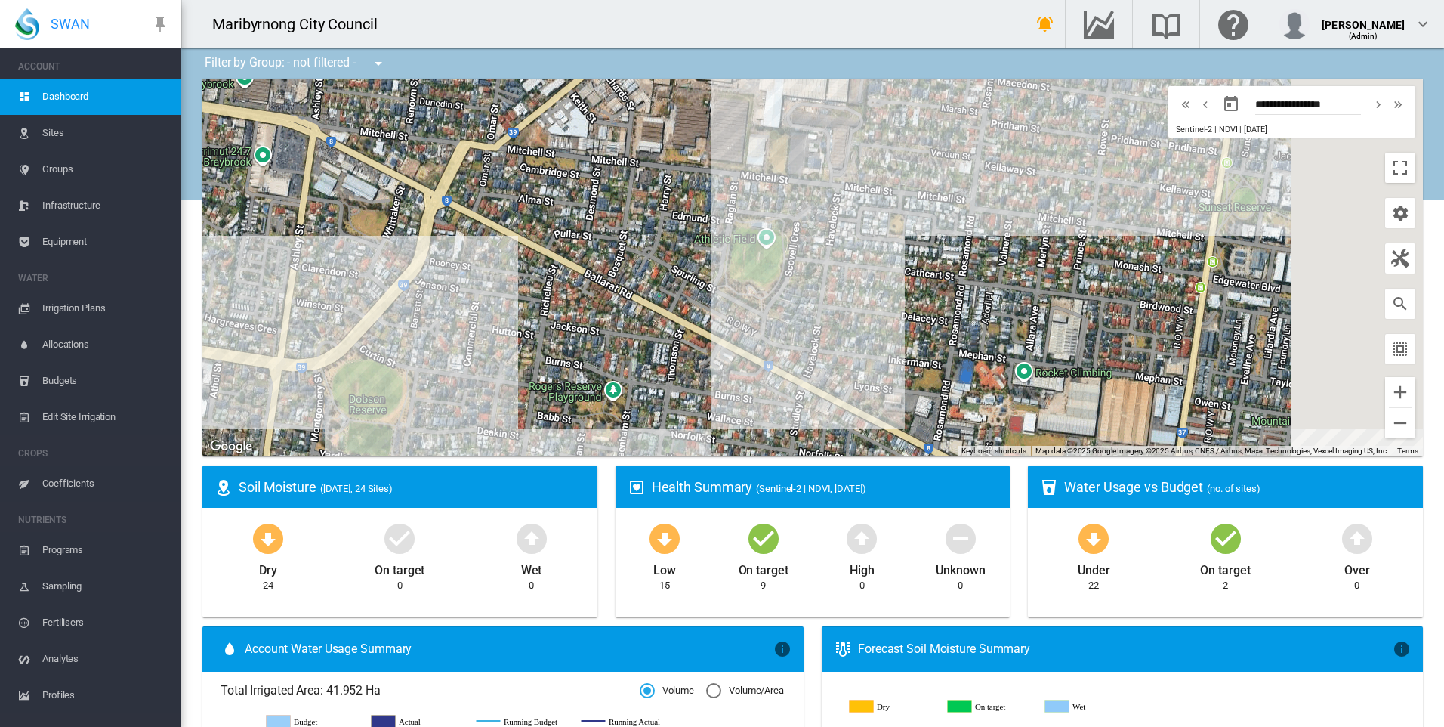
drag, startPoint x: 745, startPoint y: 343, endPoint x: 671, endPoint y: 343, distance: 73.3
click at [671, 343] on div at bounding box center [812, 268] width 1221 height 378
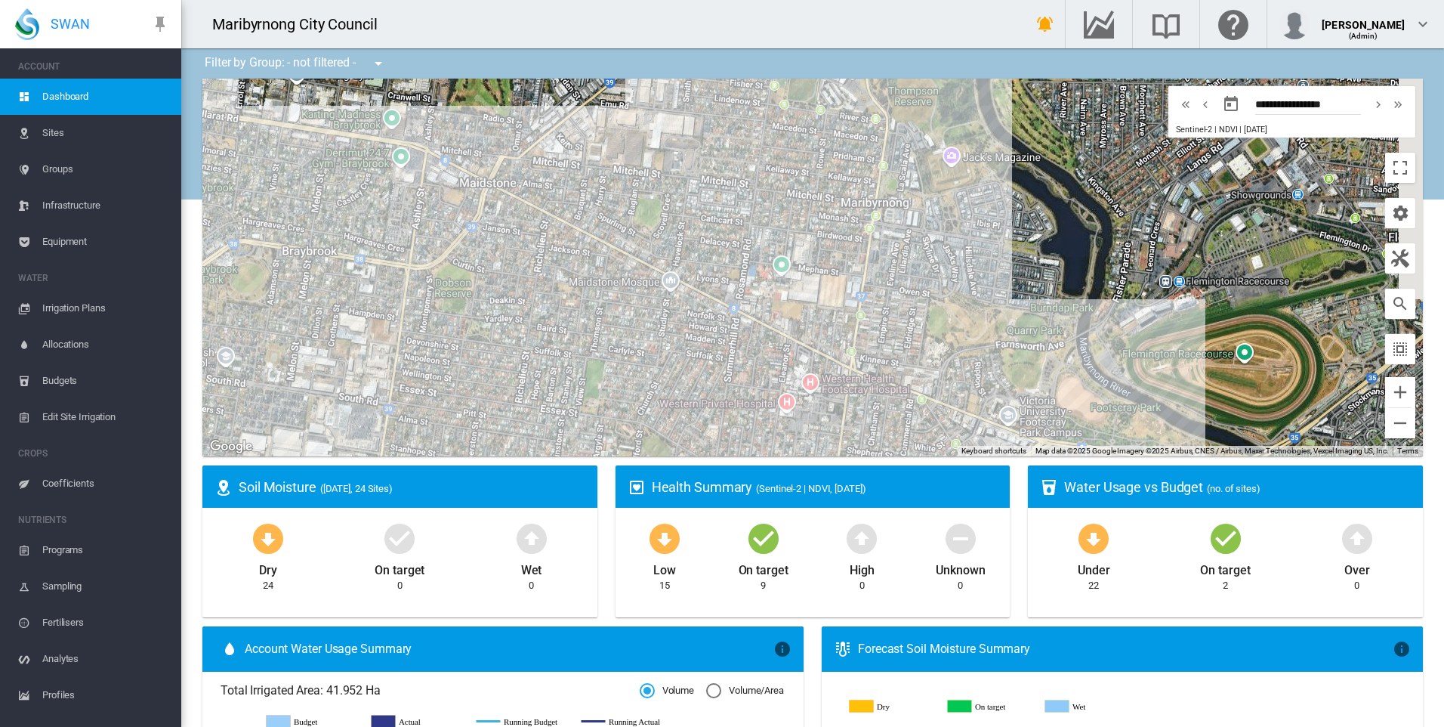
drag, startPoint x: 916, startPoint y: 326, endPoint x: 822, endPoint y: 350, distance: 97.5
click at [822, 350] on div at bounding box center [812, 268] width 1221 height 378
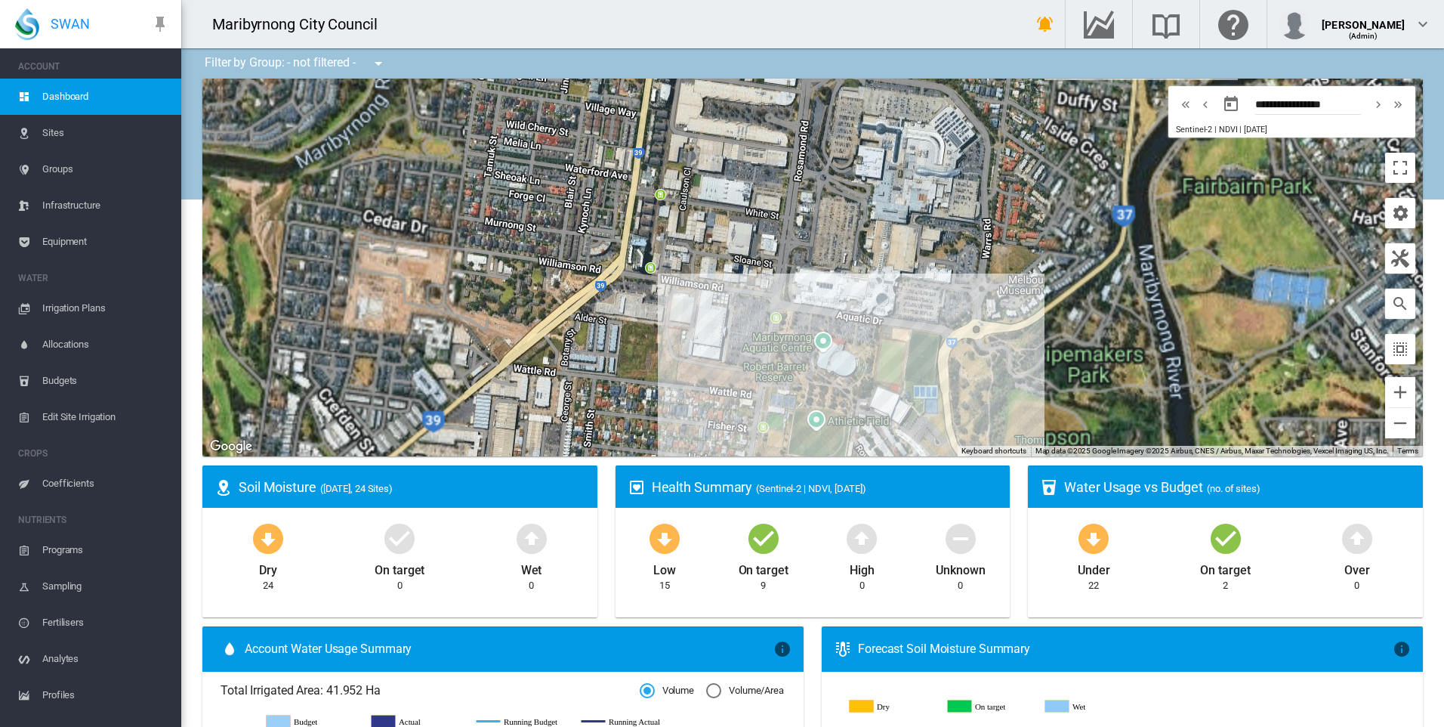
drag, startPoint x: 804, startPoint y: 261, endPoint x: 785, endPoint y: 184, distance: 79.3
click at [784, 211] on div at bounding box center [812, 268] width 1221 height 378
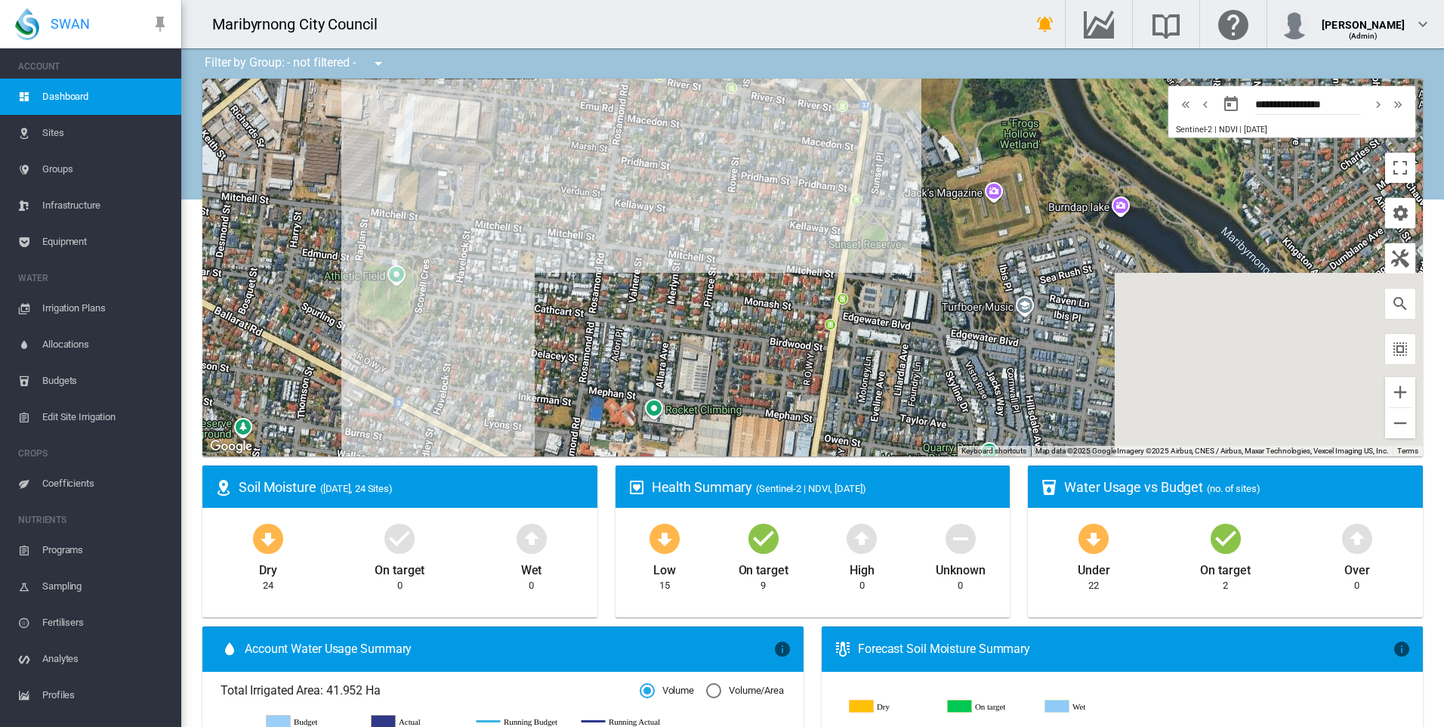
drag, startPoint x: 950, startPoint y: 230, endPoint x: 947, endPoint y: 223, distance: 8.1
click at [949, 225] on div at bounding box center [812, 268] width 1221 height 378
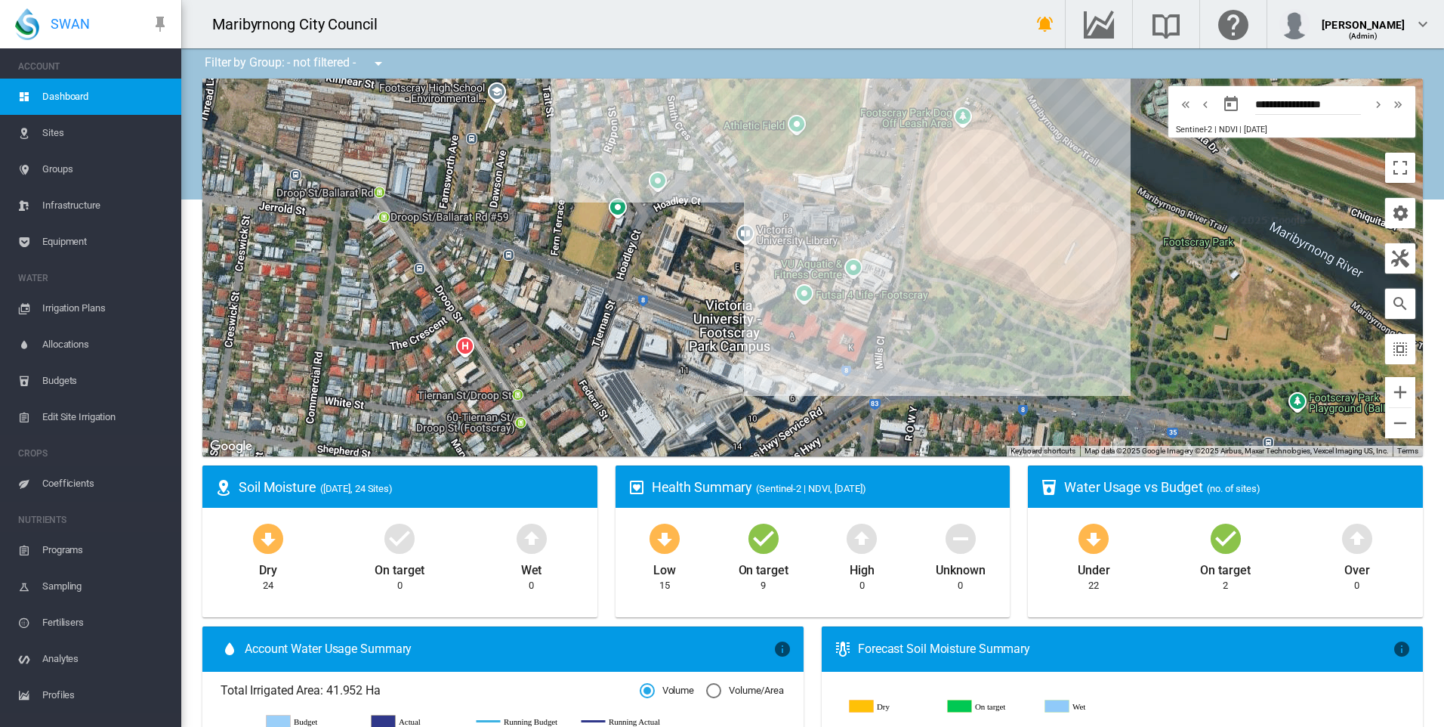
drag, startPoint x: 744, startPoint y: 234, endPoint x: 767, endPoint y: 410, distance: 177.5
click at [767, 410] on div at bounding box center [812, 268] width 1221 height 378
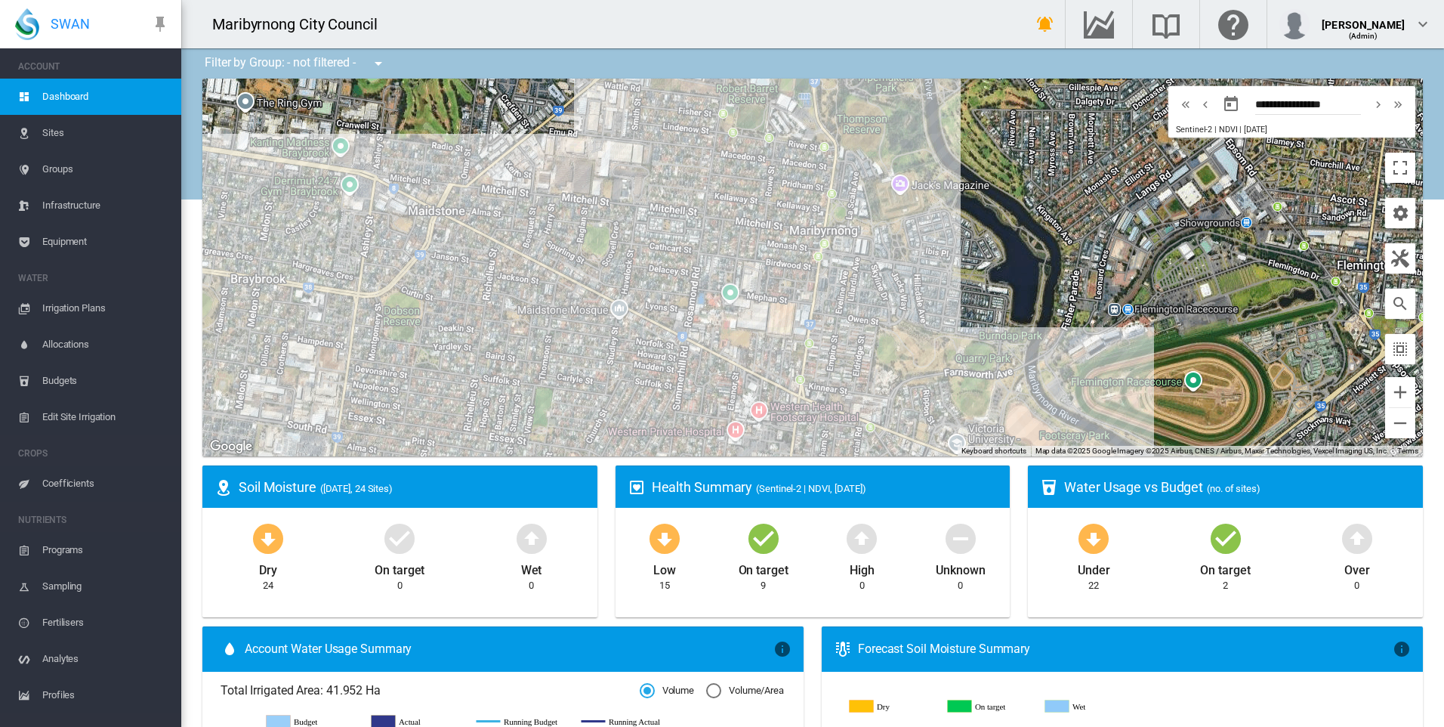
drag, startPoint x: 499, startPoint y: 217, endPoint x: 755, endPoint y: 329, distance: 279.0
click at [755, 329] on div at bounding box center [812, 268] width 1221 height 378
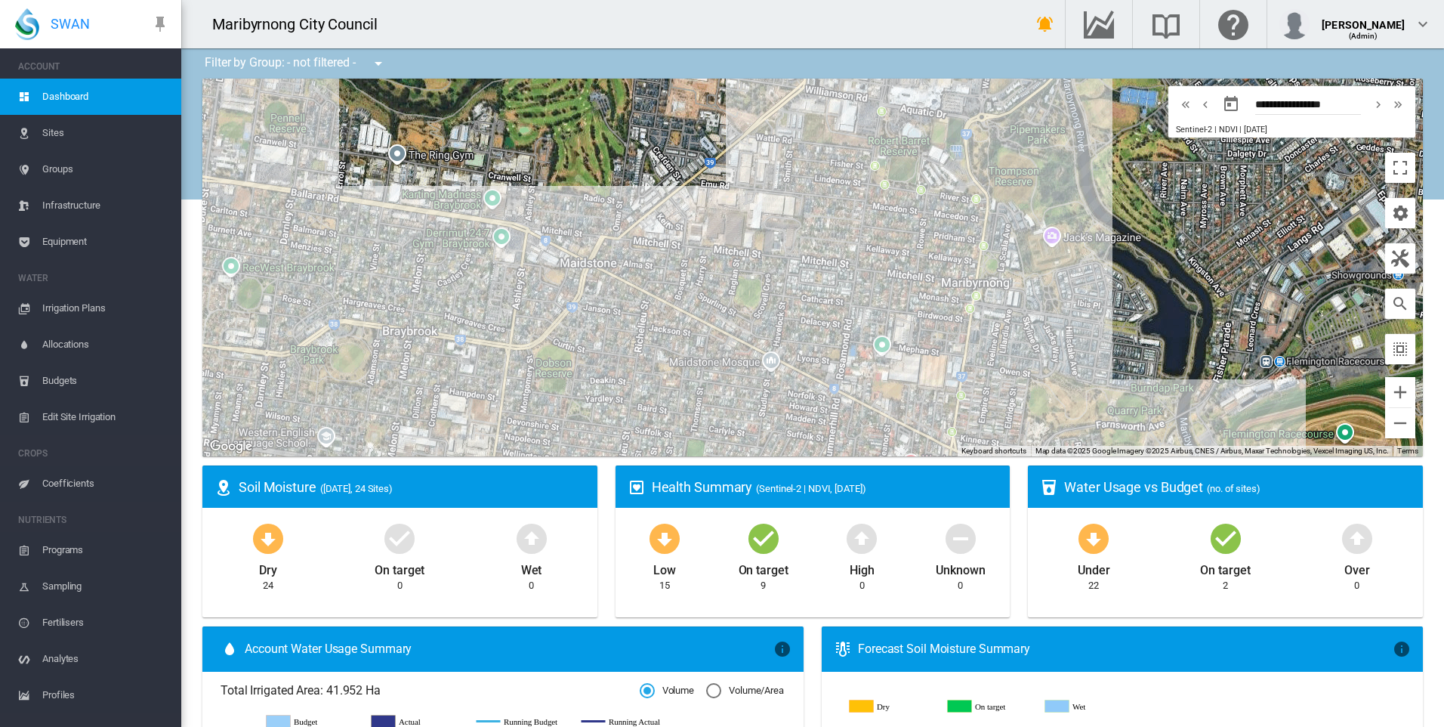
drag, startPoint x: 718, startPoint y: 368, endPoint x: 894, endPoint y: 311, distance: 184.9
click at [894, 311] on div at bounding box center [812, 268] width 1221 height 378
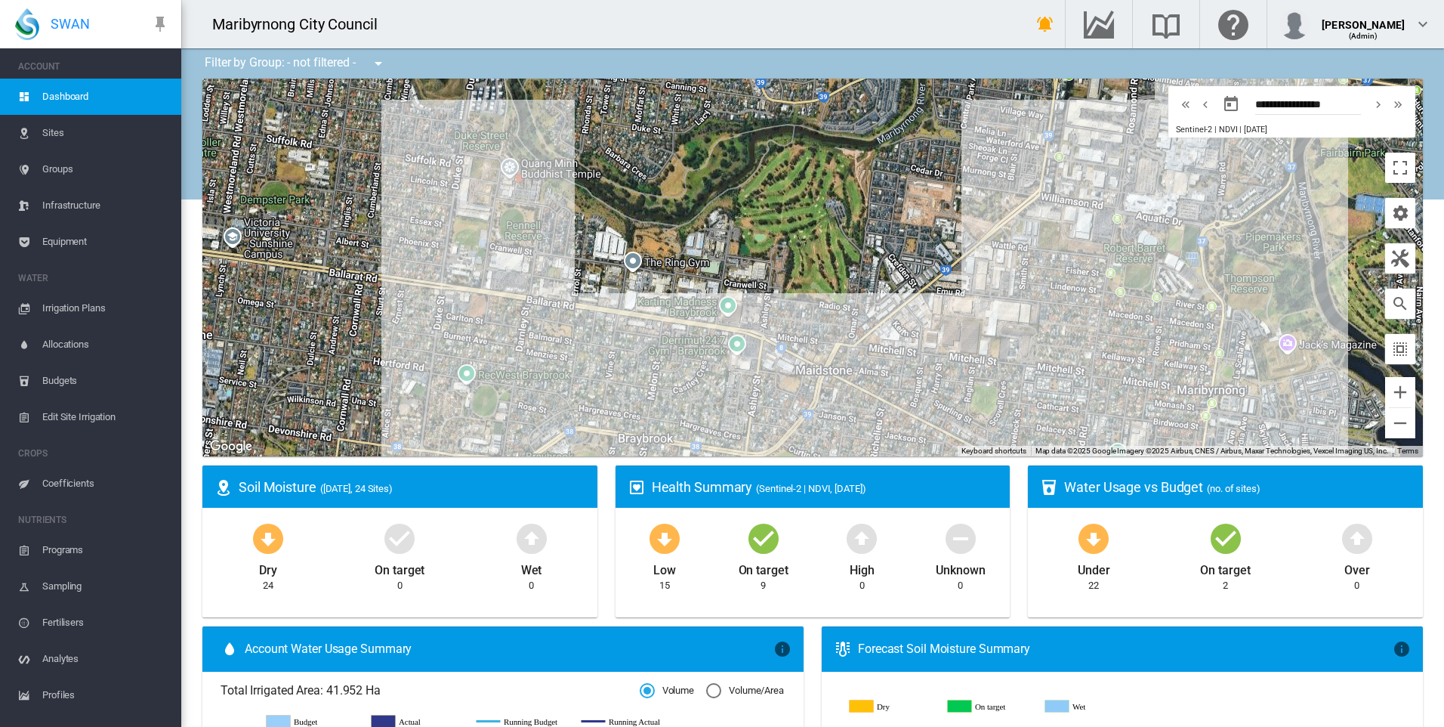
drag, startPoint x: 390, startPoint y: 229, endPoint x: 557, endPoint y: 292, distance: 179.3
click at [557, 292] on div at bounding box center [812, 268] width 1221 height 378
drag, startPoint x: 463, startPoint y: 340, endPoint x: 521, endPoint y: 233, distance: 121.3
click at [521, 233] on div at bounding box center [812, 268] width 1221 height 378
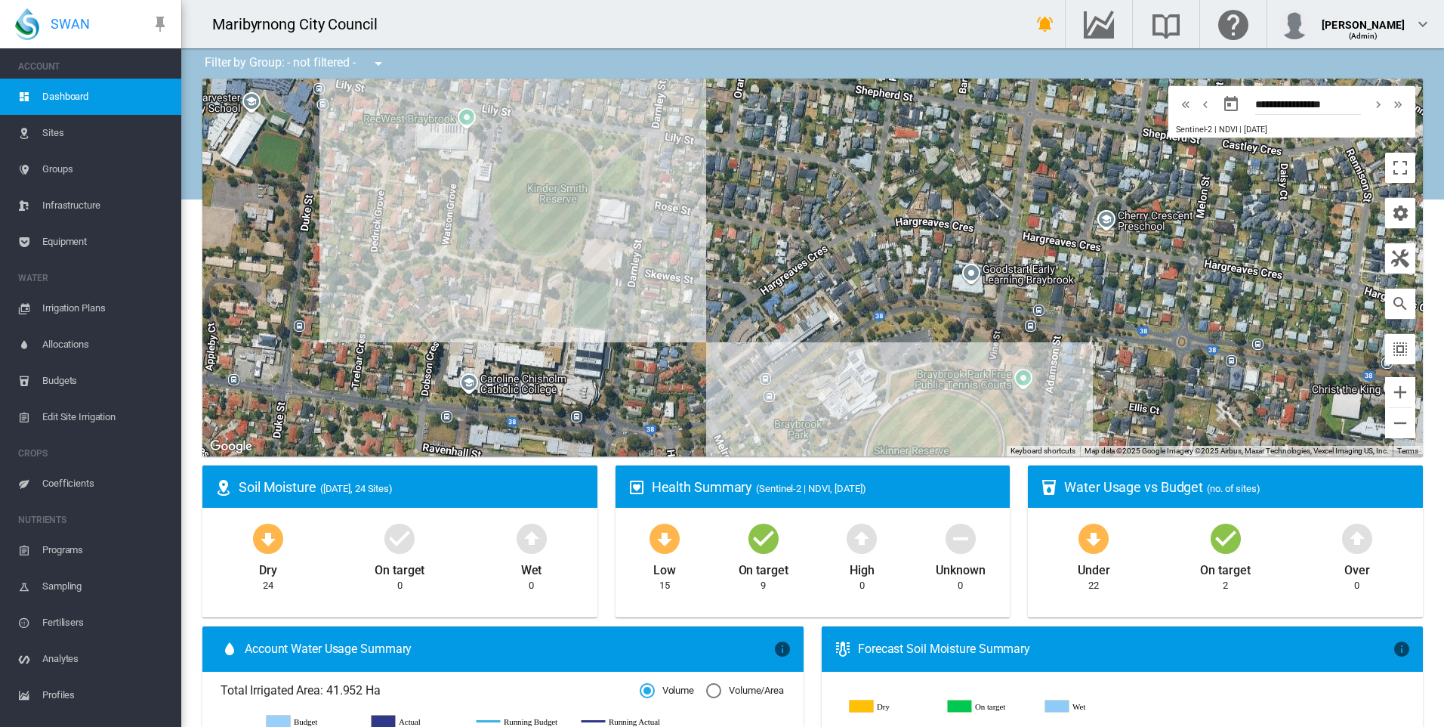
drag, startPoint x: 958, startPoint y: 331, endPoint x: 919, endPoint y: 254, distance: 86.5
click at [920, 256] on div at bounding box center [812, 268] width 1221 height 378
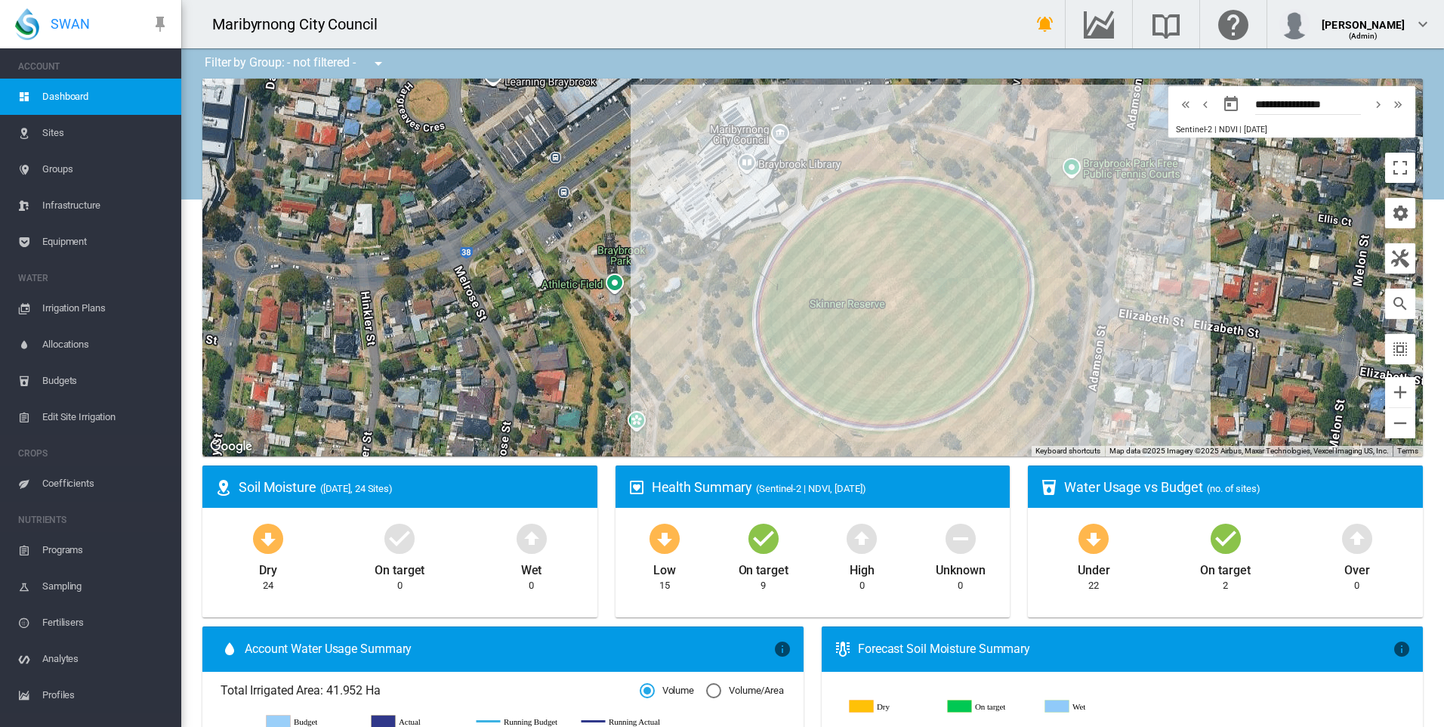
drag, startPoint x: 1048, startPoint y: 375, endPoint x: 1073, endPoint y: 241, distance: 136.7
click at [1073, 241] on div at bounding box center [812, 268] width 1221 height 378
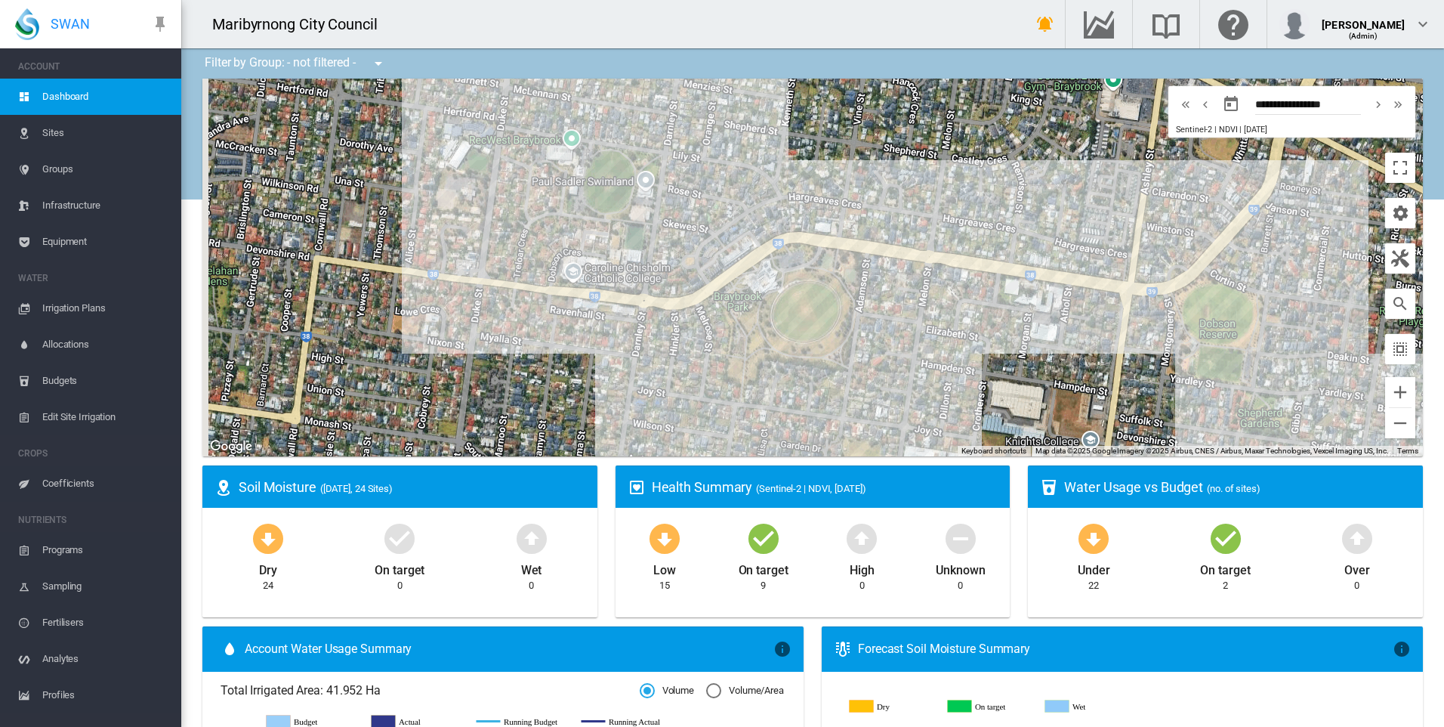
drag, startPoint x: 650, startPoint y: 208, endPoint x: 807, endPoint y: 276, distance: 170.8
click at [730, 295] on div at bounding box center [812, 268] width 1221 height 378
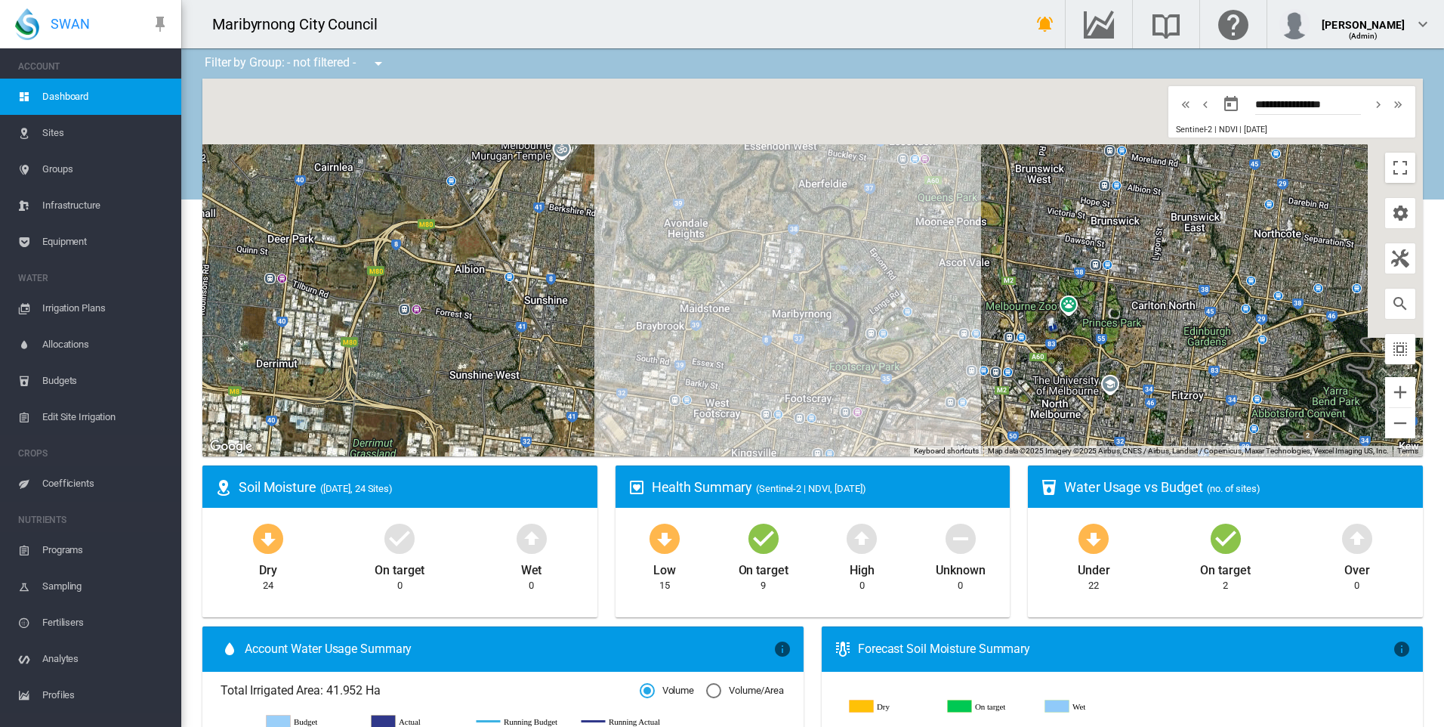
drag, startPoint x: 570, startPoint y: 267, endPoint x: 505, endPoint y: 341, distance: 99.0
click at [477, 357] on div at bounding box center [812, 268] width 1221 height 378
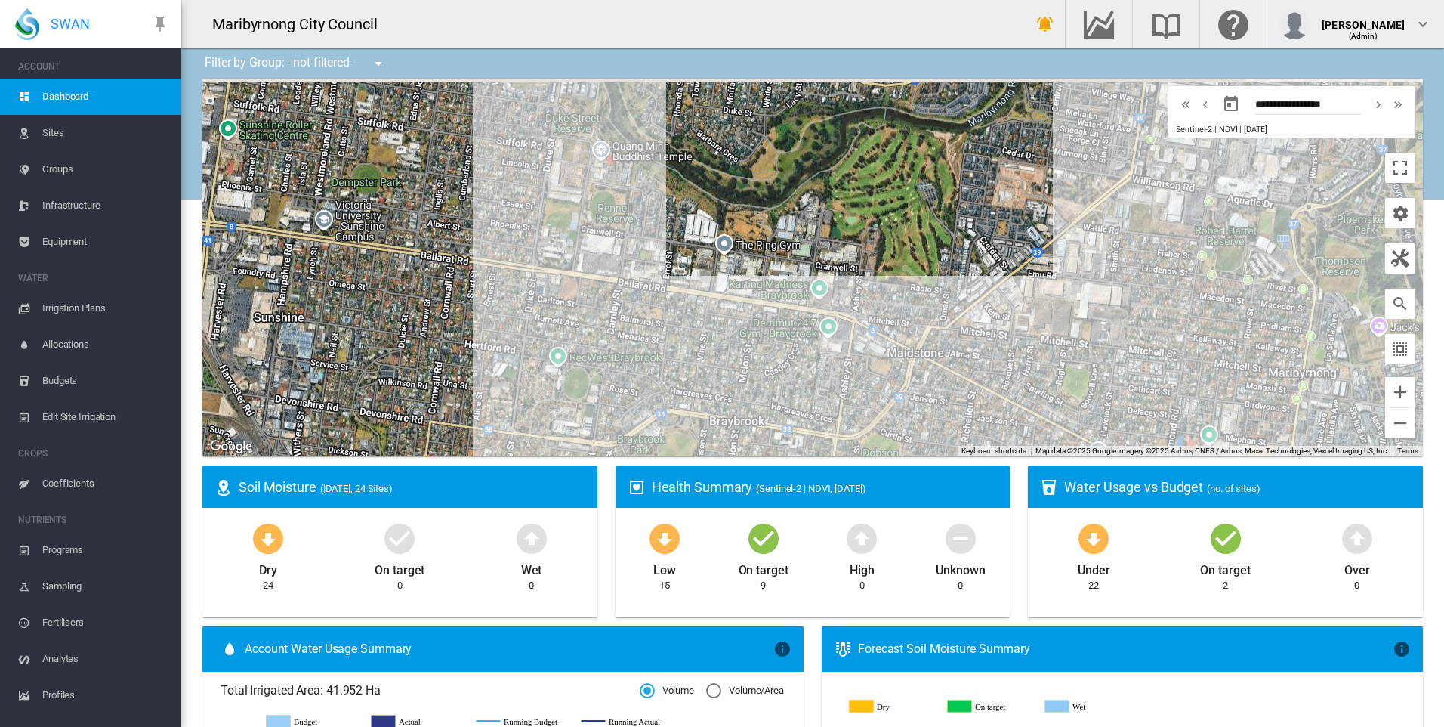
drag, startPoint x: 606, startPoint y: 318, endPoint x: 579, endPoint y: 303, distance: 31.1
click at [605, 317] on div at bounding box center [812, 268] width 1221 height 378
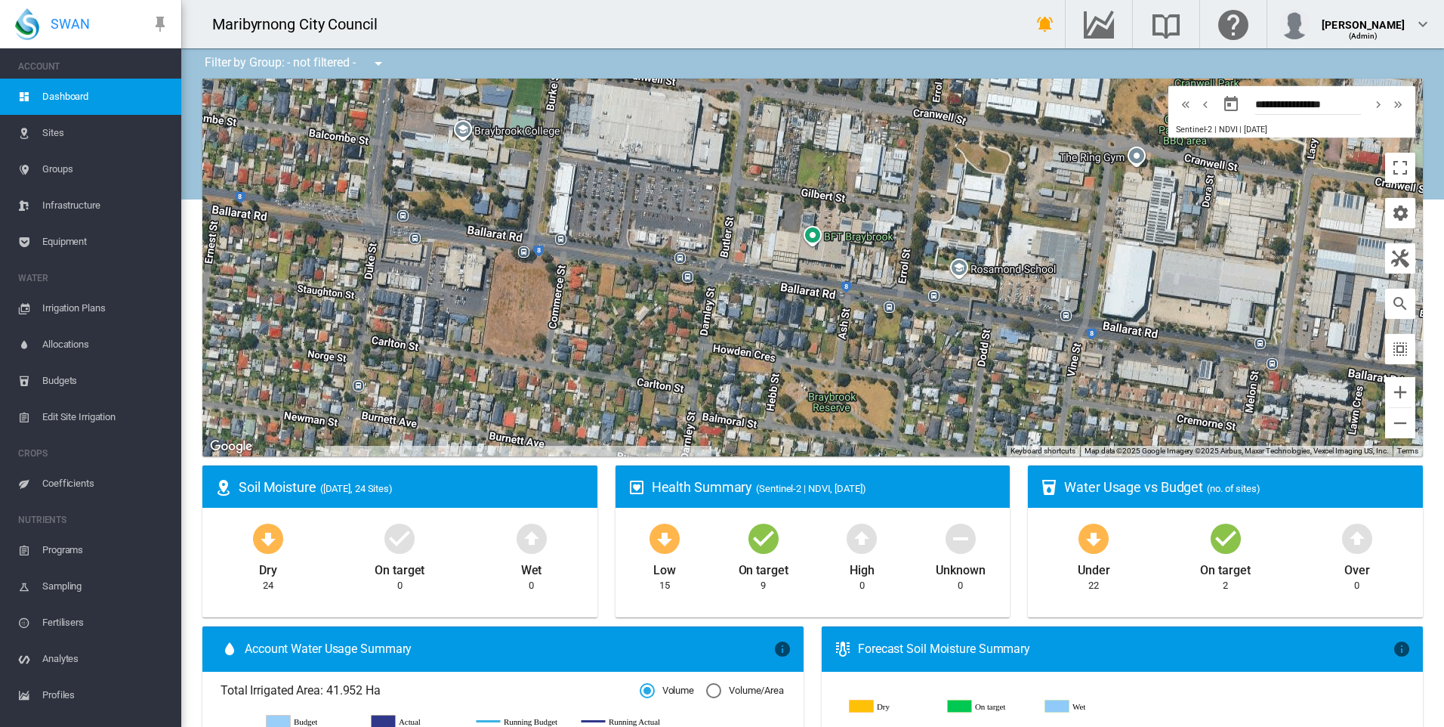
drag, startPoint x: 574, startPoint y: 243, endPoint x: 549, endPoint y: 372, distance: 131.5
click at [549, 372] on div at bounding box center [812, 268] width 1221 height 378
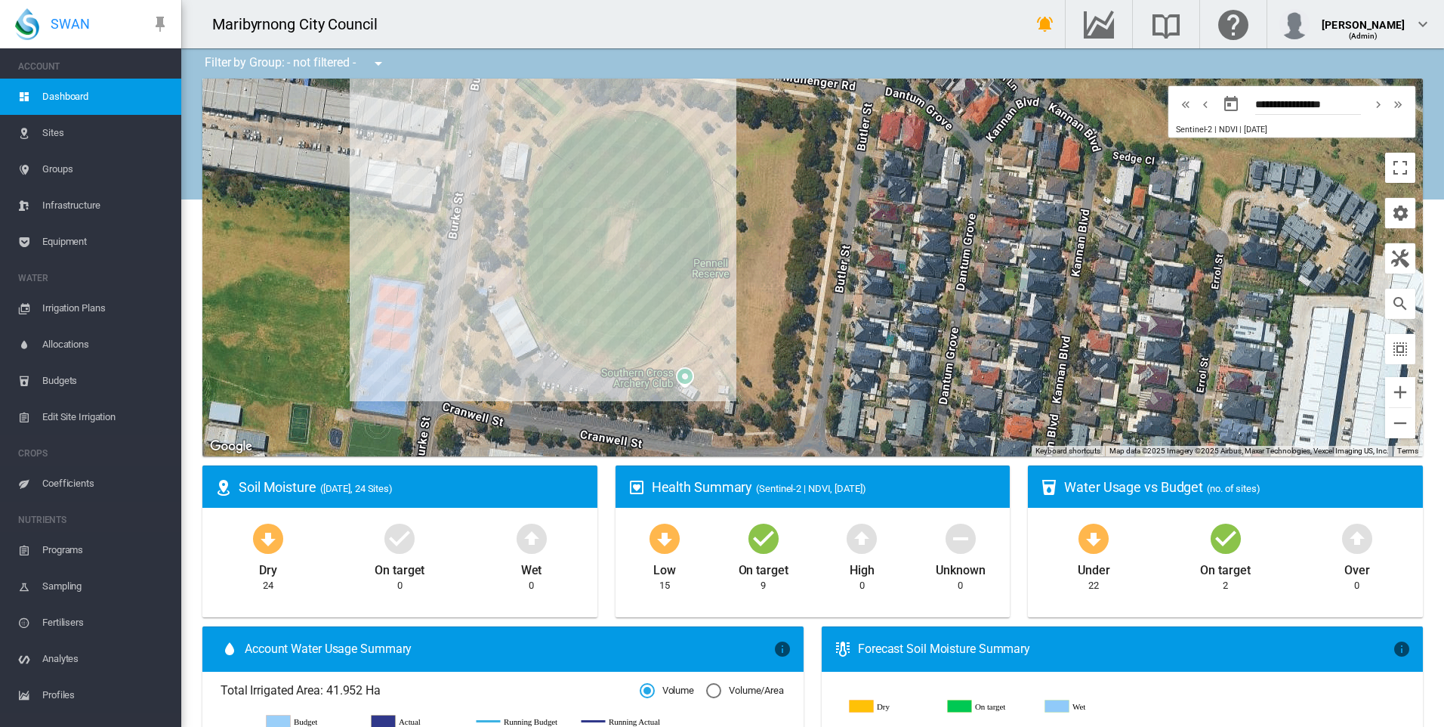
drag, startPoint x: 579, startPoint y: 326, endPoint x: 597, endPoint y: 417, distance: 93.3
click at [571, 431] on div at bounding box center [812, 268] width 1221 height 378
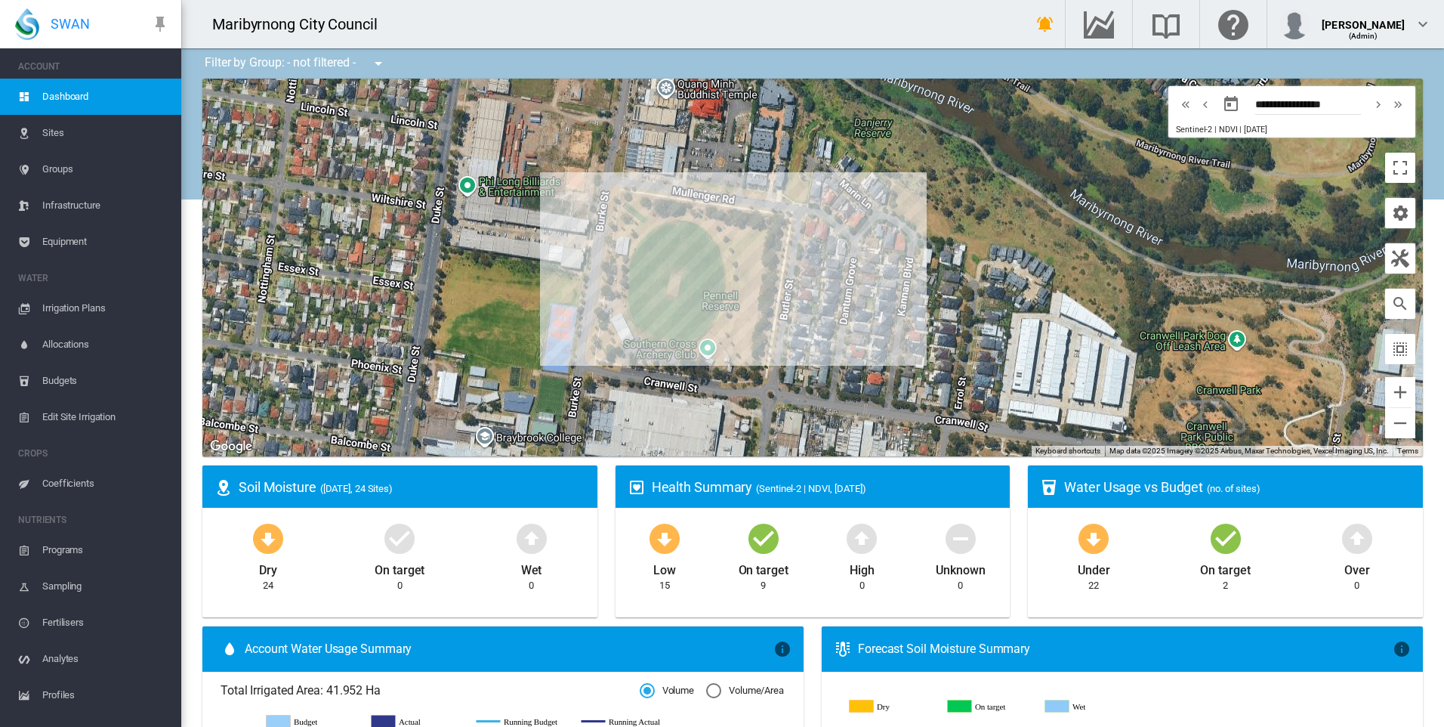
drag, startPoint x: 785, startPoint y: 355, endPoint x: 785, endPoint y: 302, distance: 52.9
click at [785, 302] on div at bounding box center [812, 268] width 1221 height 378
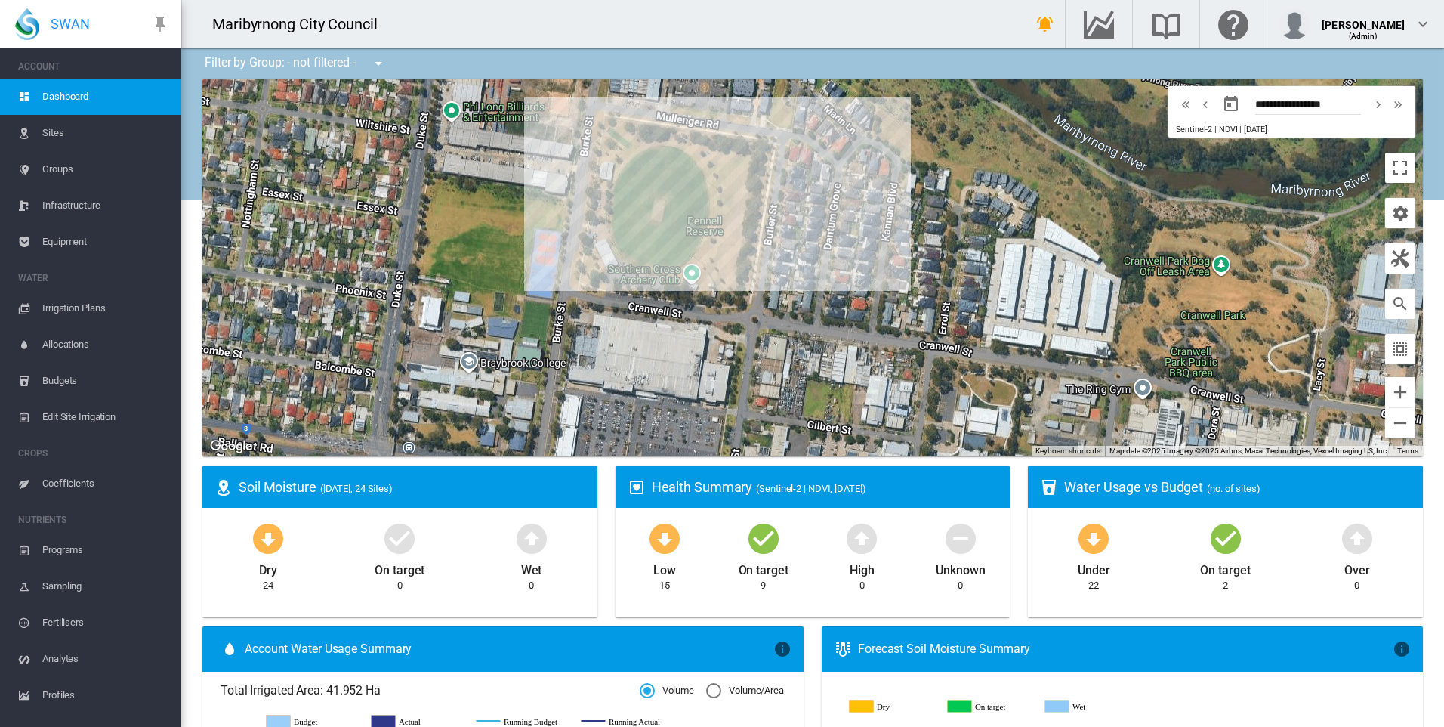
drag, startPoint x: 929, startPoint y: 374, endPoint x: 861, endPoint y: 252, distance: 140.0
click at [866, 257] on div at bounding box center [812, 268] width 1221 height 378
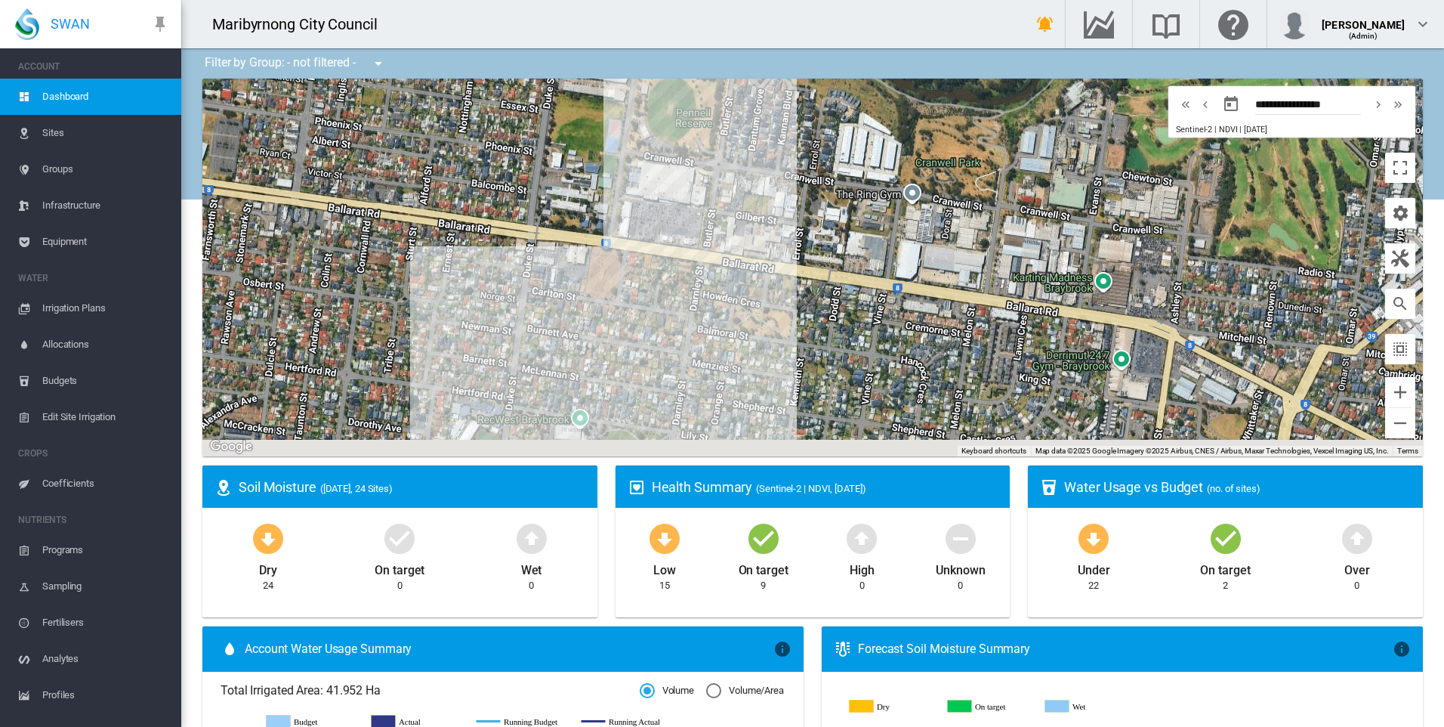
drag, startPoint x: 899, startPoint y: 381, endPoint x: 805, endPoint y: 246, distance: 163.8
click at [808, 246] on div at bounding box center [812, 268] width 1221 height 378
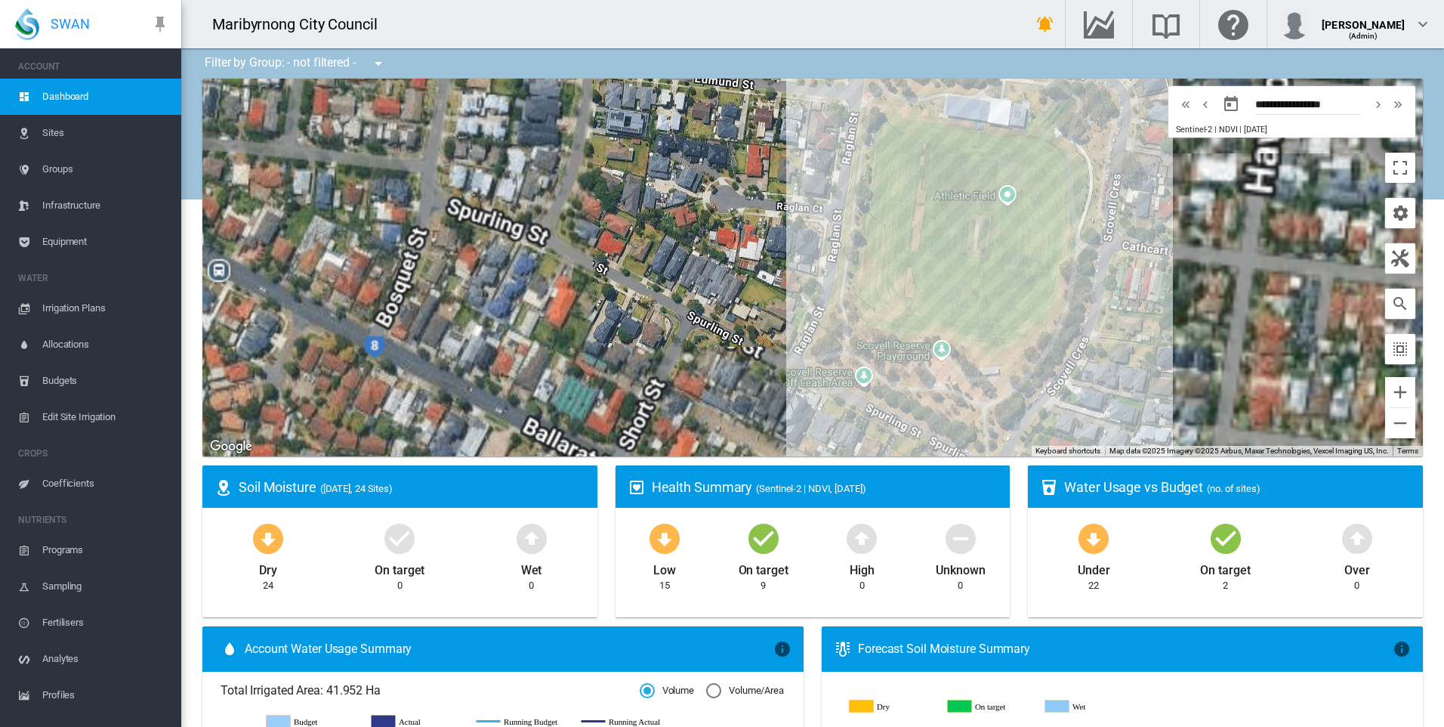
drag, startPoint x: 1121, startPoint y: 317, endPoint x: 1179, endPoint y: 388, distance: 91.8
click at [1179, 388] on div at bounding box center [812, 268] width 1221 height 378
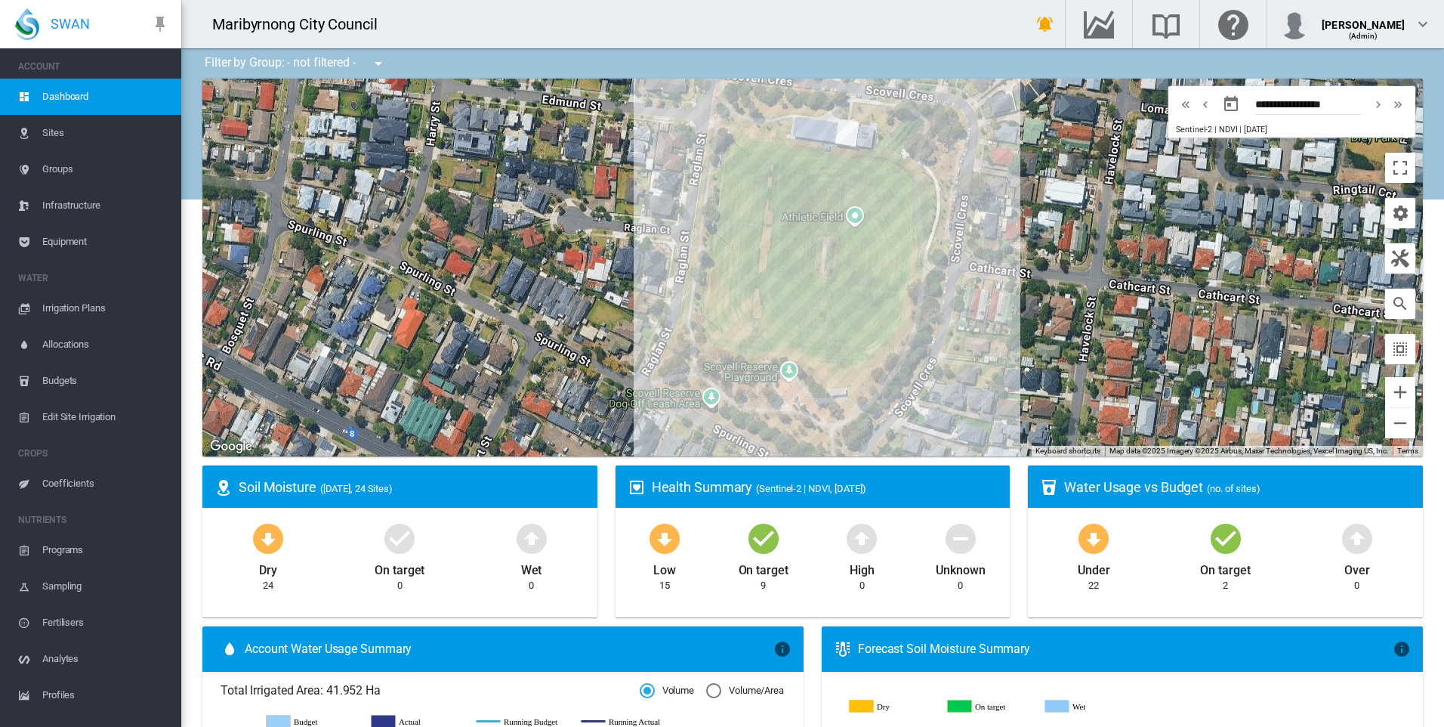
drag, startPoint x: 1144, startPoint y: 350, endPoint x: 953, endPoint y: 329, distance: 191.5
click at [953, 329] on div at bounding box center [812, 268] width 1221 height 378
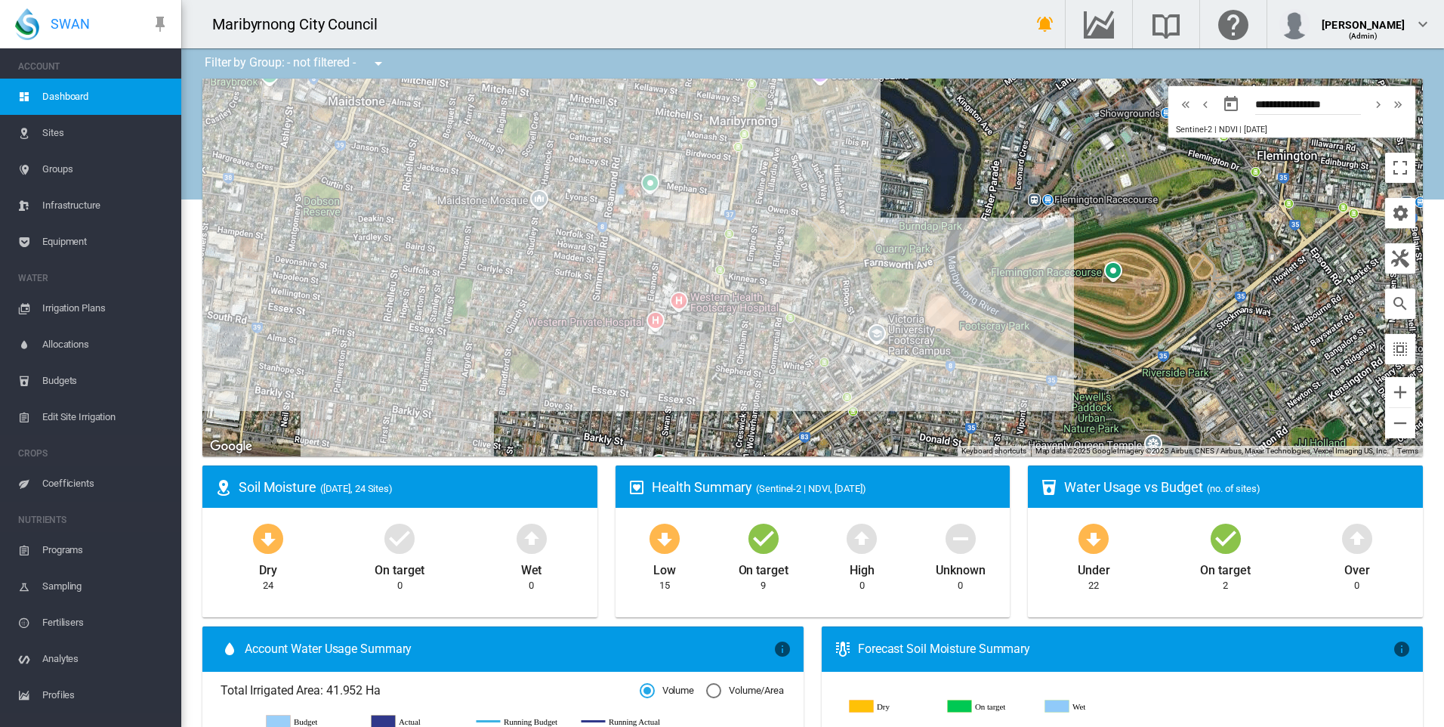
drag, startPoint x: 1040, startPoint y: 310, endPoint x: 1041, endPoint y: 273, distance: 37.8
click at [1041, 273] on div at bounding box center [812, 268] width 1221 height 378
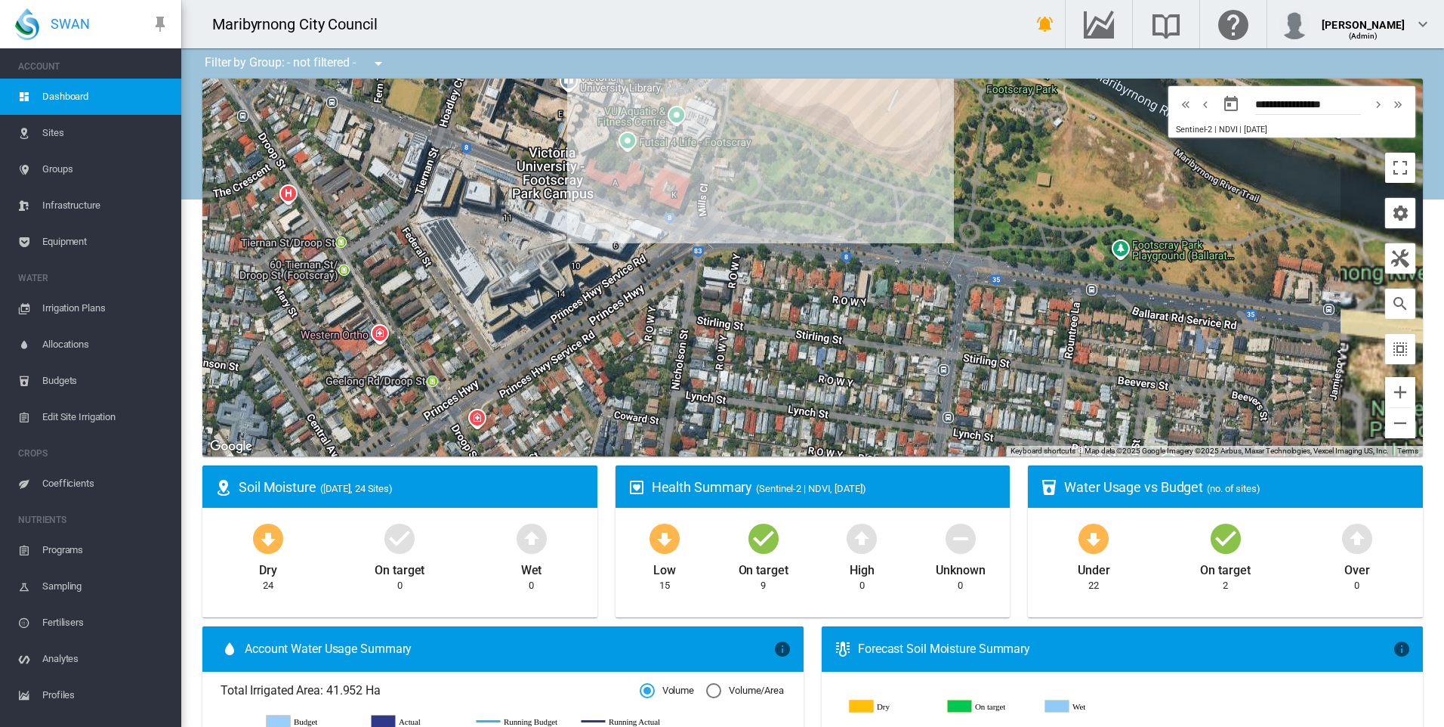
drag, startPoint x: 816, startPoint y: 248, endPoint x: 830, endPoint y: 375, distance: 128.4
click at [830, 373] on div at bounding box center [812, 268] width 1221 height 378
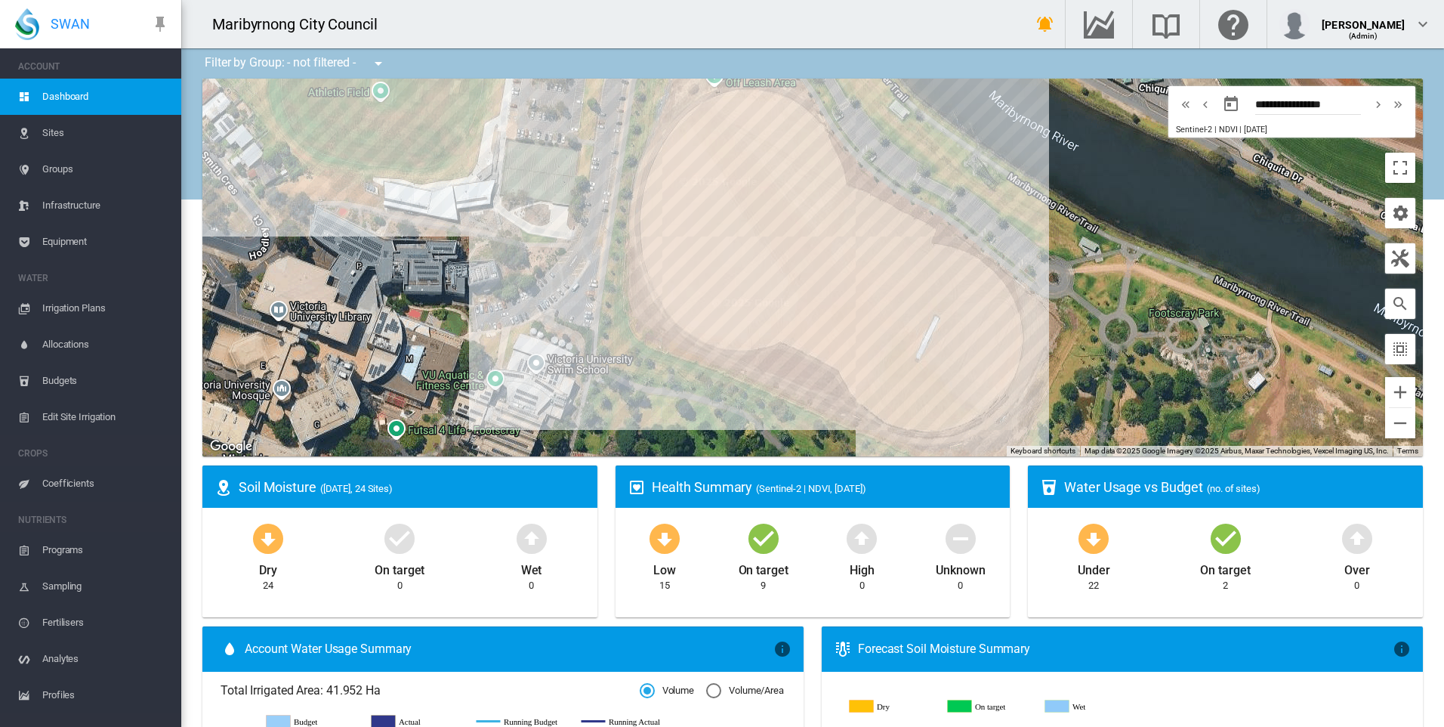
drag, startPoint x: 985, startPoint y: 305, endPoint x: 1048, endPoint y: 406, distance: 119.5
click at [1048, 406] on div at bounding box center [812, 268] width 1221 height 378
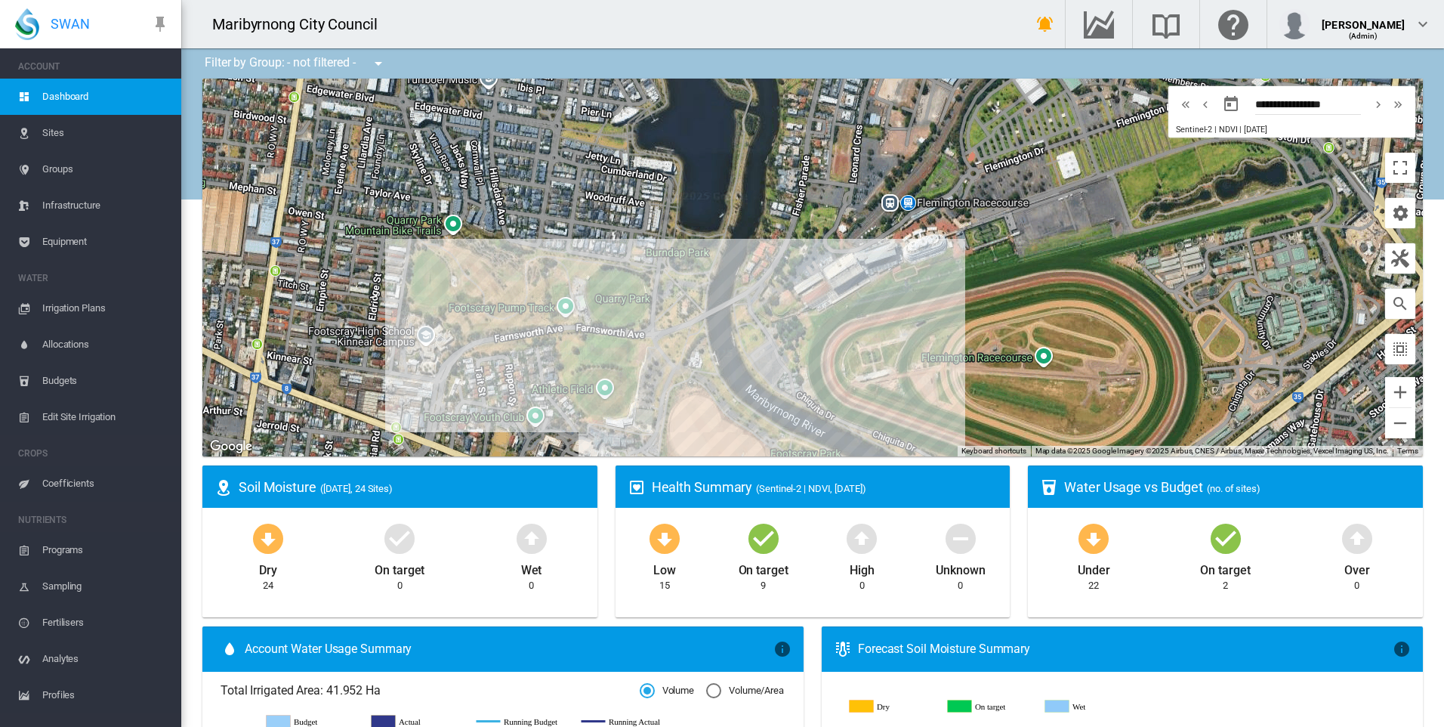
drag, startPoint x: 369, startPoint y: 187, endPoint x: 471, endPoint y: 331, distance: 176.7
click at [471, 331] on div at bounding box center [812, 268] width 1221 height 378
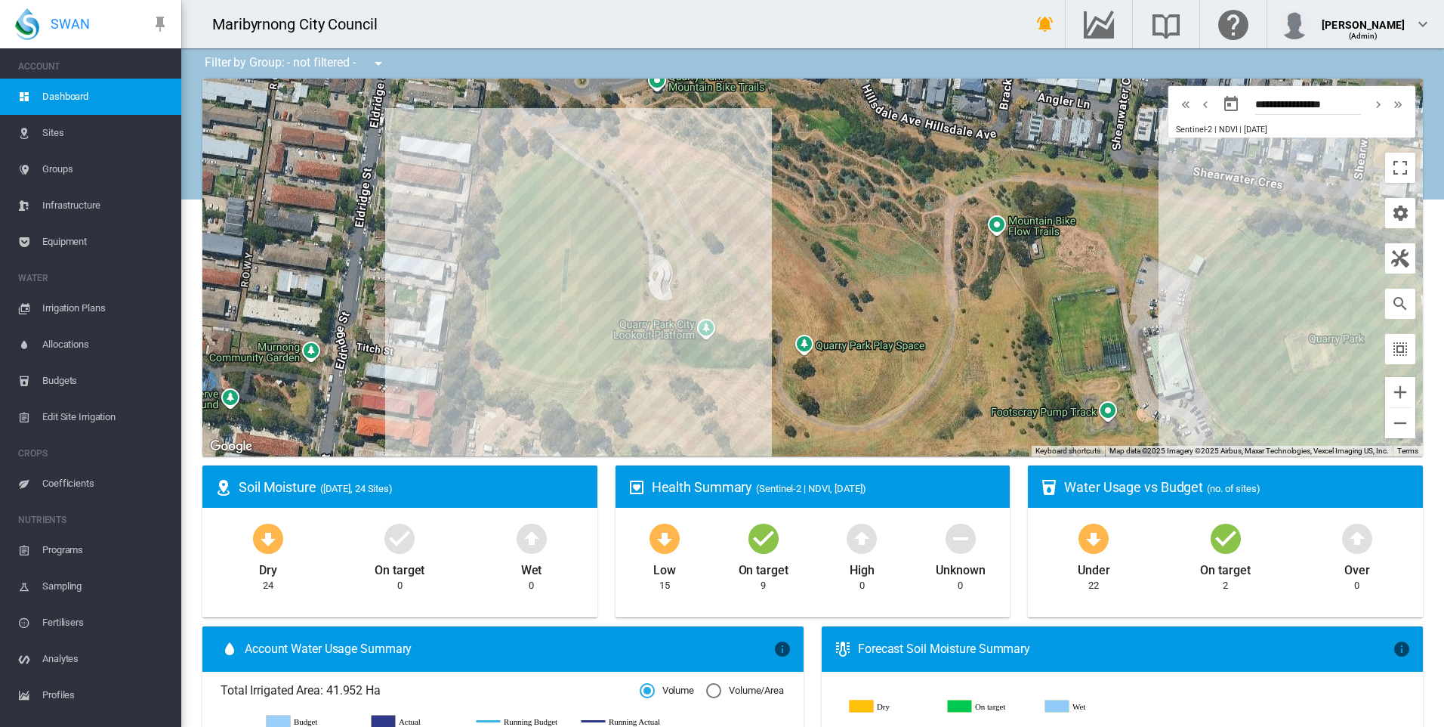
drag, startPoint x: 329, startPoint y: 274, endPoint x: 422, endPoint y: 287, distance: 94.5
click at [422, 287] on div at bounding box center [812, 268] width 1221 height 378
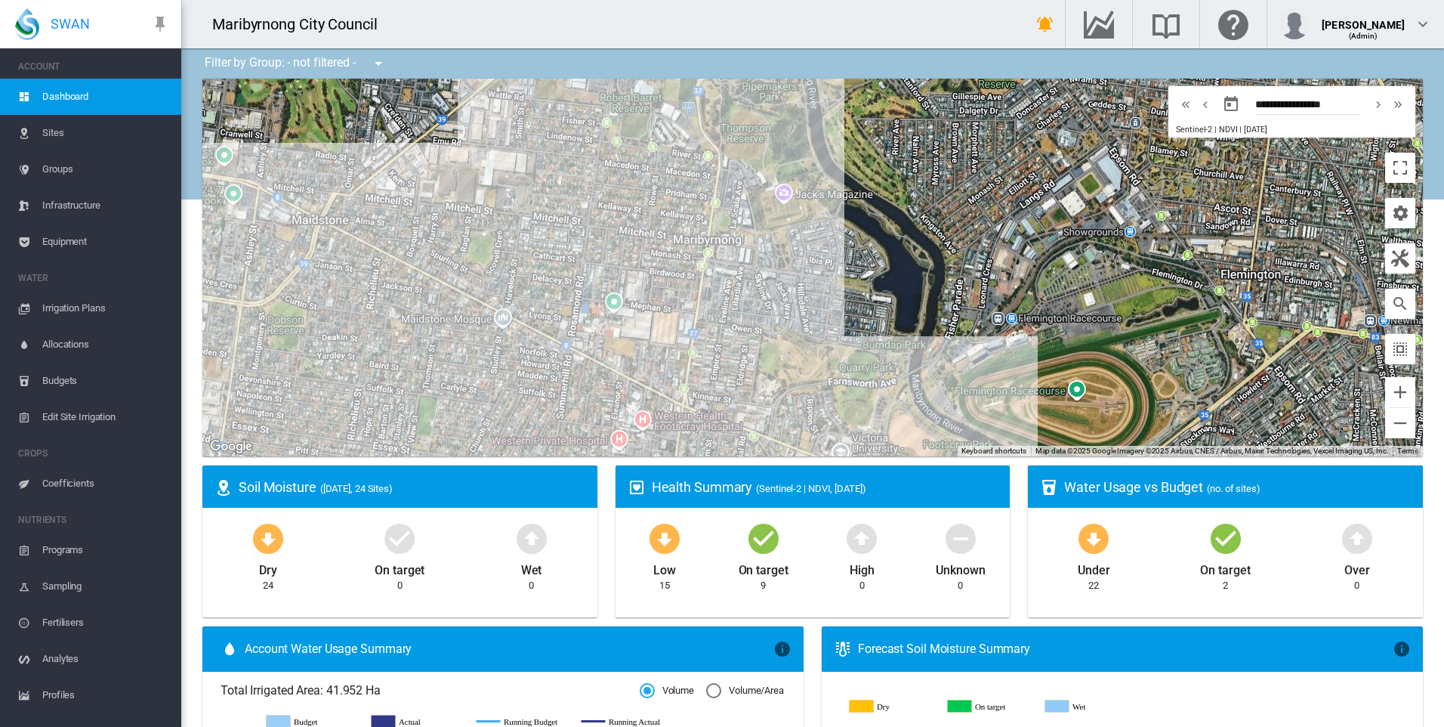
drag, startPoint x: 361, startPoint y: 246, endPoint x: 592, endPoint y: 162, distance: 245.9
click at [583, 192] on div at bounding box center [812, 268] width 1221 height 378
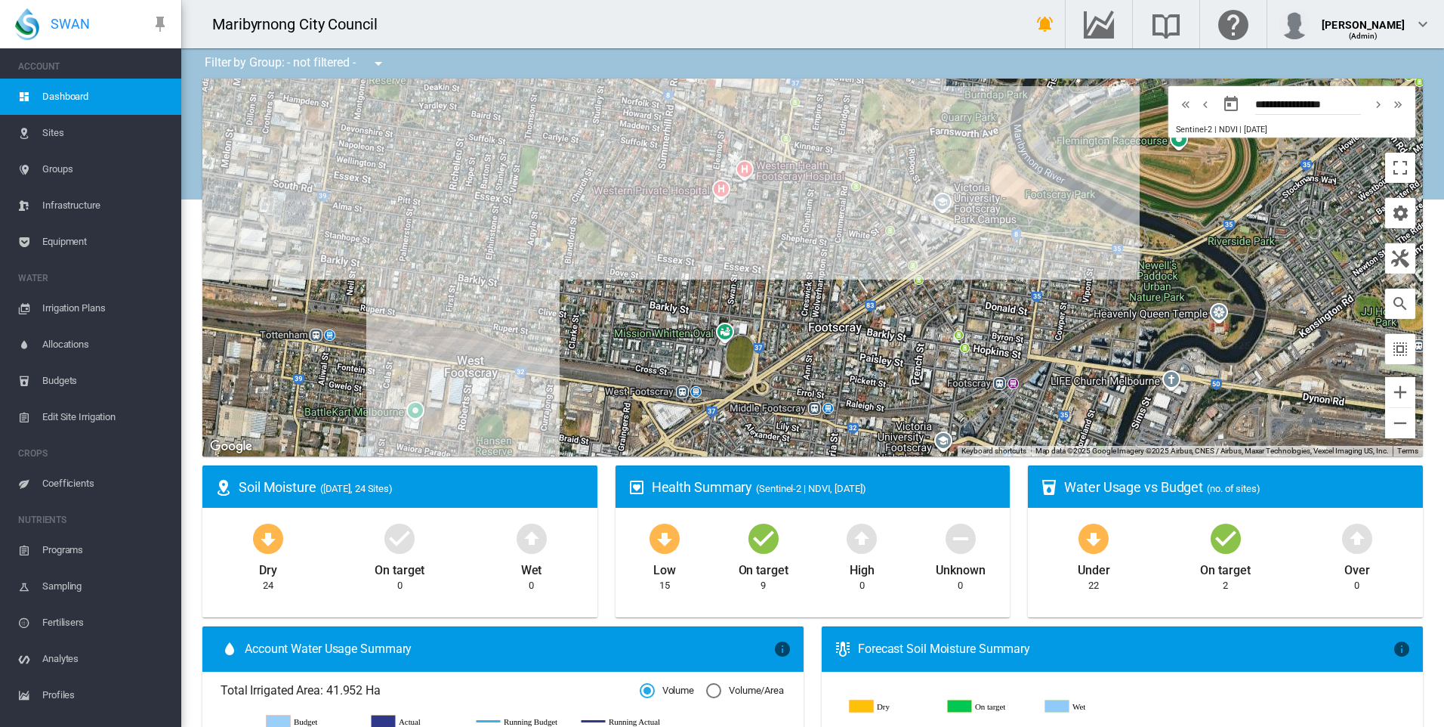
drag, startPoint x: 565, startPoint y: 279, endPoint x: 569, endPoint y: 404, distance: 125.5
click at [569, 404] on div at bounding box center [812, 268] width 1221 height 378
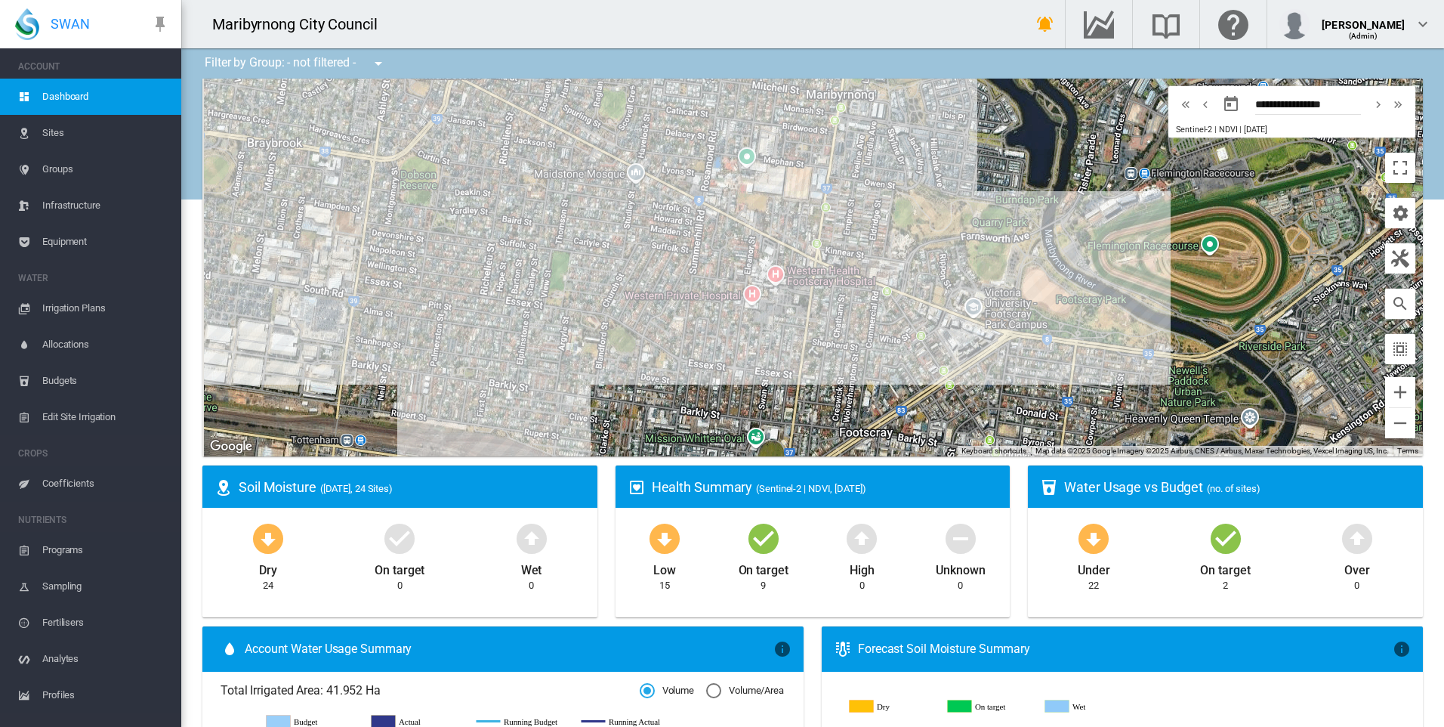
drag, startPoint x: 495, startPoint y: 243, endPoint x: 527, endPoint y: 354, distance: 115.7
click at [527, 354] on div at bounding box center [812, 268] width 1221 height 378
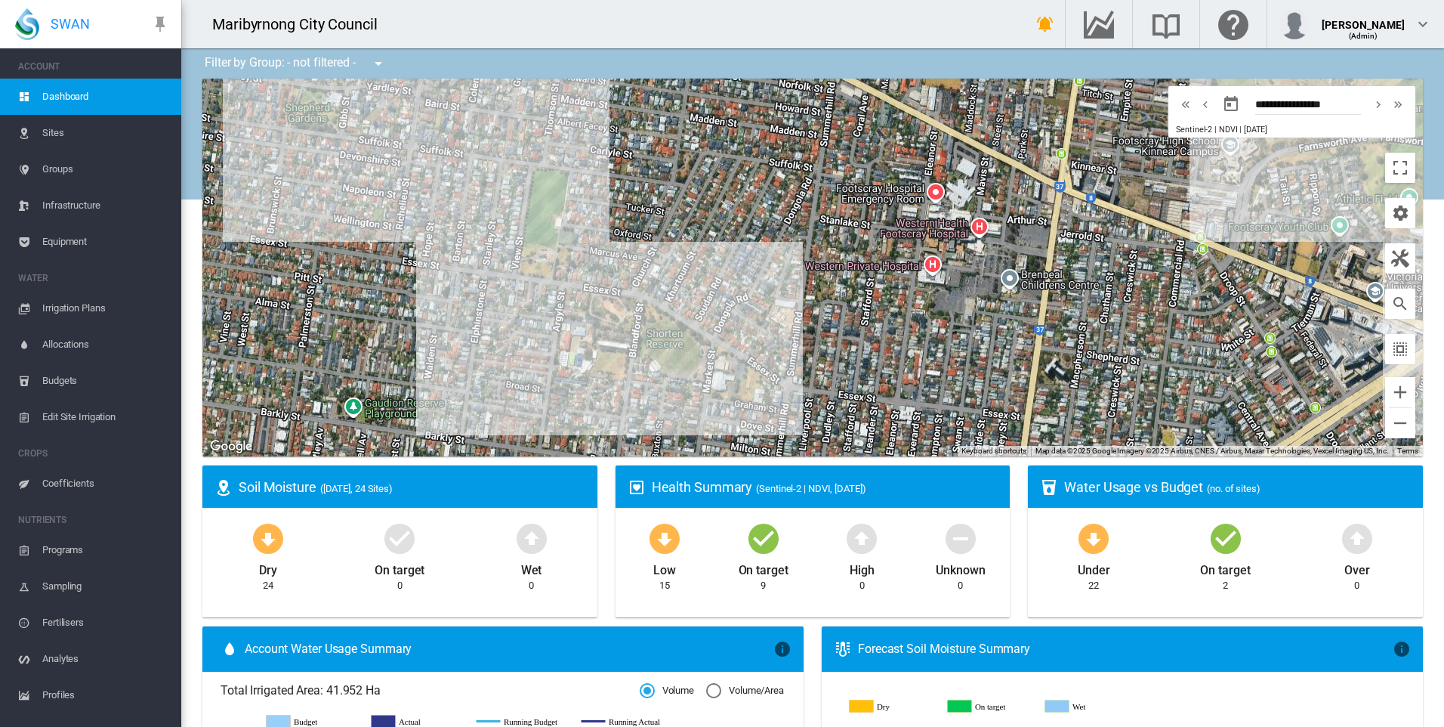
drag, startPoint x: 565, startPoint y: 333, endPoint x: 563, endPoint y: 347, distance: 13.7
click at [563, 347] on div at bounding box center [812, 268] width 1221 height 378
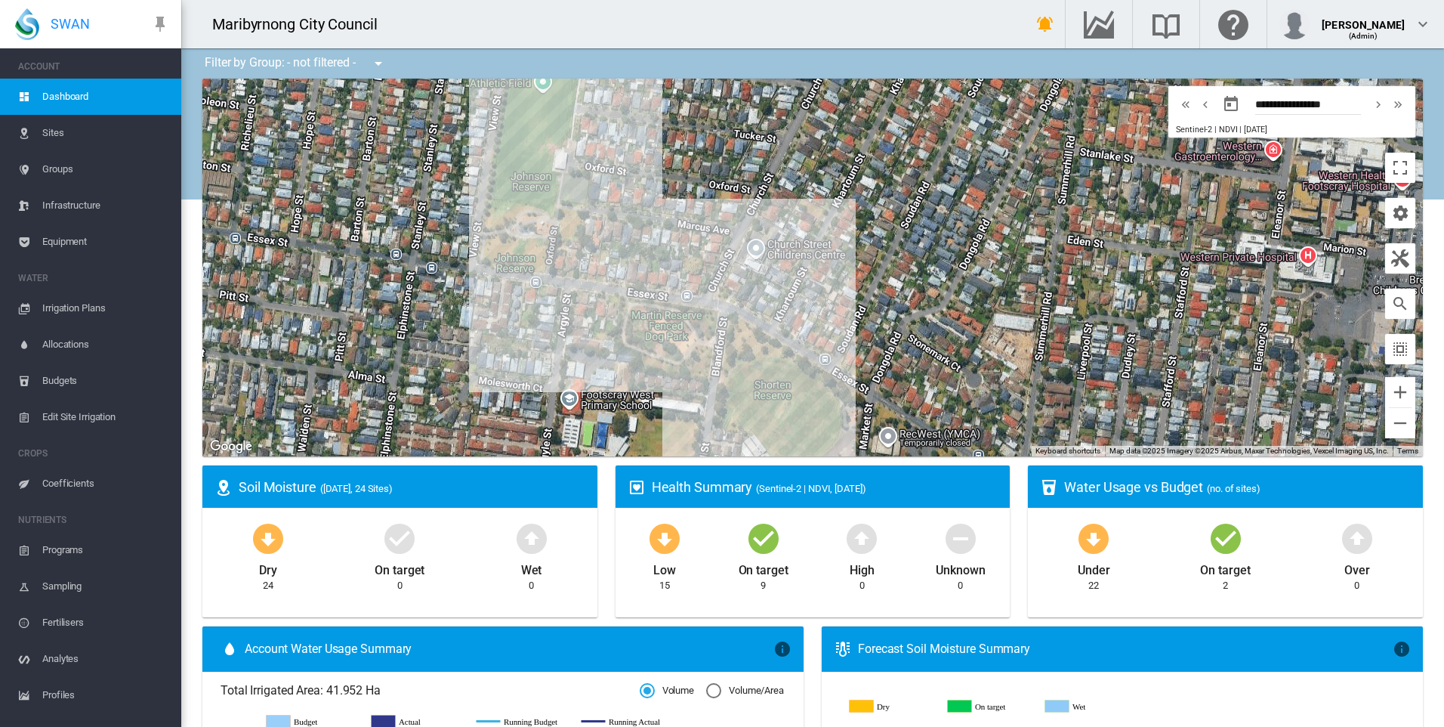
drag, startPoint x: 563, startPoint y: 340, endPoint x: 576, endPoint y: 397, distance: 58.8
click at [576, 397] on div at bounding box center [812, 268] width 1221 height 378
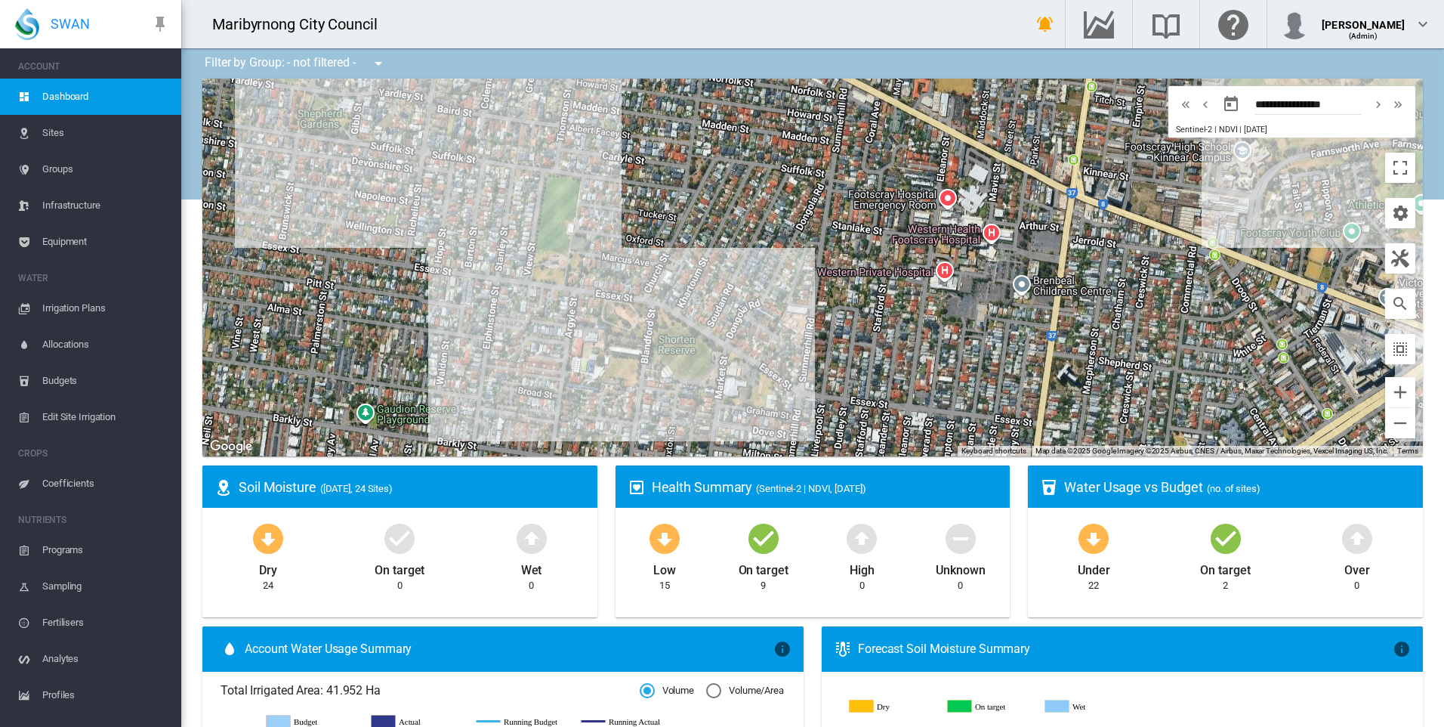
drag, startPoint x: 576, startPoint y: 362, endPoint x: 576, endPoint y: 311, distance: 50.6
click at [576, 311] on div at bounding box center [812, 268] width 1221 height 378
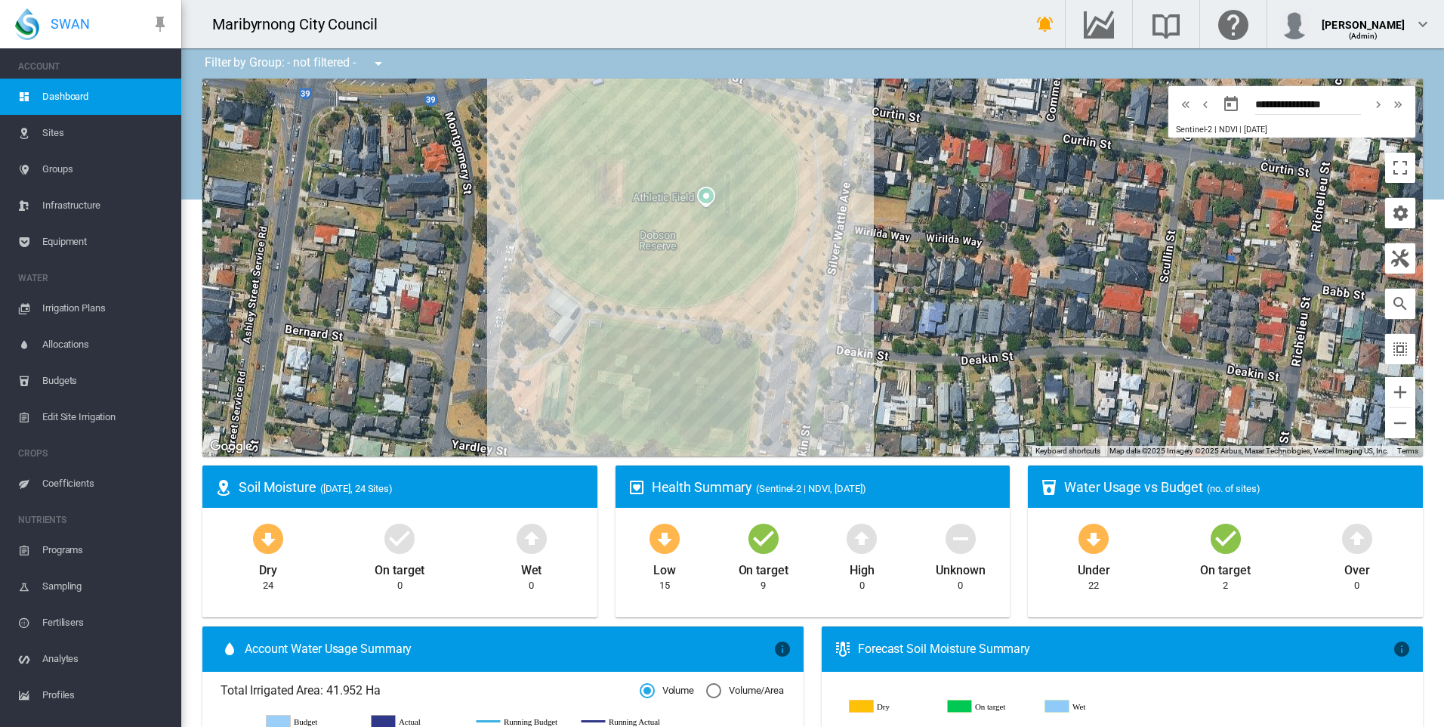
drag, startPoint x: 468, startPoint y: 196, endPoint x: 439, endPoint y: 360, distance: 166.5
click at [438, 363] on div at bounding box center [812, 268] width 1221 height 378
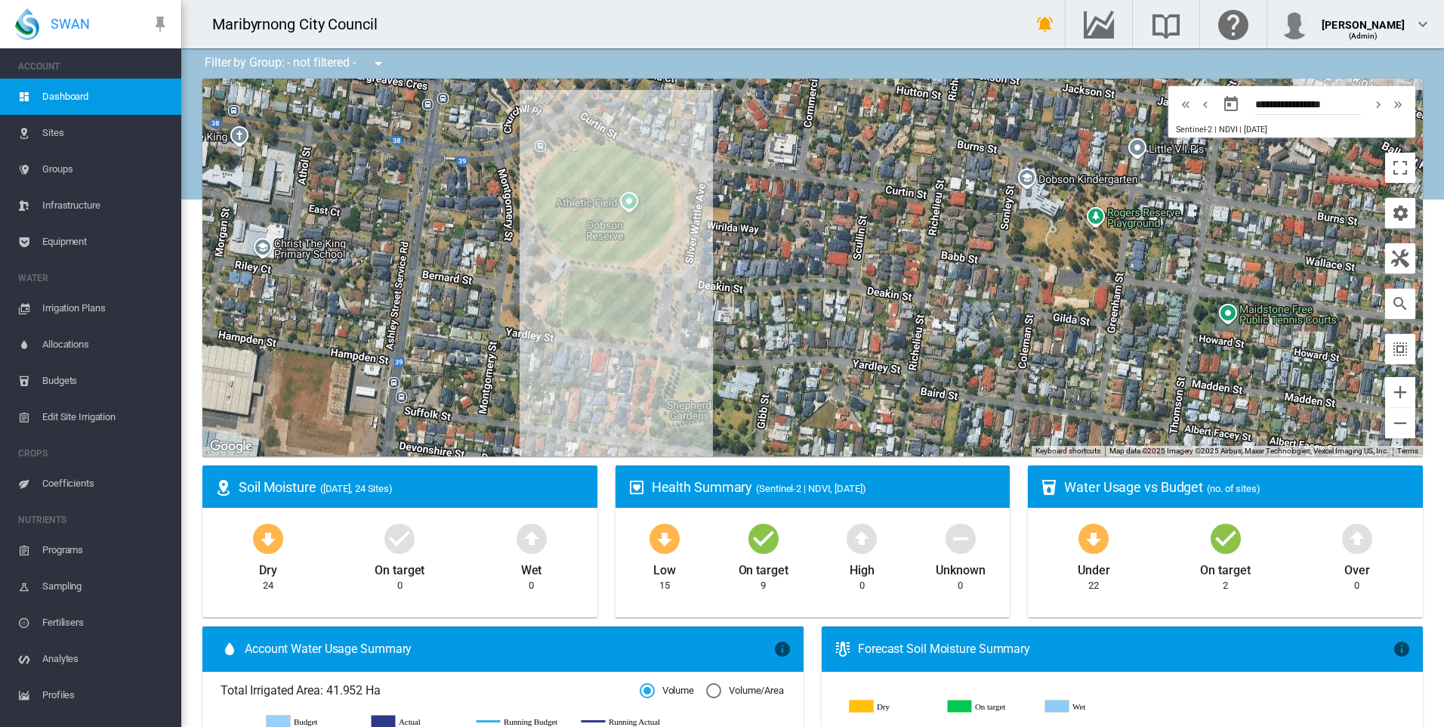
drag, startPoint x: 439, startPoint y: 360, endPoint x: 526, endPoint y: 286, distance: 114.1
click at [526, 286] on div at bounding box center [812, 268] width 1221 height 378
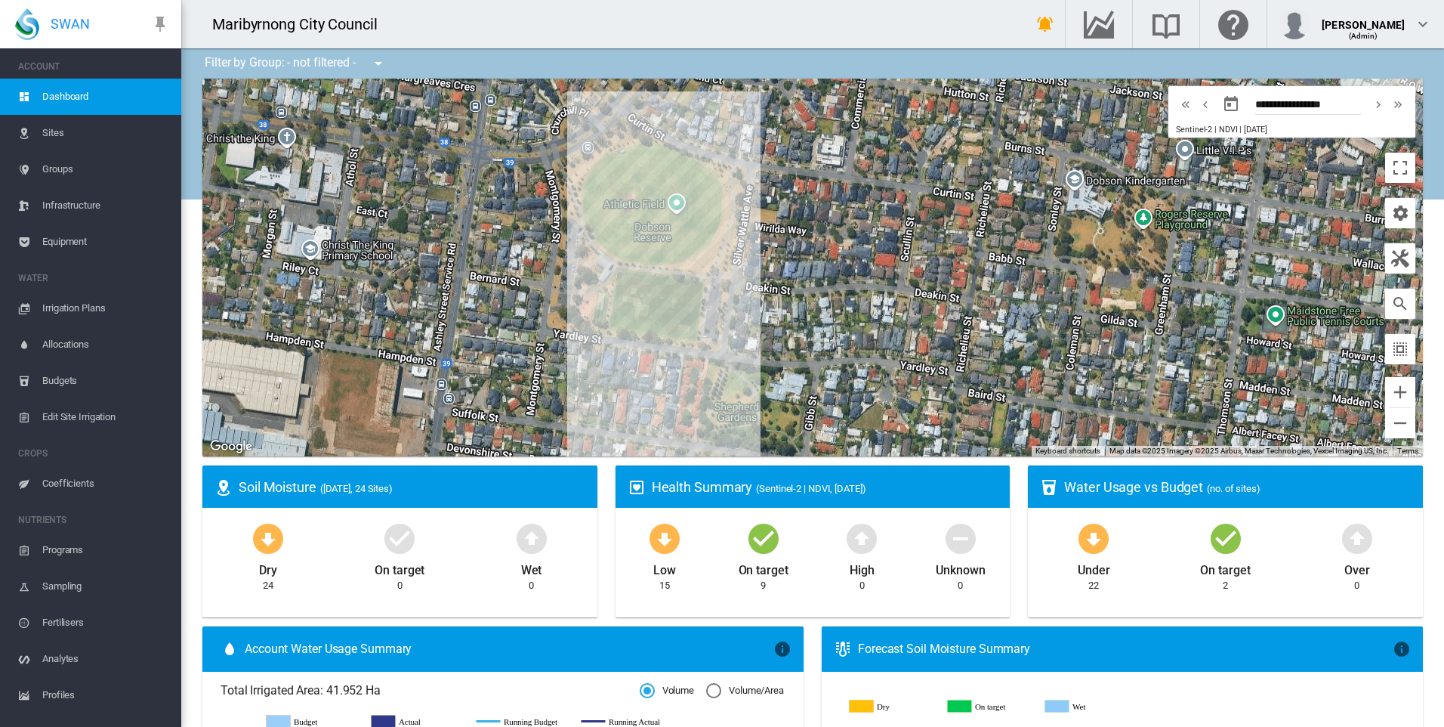
click at [96, 101] on span "Dashboard" at bounding box center [105, 97] width 127 height 36
click at [89, 94] on span "Dashboard" at bounding box center [105, 97] width 127 height 36
click at [58, 88] on span "Dashboard" at bounding box center [105, 97] width 127 height 36
click at [63, 306] on span "Irrigation Plans" at bounding box center [105, 308] width 127 height 36
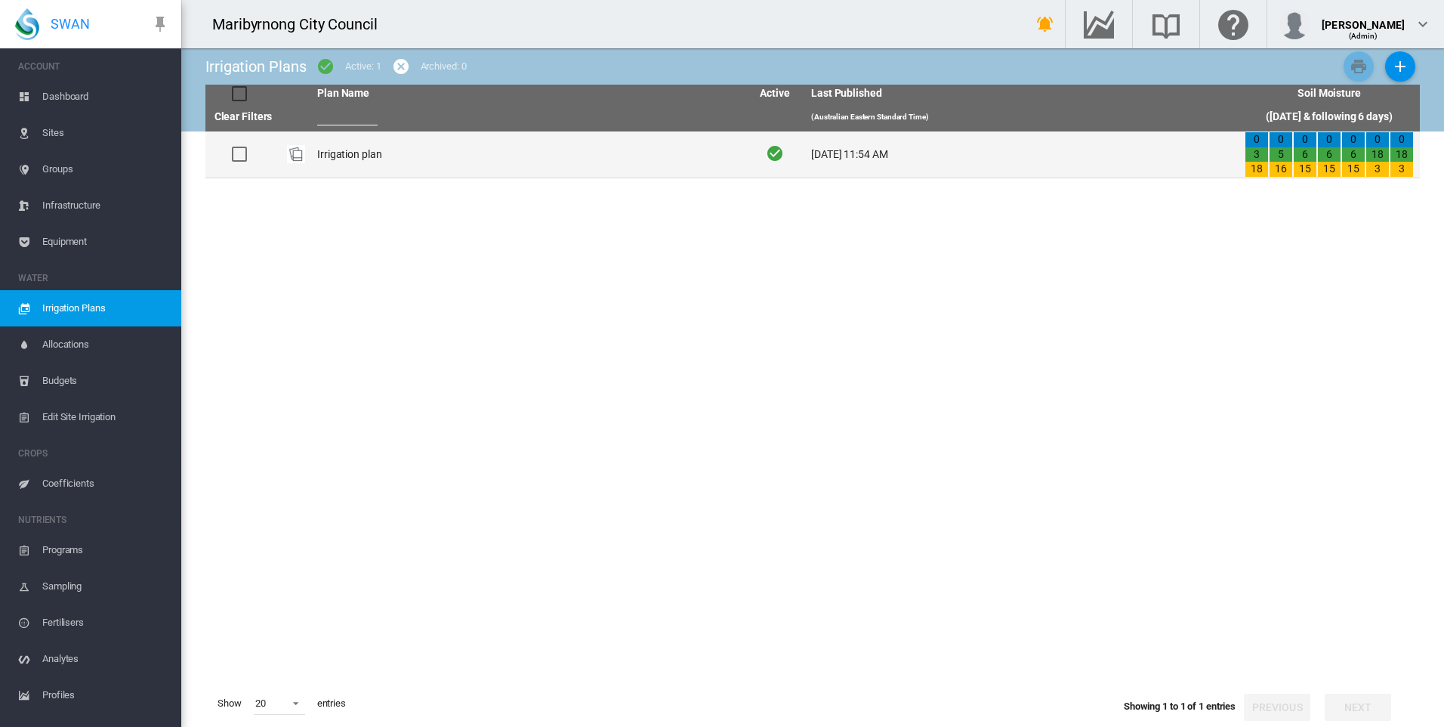
click at [355, 147] on td "Irrigation plan" at bounding box center [528, 154] width 434 height 46
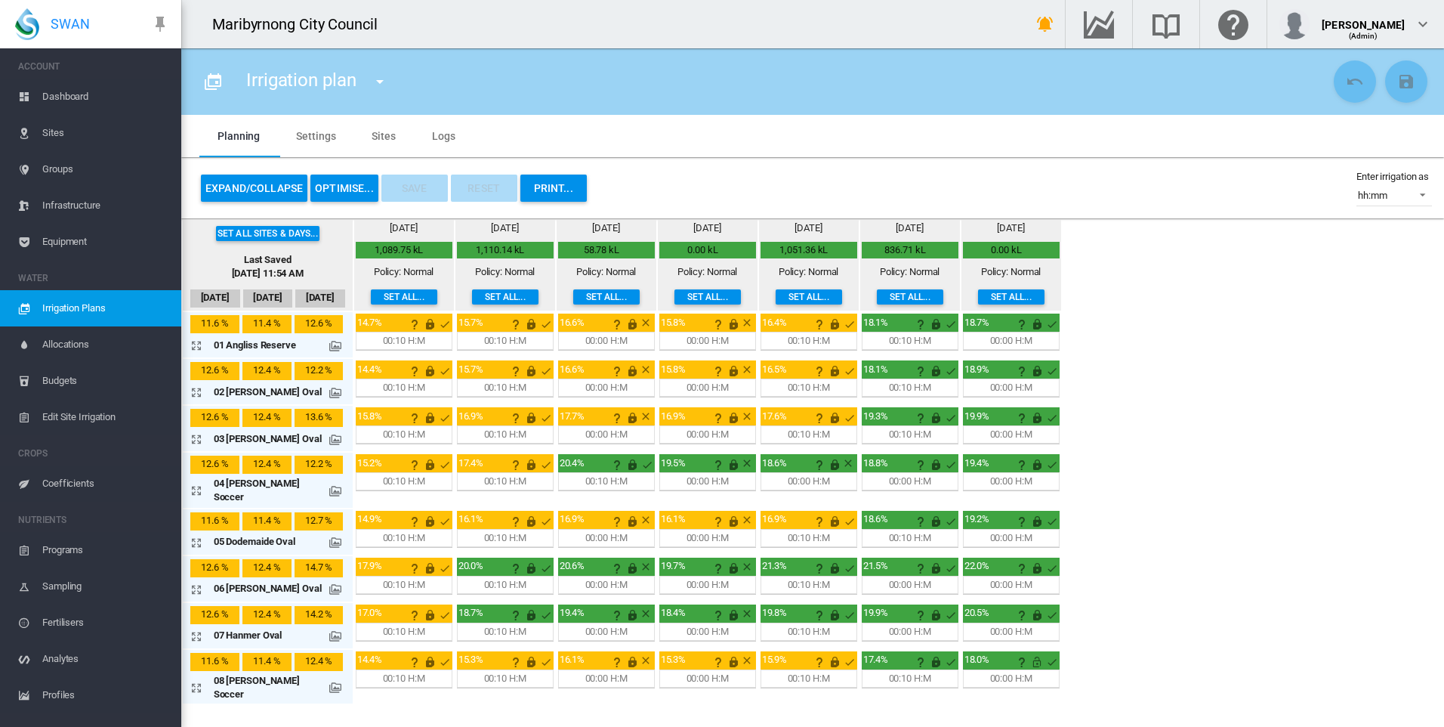
click at [59, 96] on span "Dashboard" at bounding box center [105, 97] width 127 height 36
